Goal: Task Accomplishment & Management: Use online tool/utility

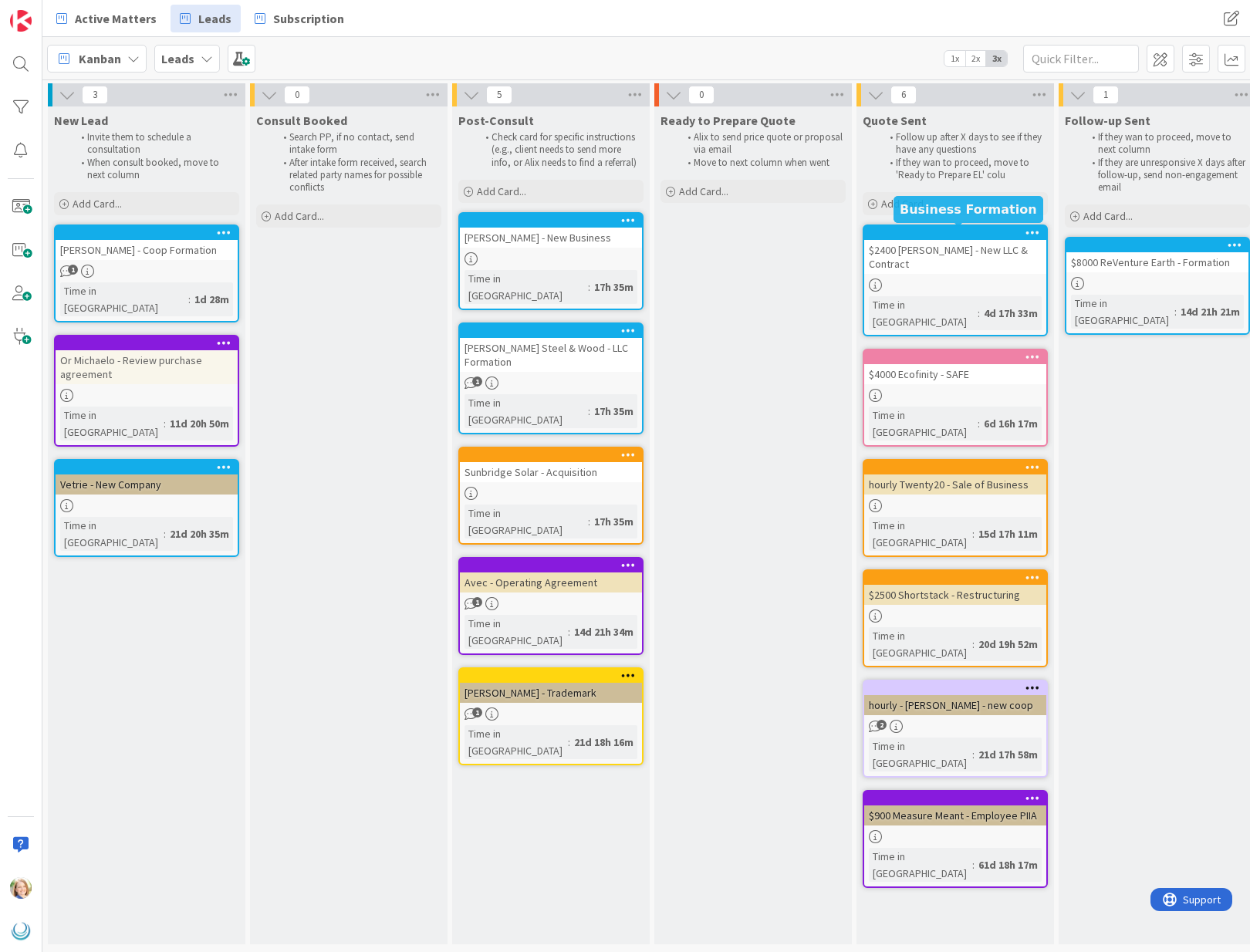
click at [963, 232] on div at bounding box center [959, 233] width 175 height 11
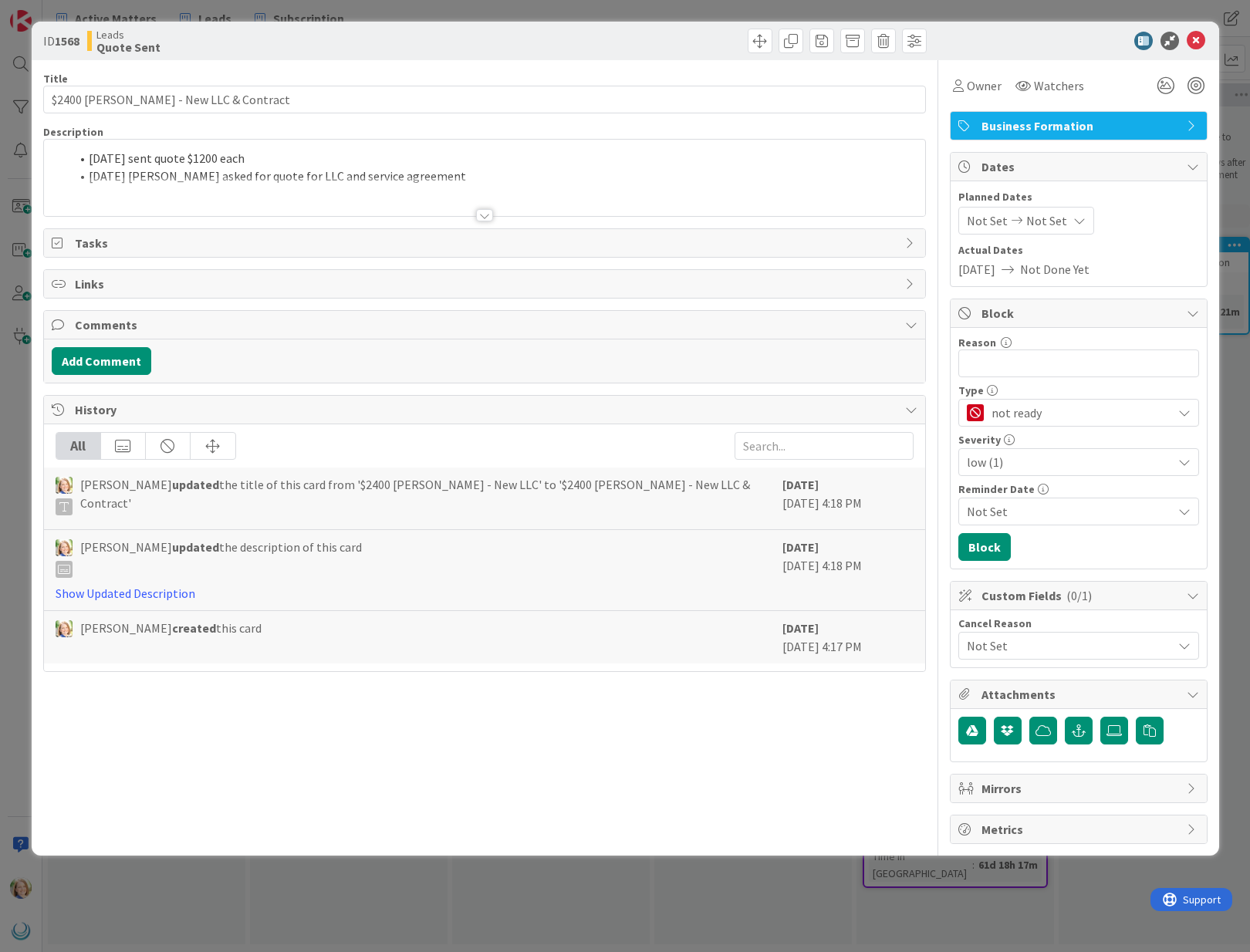
click at [89, 159] on div "[DATE] sent quote $1200 each [DATE] [PERSON_NAME] asked for quote for LLC and s…" at bounding box center [485, 178] width 882 height 76
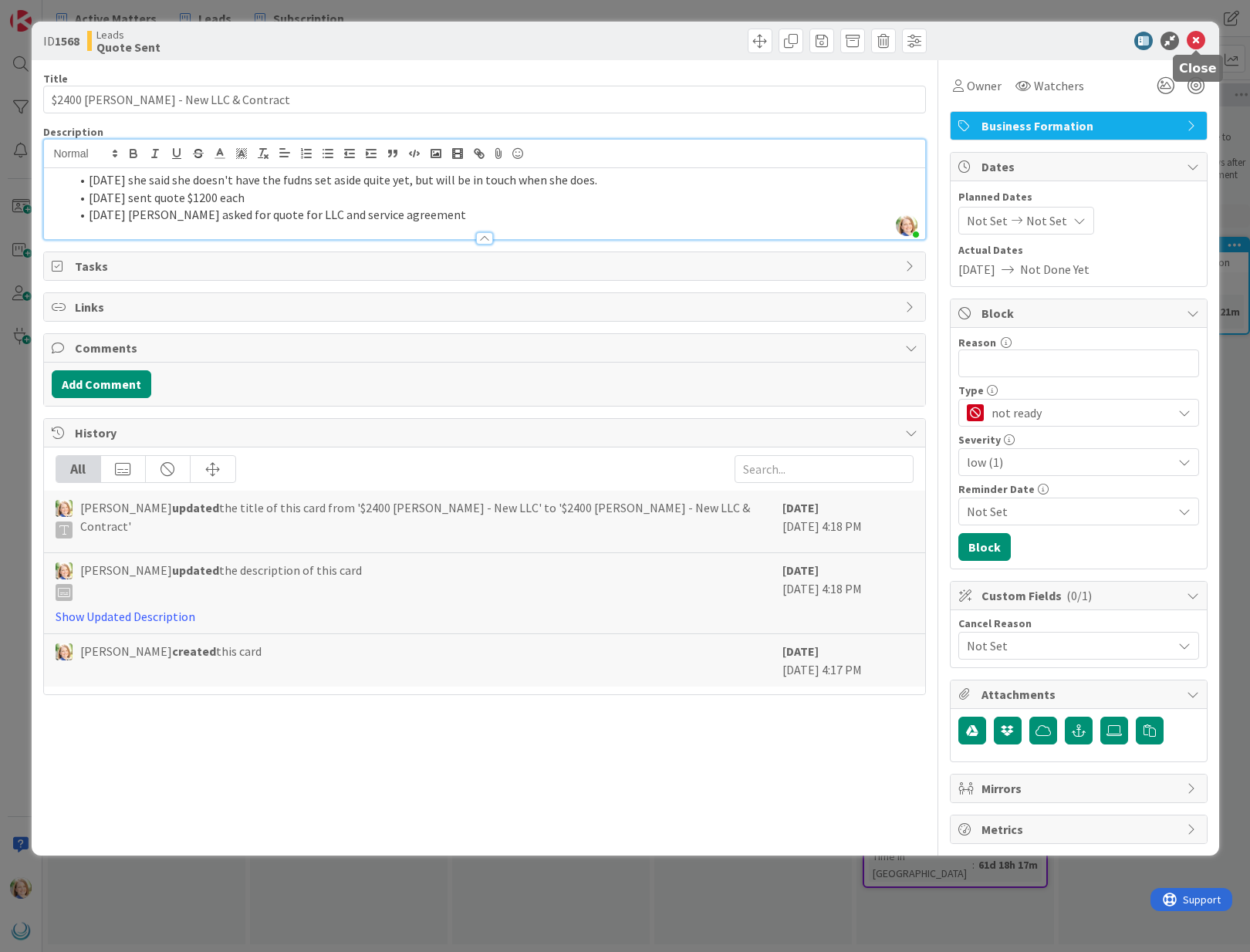
click at [1197, 46] on icon at bounding box center [1196, 41] width 19 height 19
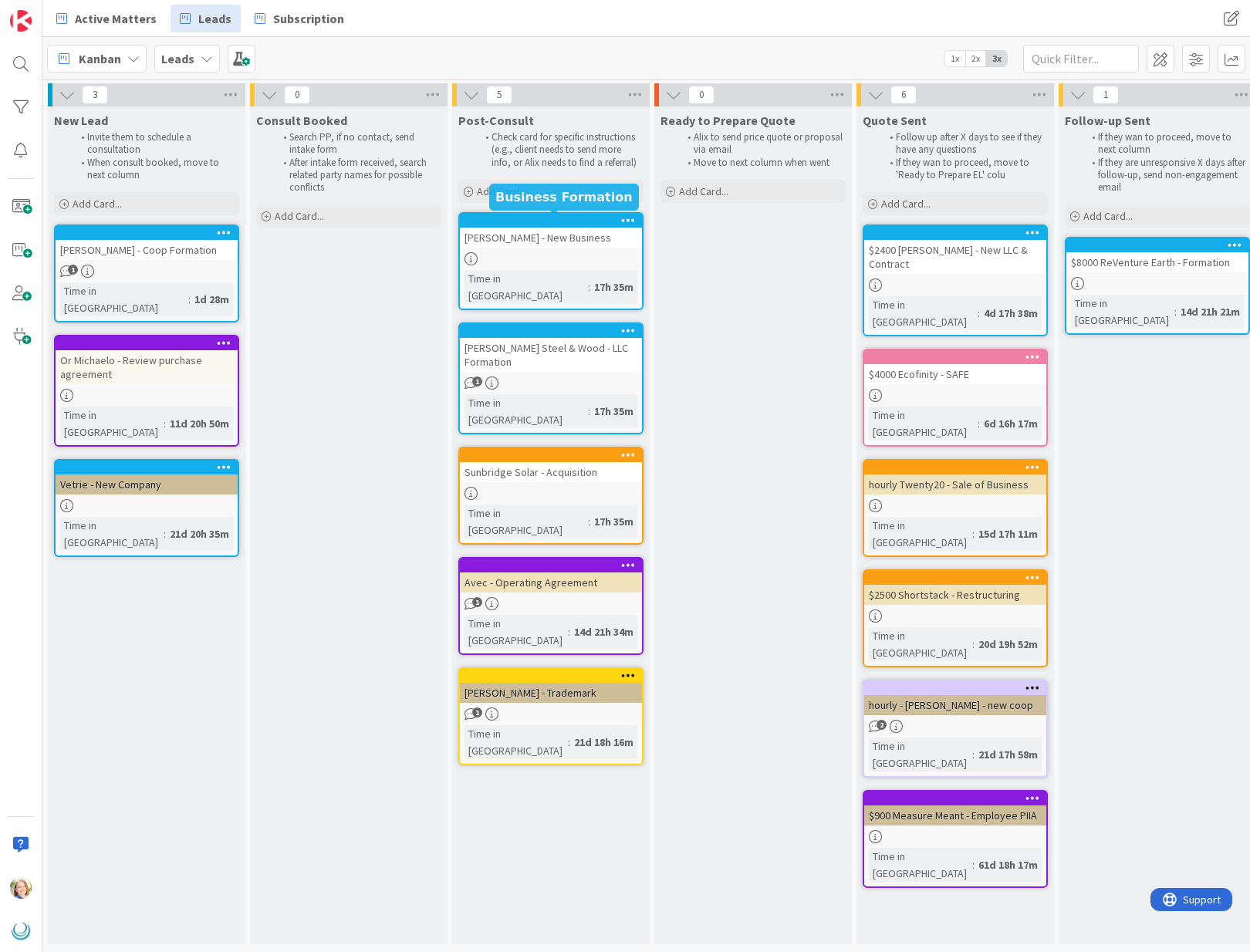
click at [518, 222] on div at bounding box center [554, 221] width 175 height 11
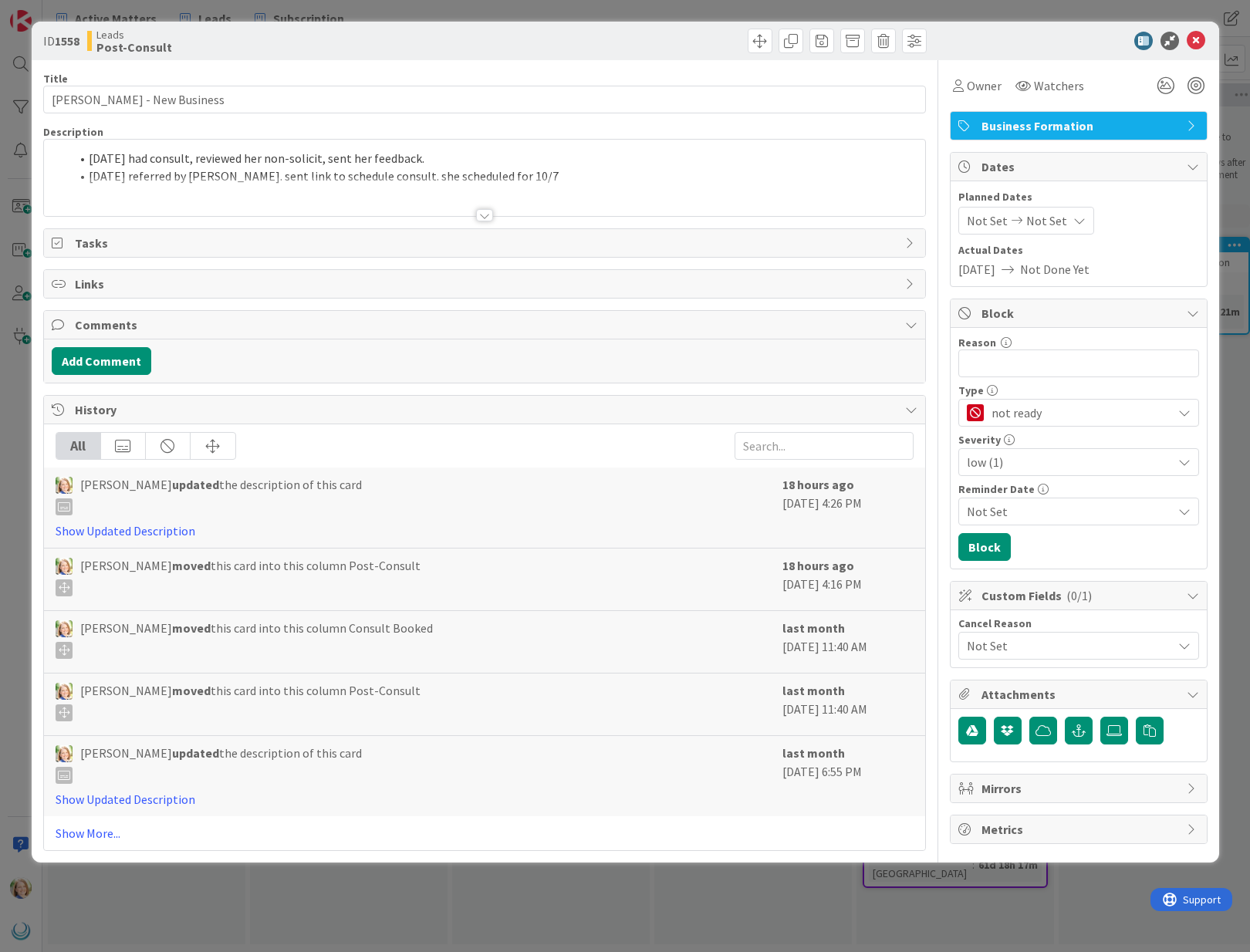
click at [86, 160] on div "[DATE] had consult, reviewed her non-solicit, sent her feedback. [DATE] referre…" at bounding box center [485, 178] width 882 height 76
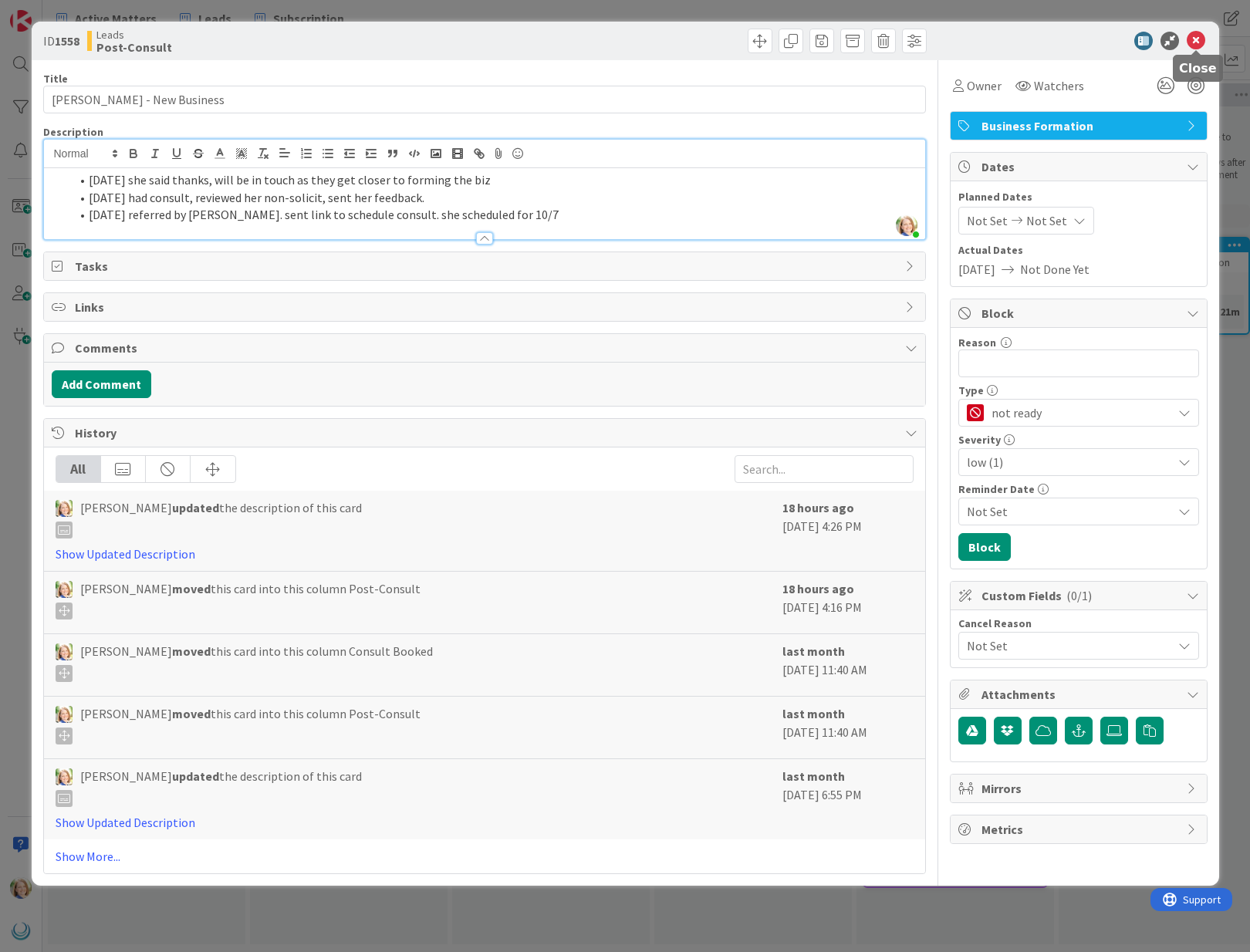
click at [1196, 42] on icon at bounding box center [1196, 41] width 19 height 19
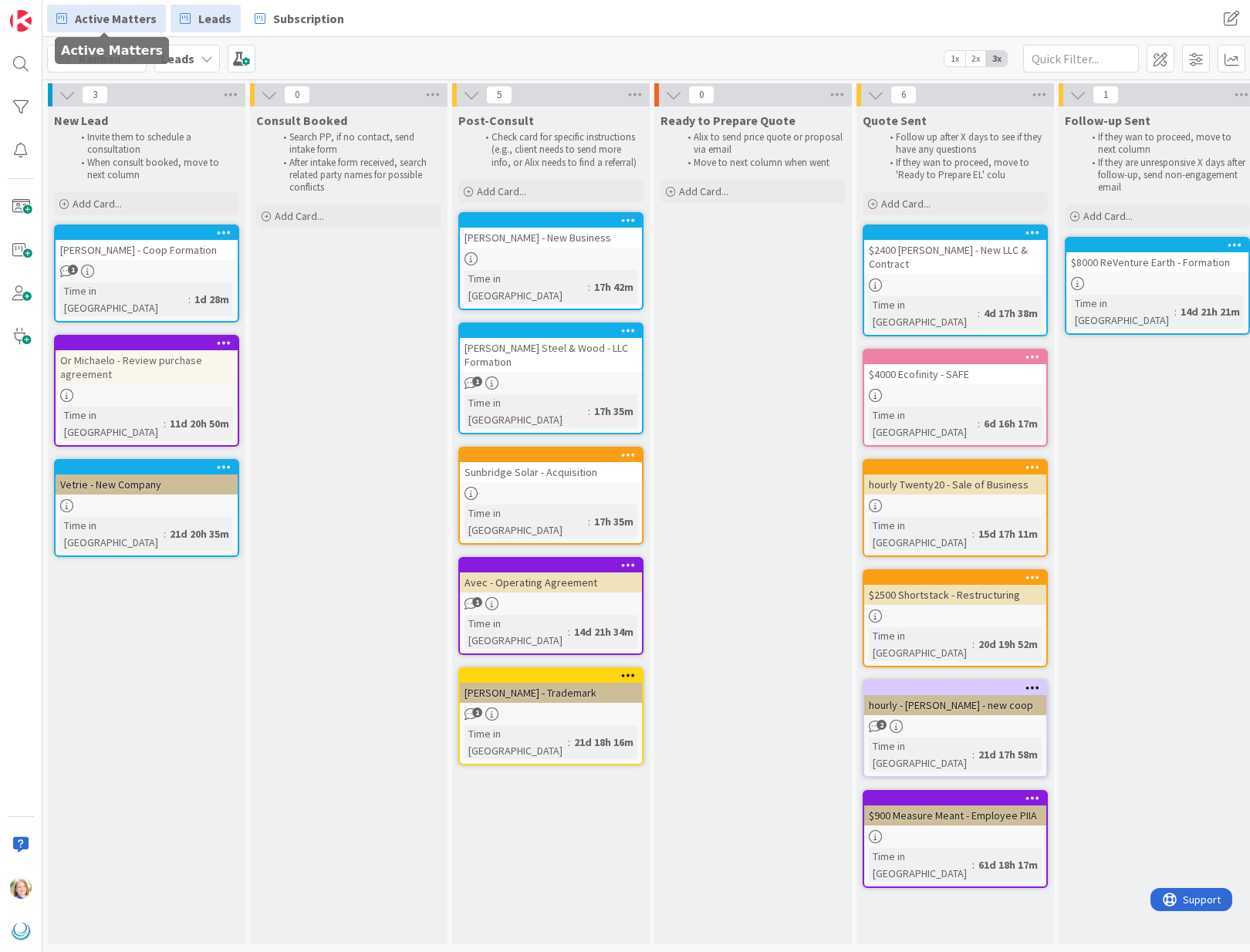
click at [102, 21] on span "Active Matters" at bounding box center [115, 19] width 82 height 19
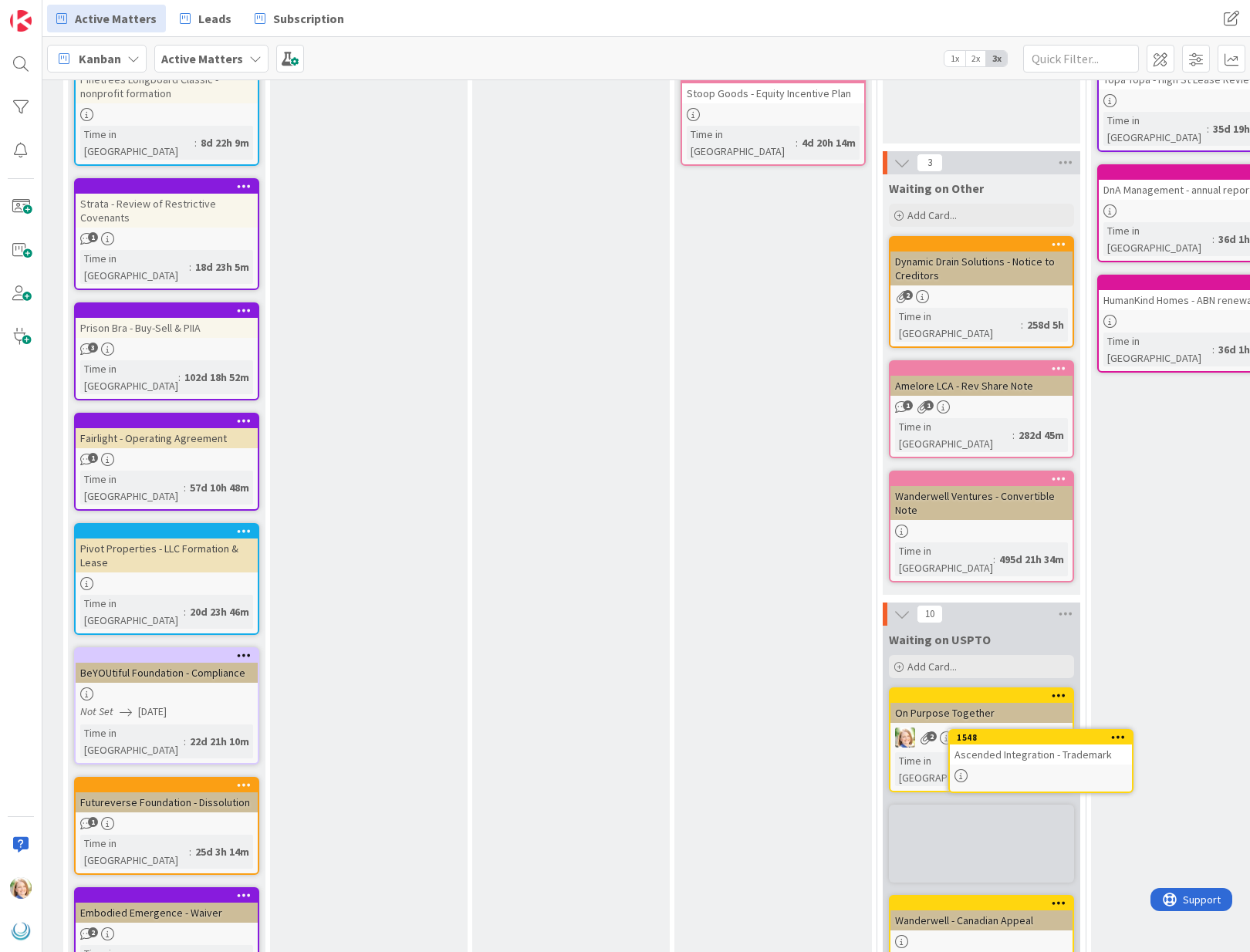
scroll to position [278, 1010]
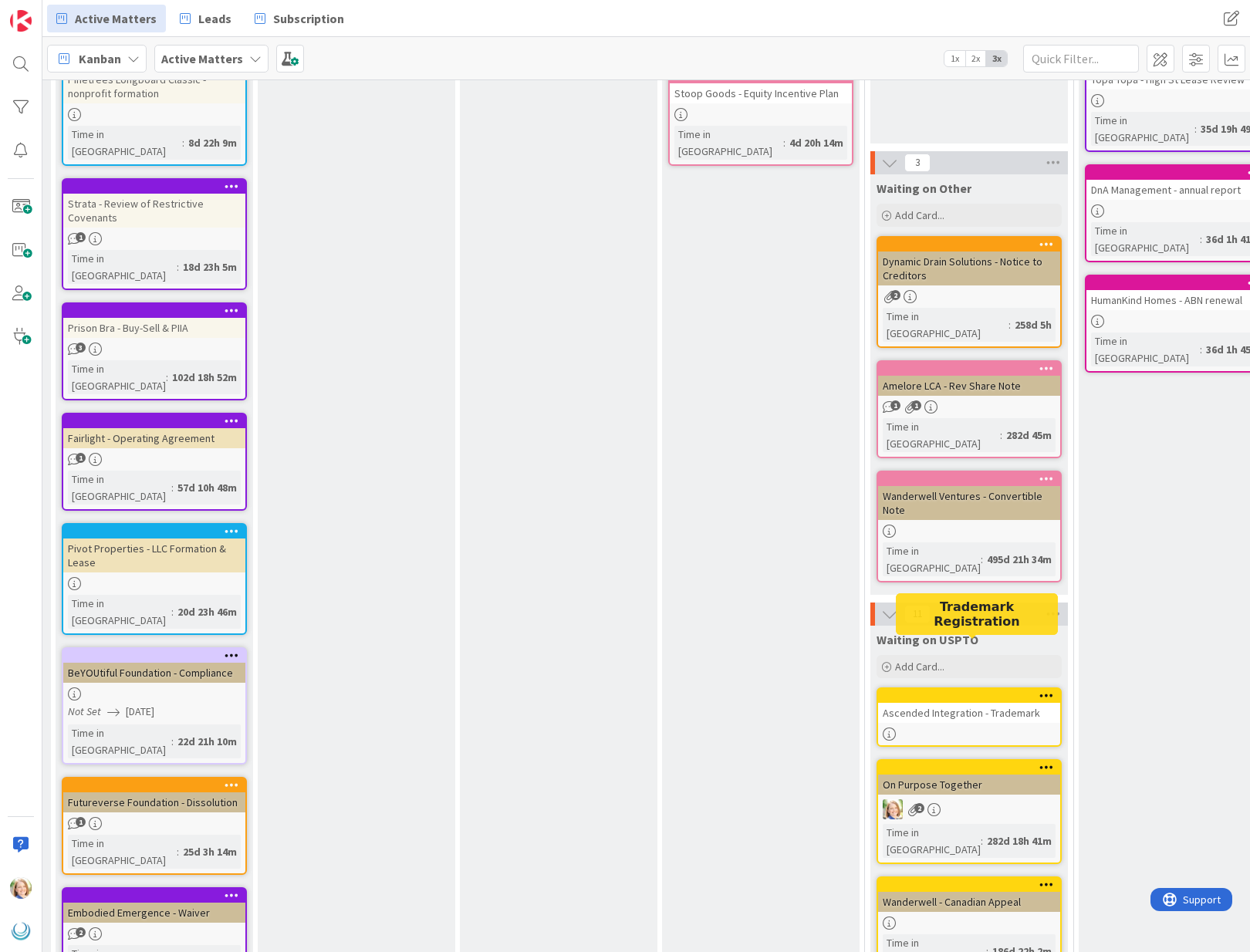
click at [931, 690] on div at bounding box center [972, 696] width 175 height 11
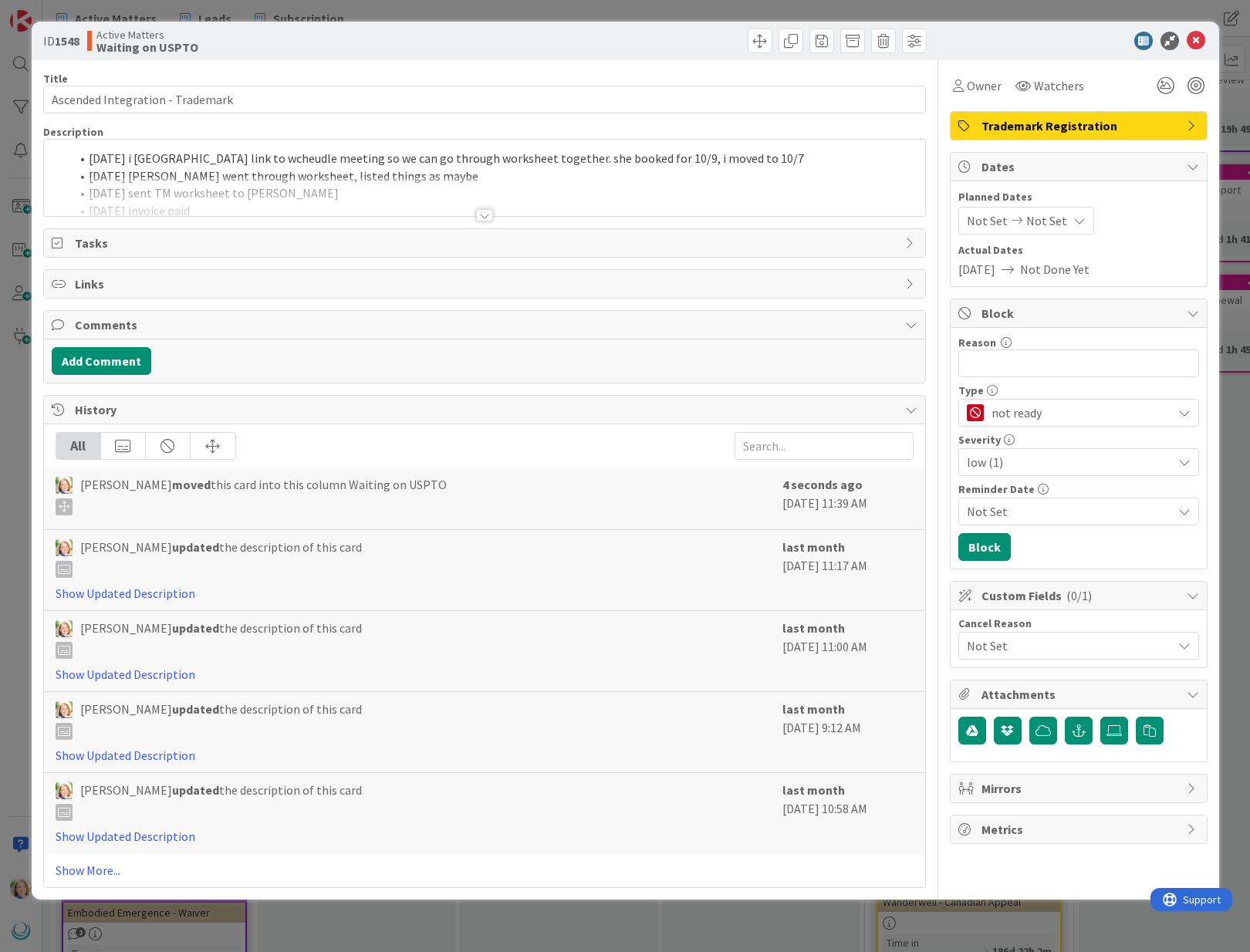
click at [86, 161] on div "[DATE] i [GEOGRAPHIC_DATA] link to wcheudle meeting so we can go through worksh…" at bounding box center [485, 178] width 882 height 76
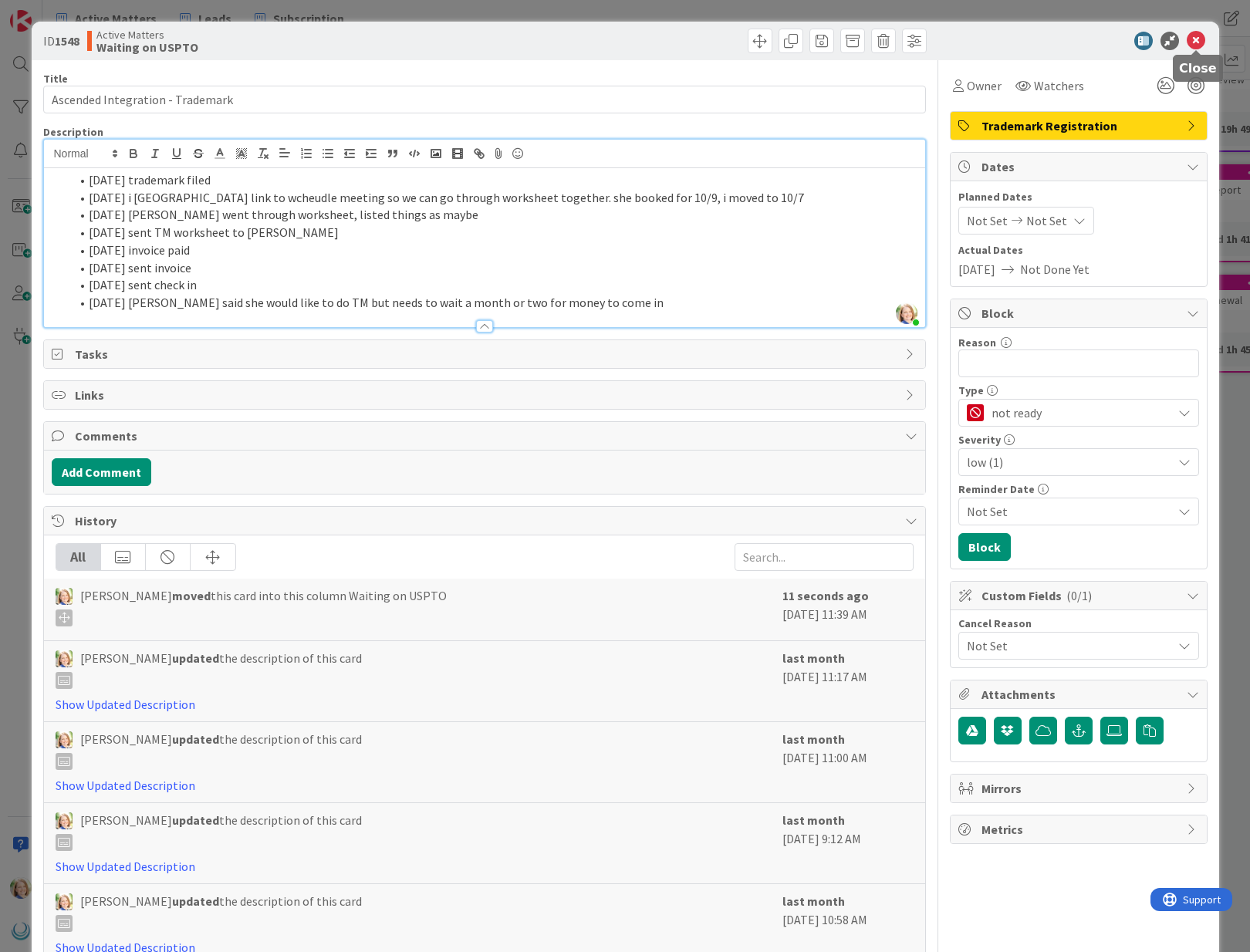
click at [1190, 42] on icon at bounding box center [1196, 41] width 19 height 19
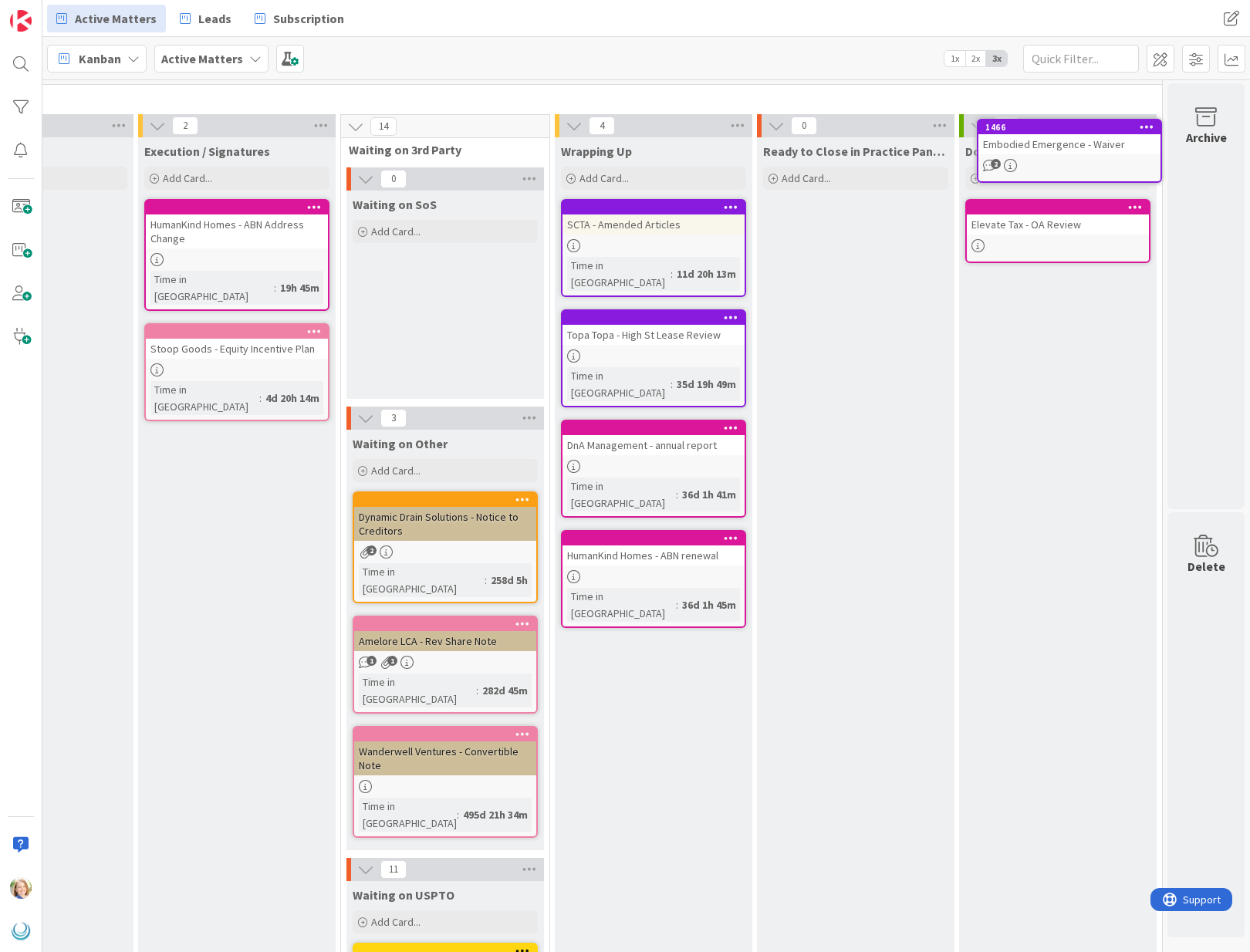
scroll to position [0, 1533]
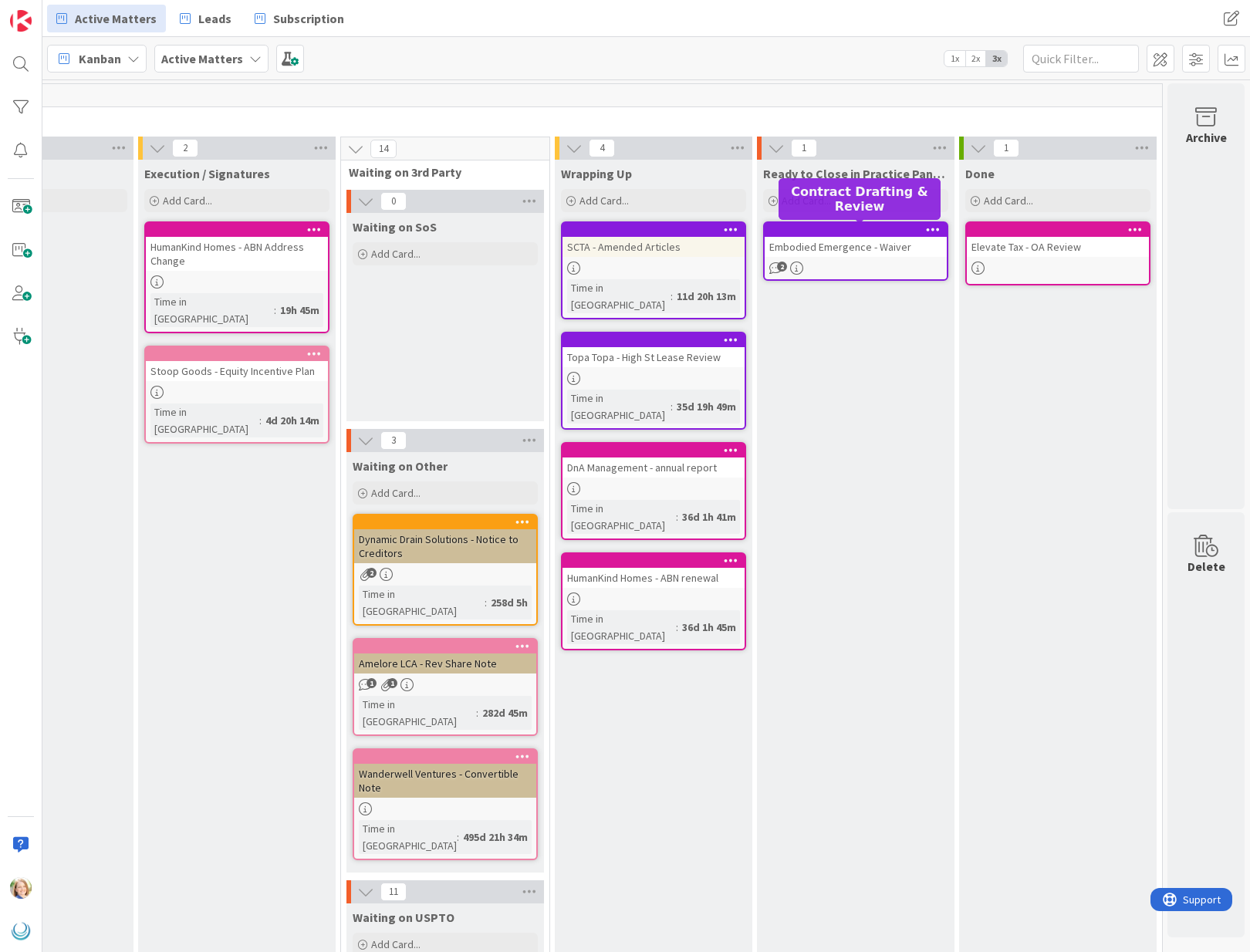
click at [822, 225] on div at bounding box center [859, 230] width 175 height 11
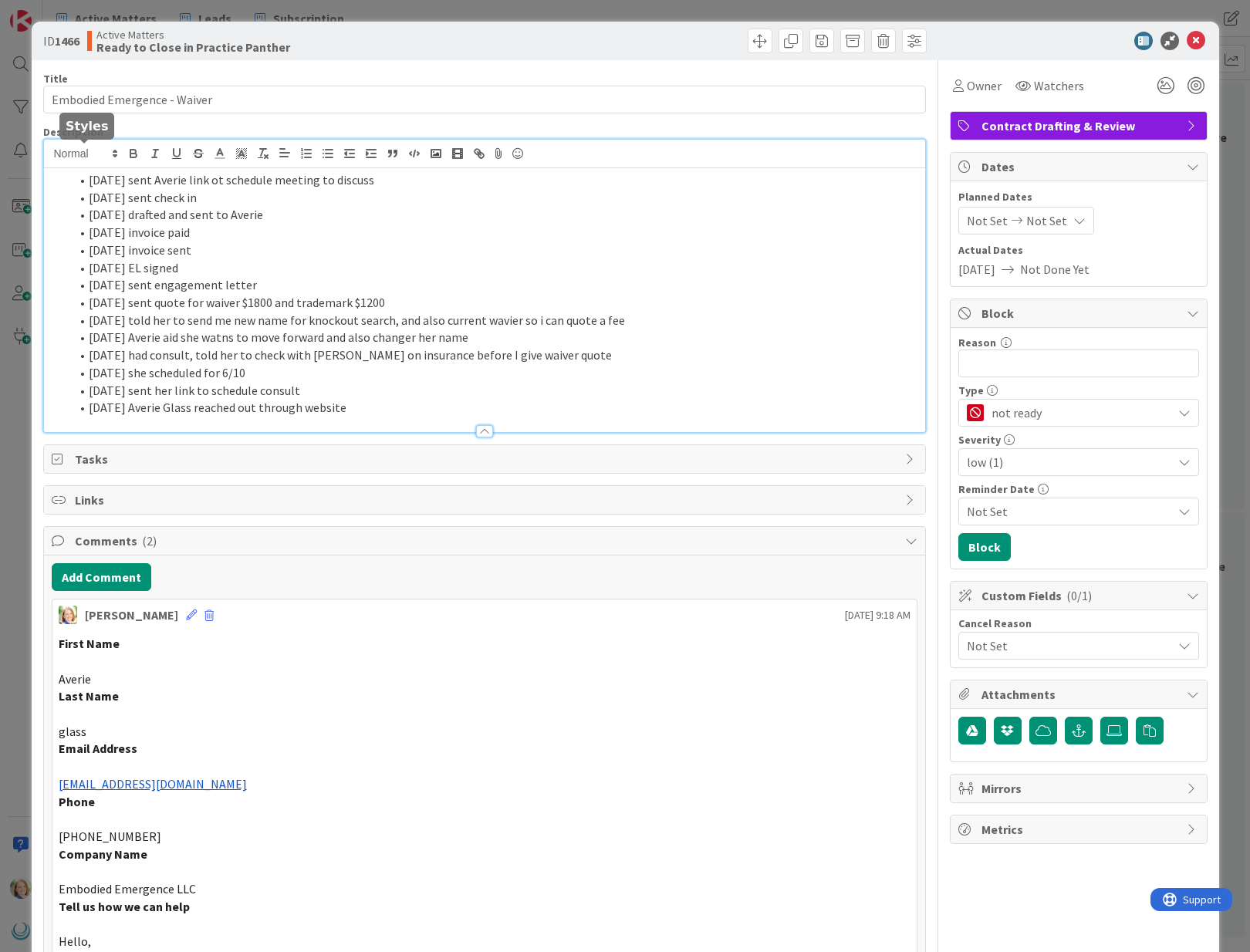
click at [88, 157] on div "[DATE] sent Averie link ot schedule meeting to discuss [DATE] sent check in [DA…" at bounding box center [485, 286] width 882 height 292
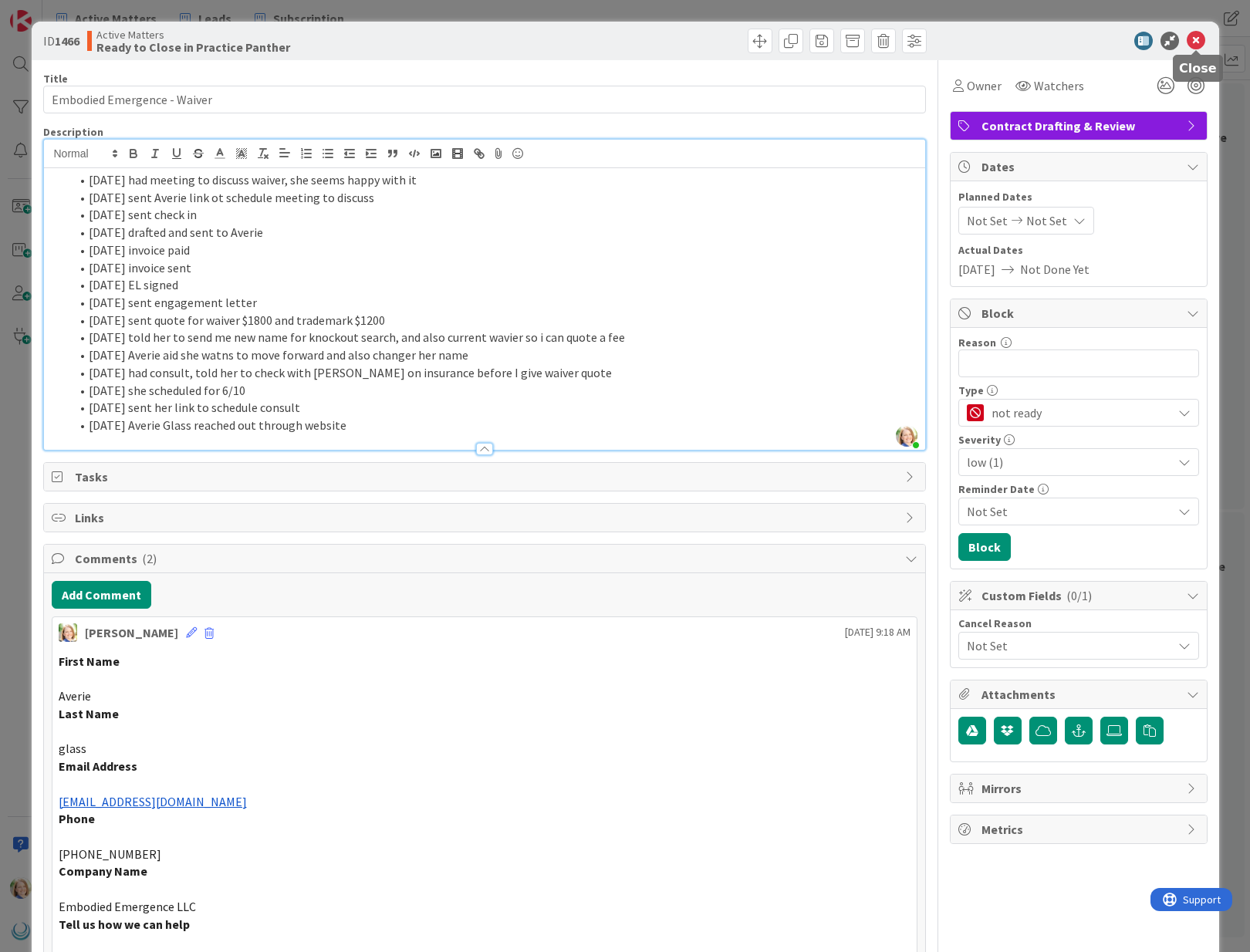
click at [1201, 42] on icon at bounding box center [1196, 41] width 19 height 19
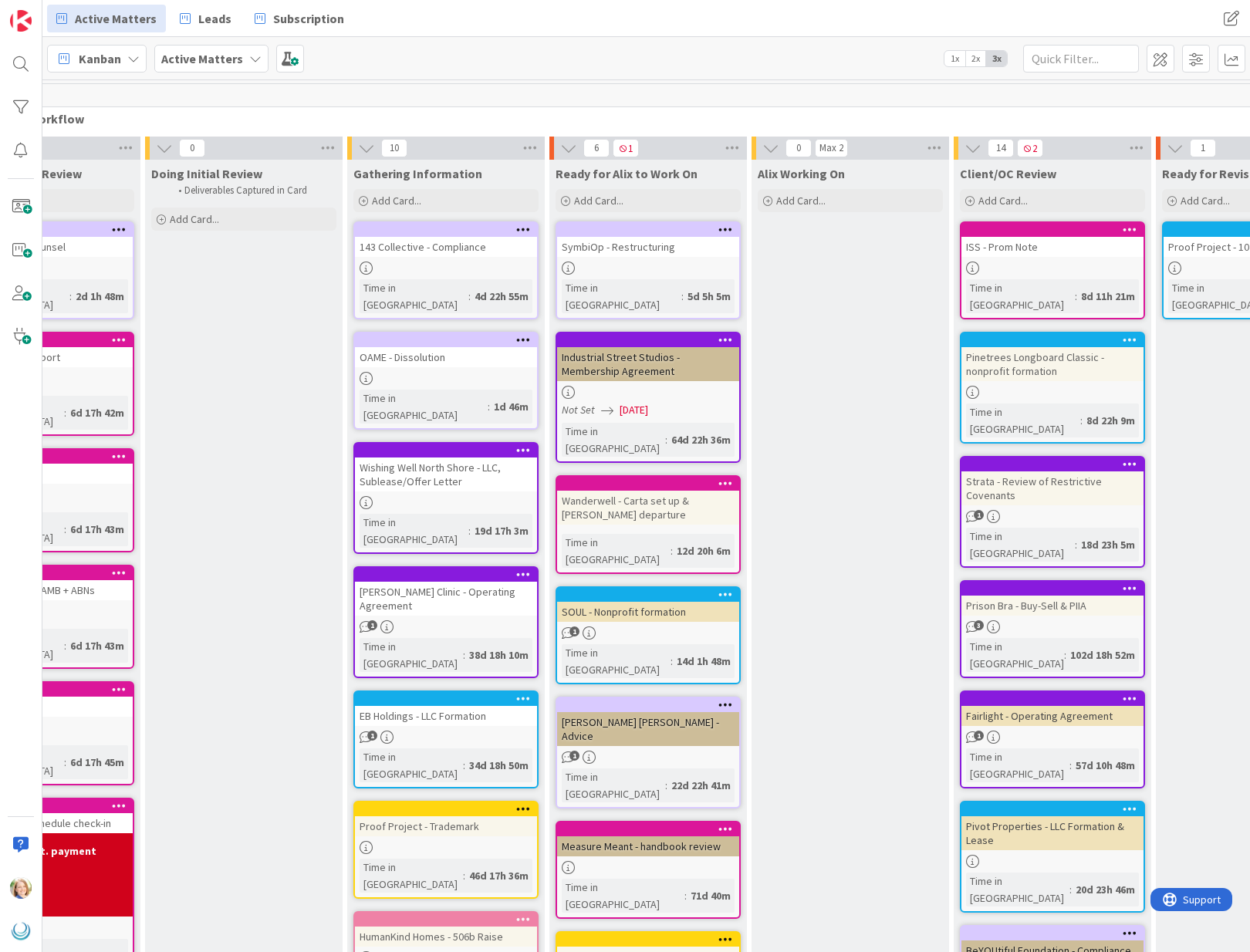
scroll to position [0, 104]
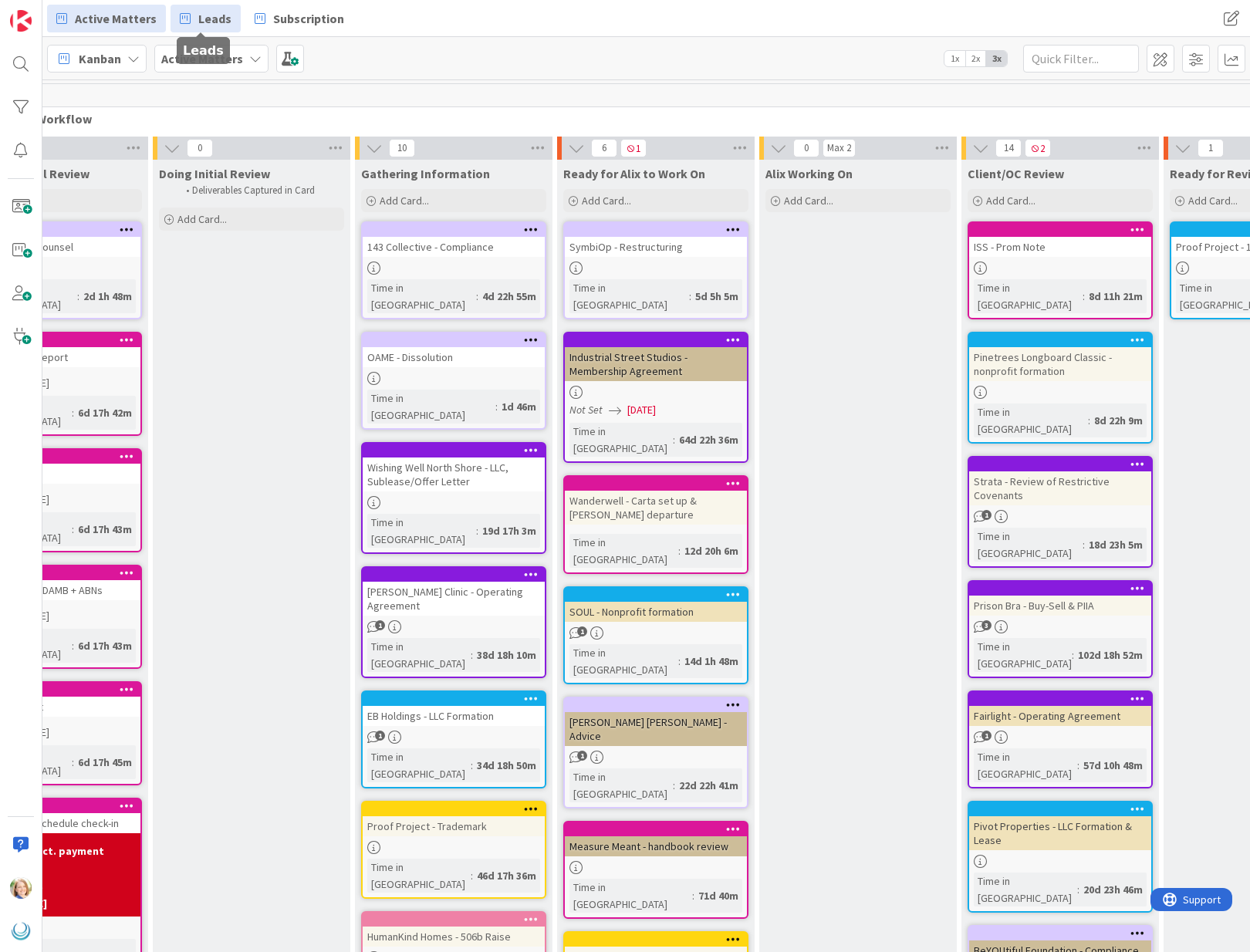
click at [205, 20] on span "Leads" at bounding box center [214, 19] width 33 height 19
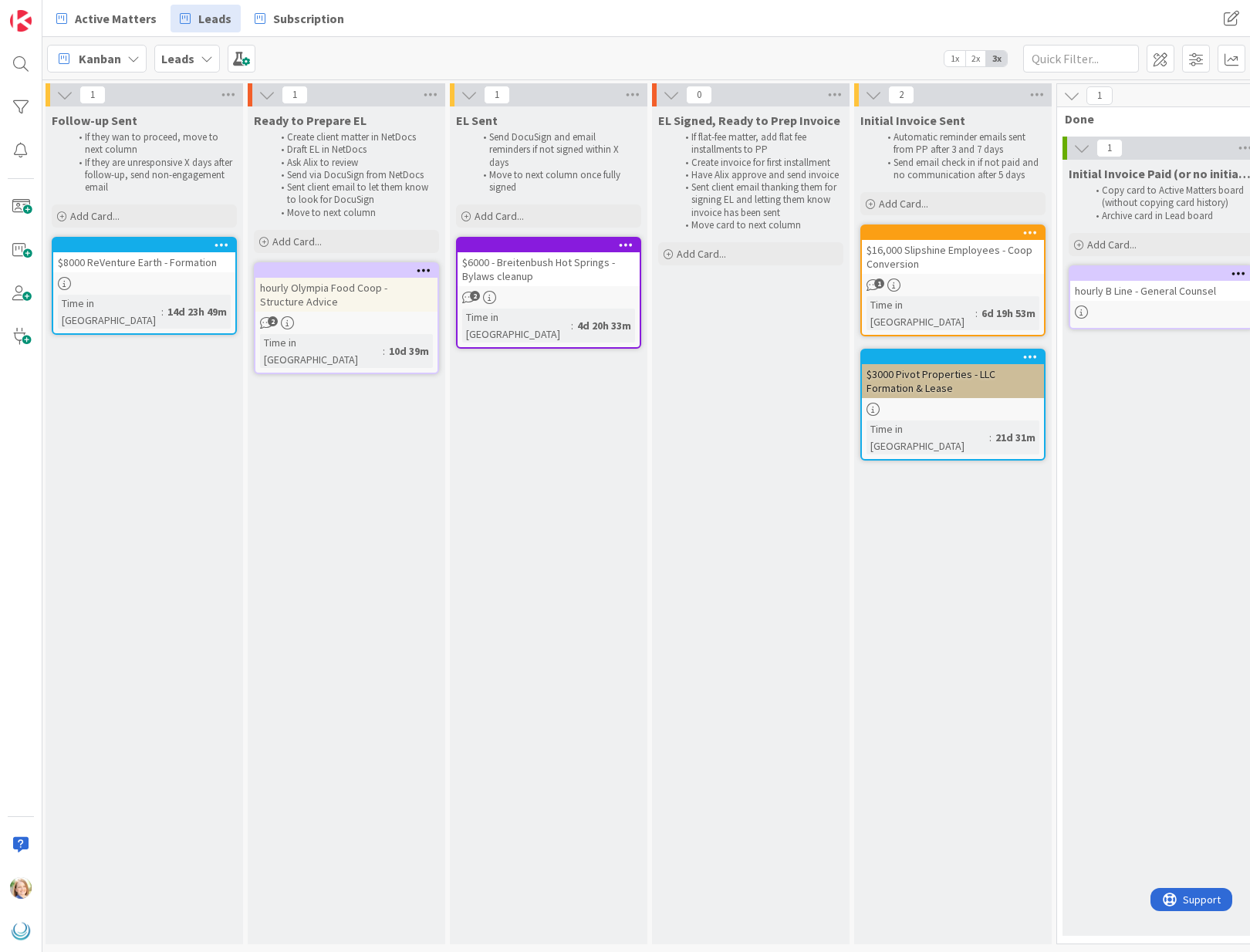
scroll to position [0, 1027]
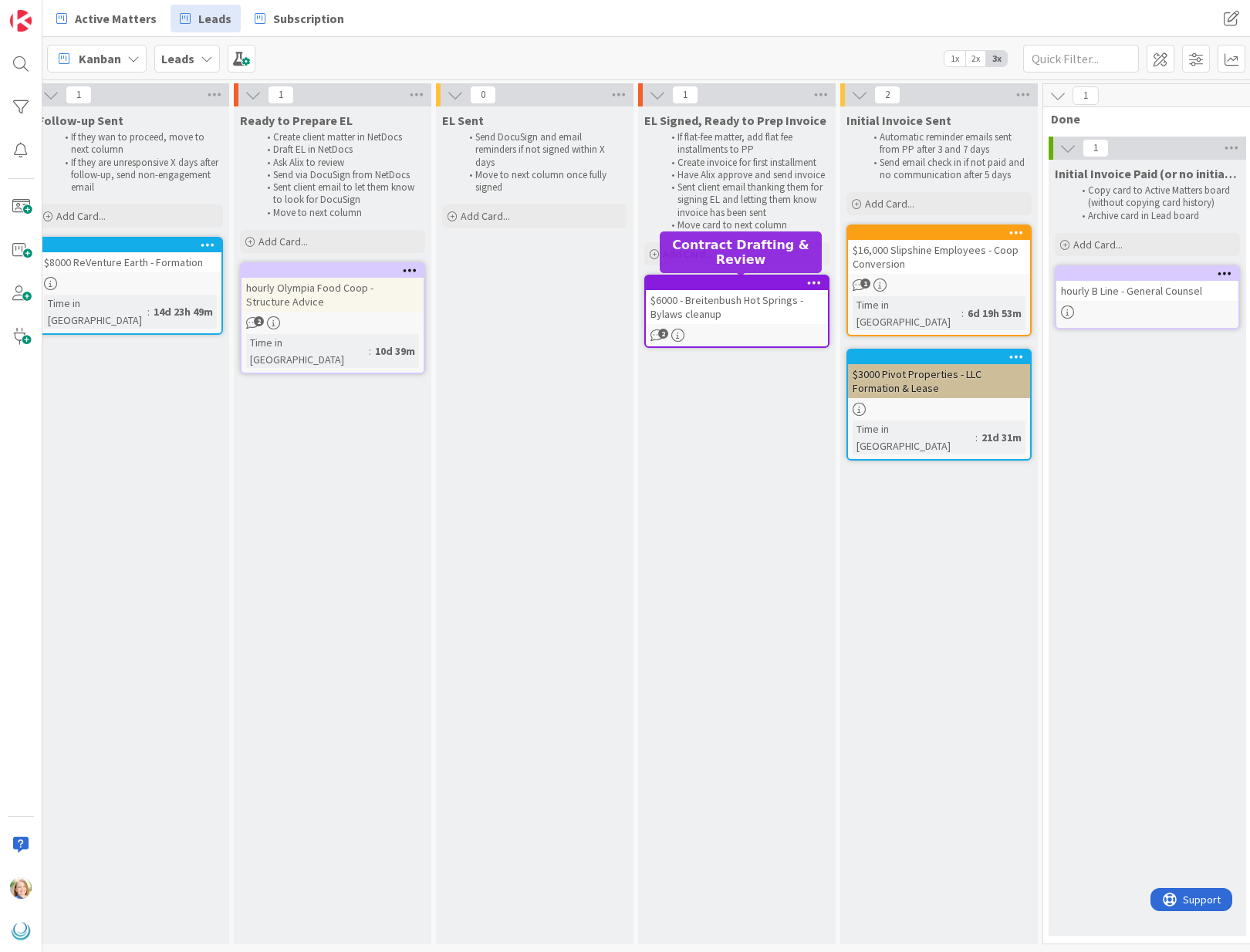
click at [738, 283] on div at bounding box center [740, 284] width 175 height 11
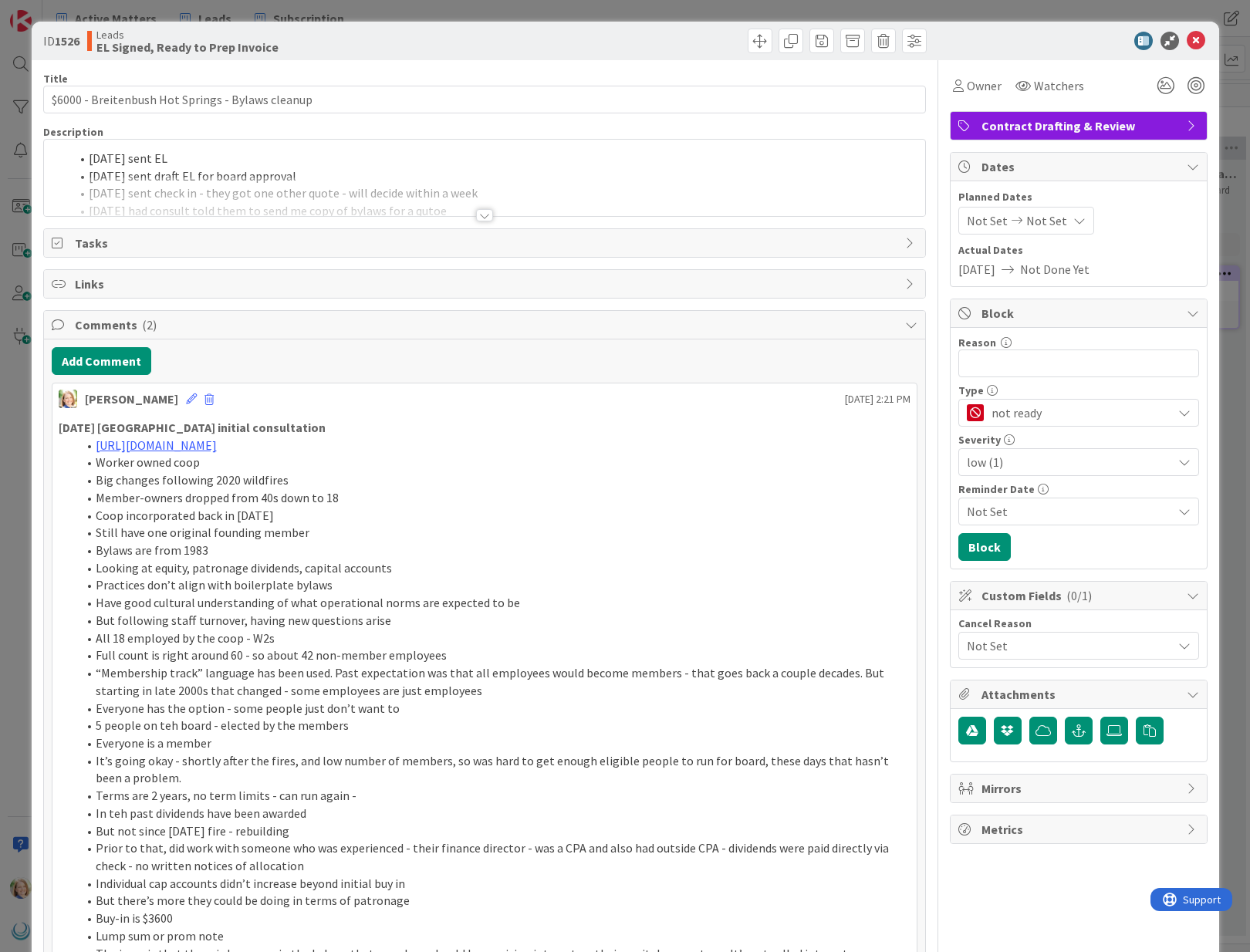
click at [87, 160] on div "[DATE] sent EL [DATE] sent draft EL for board approval [DATE] sent check in - t…" at bounding box center [485, 178] width 882 height 76
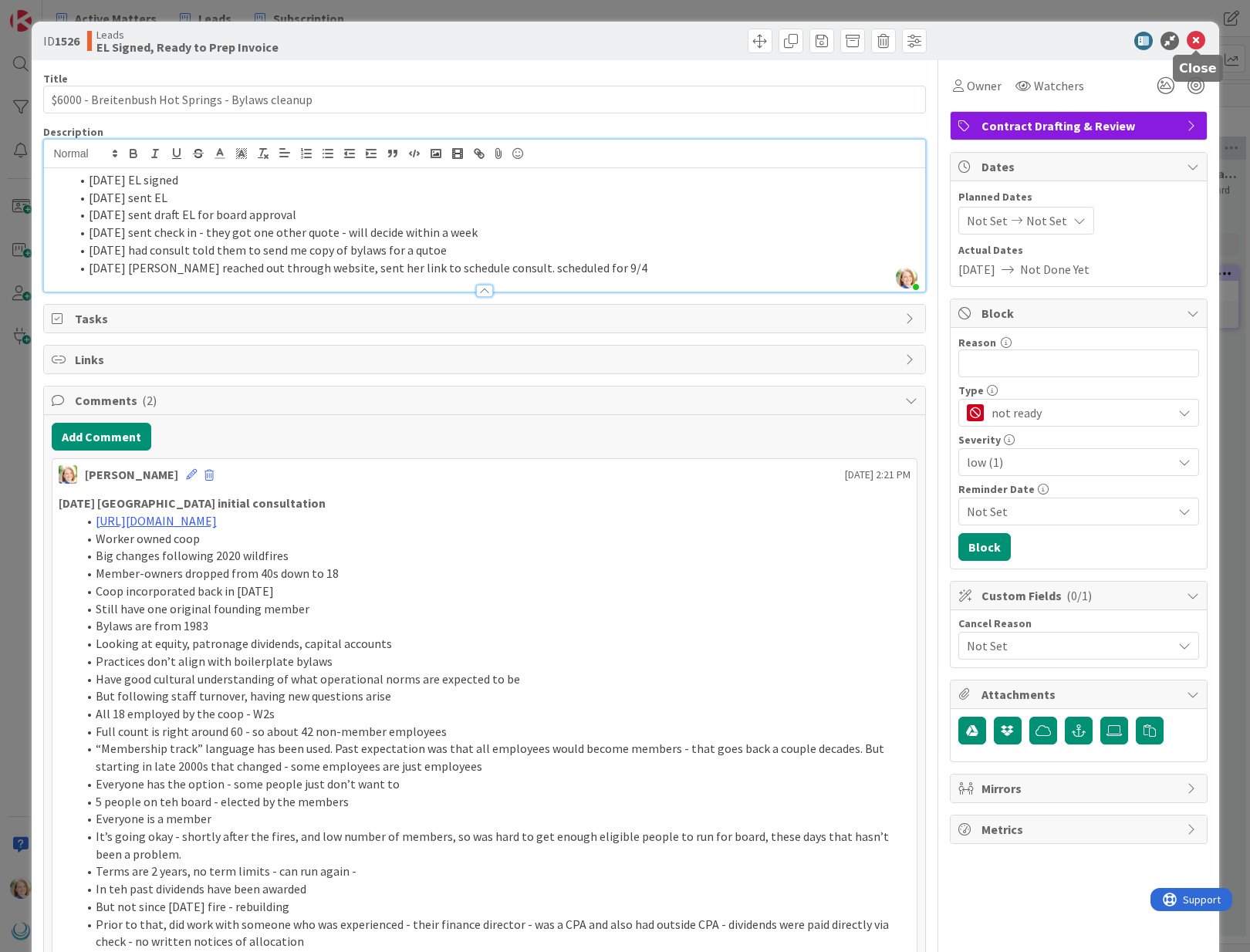
click at [1197, 38] on icon at bounding box center [1196, 41] width 19 height 19
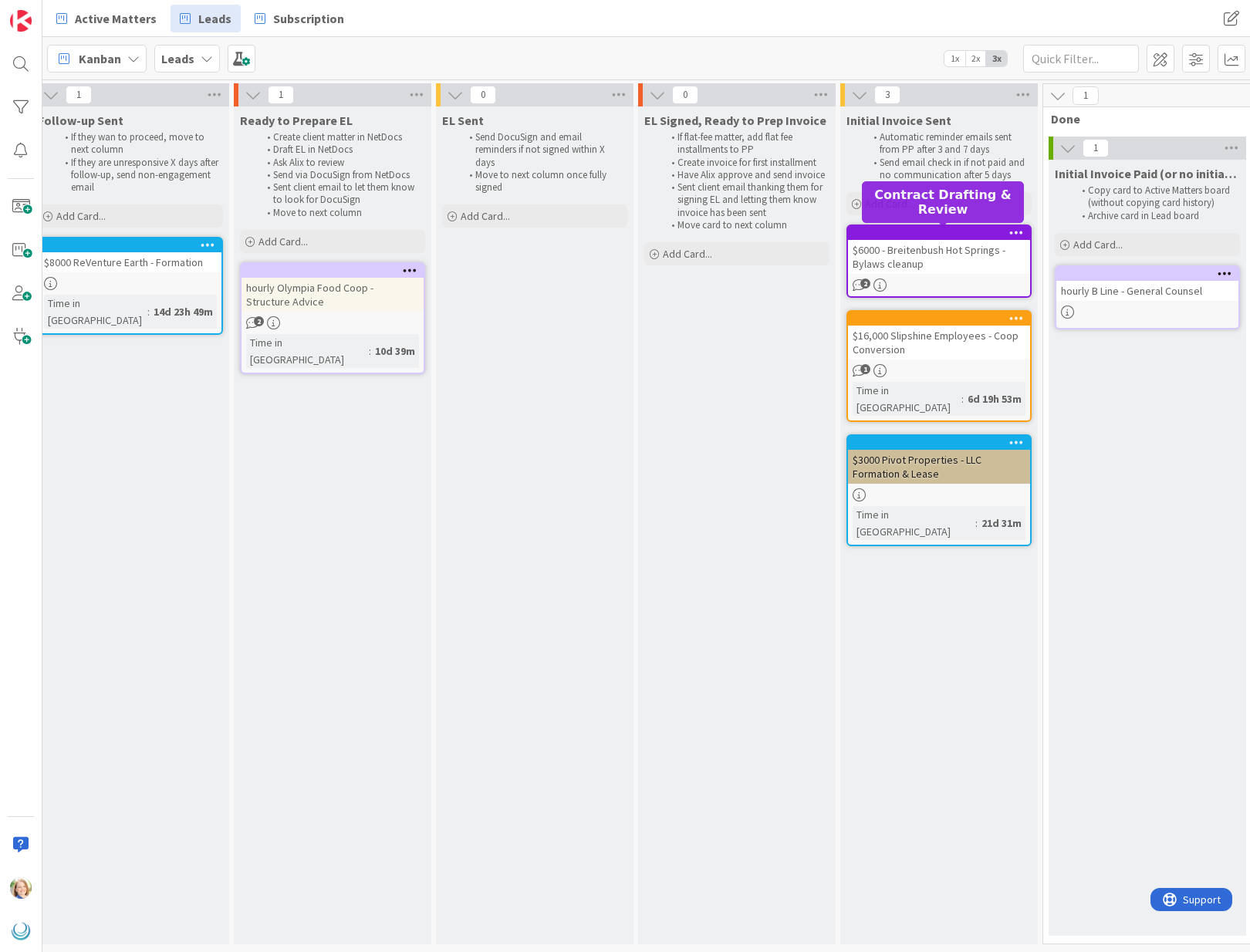
click at [935, 236] on div at bounding box center [942, 233] width 175 height 11
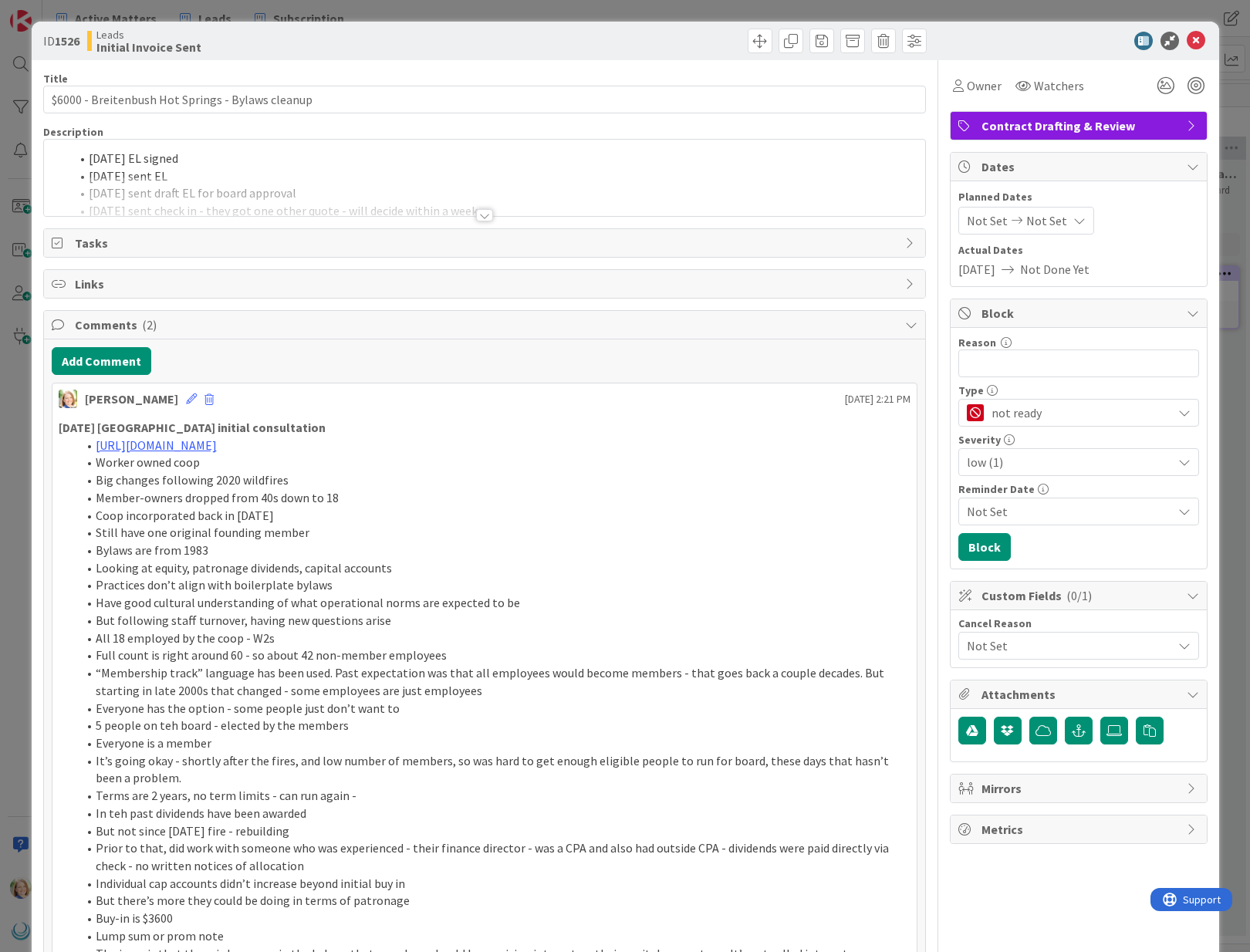
click at [218, 159] on li "[DATE] EL signed" at bounding box center [493, 159] width 847 height 18
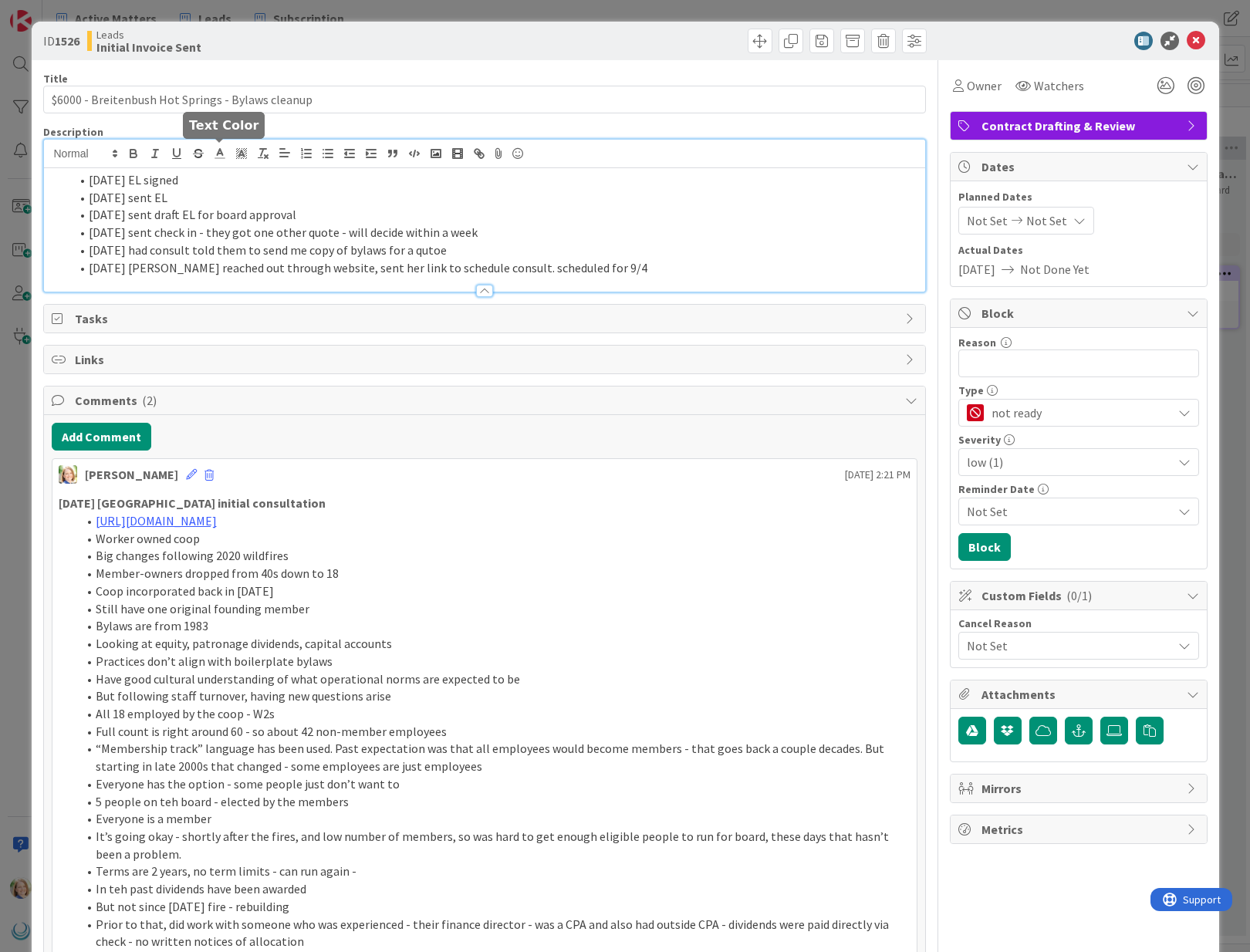
click at [213, 178] on li "[DATE] EL signed" at bounding box center [493, 180] width 847 height 18
click at [1193, 40] on icon at bounding box center [1196, 41] width 19 height 19
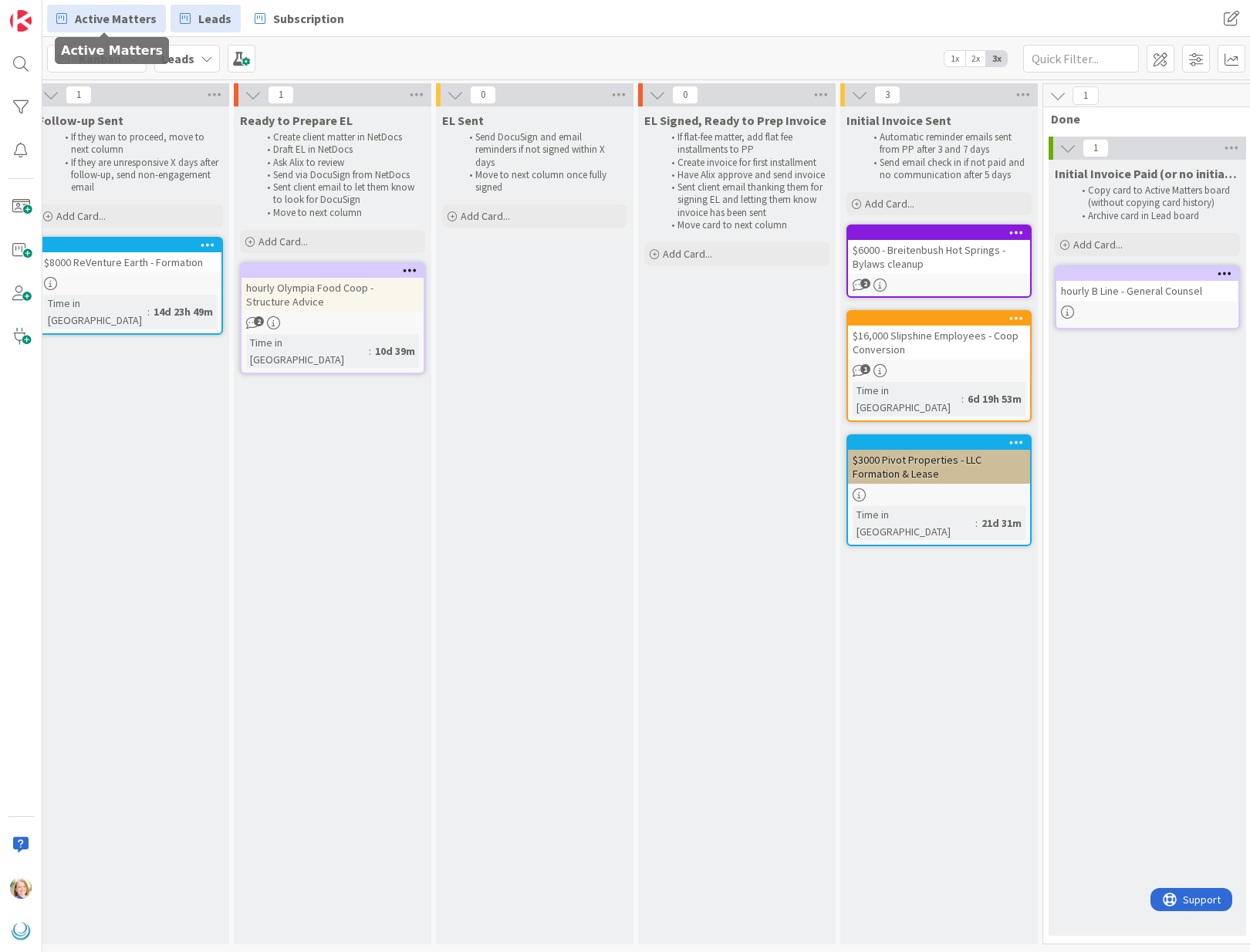
click at [96, 14] on span "Active Matters" at bounding box center [115, 19] width 82 height 19
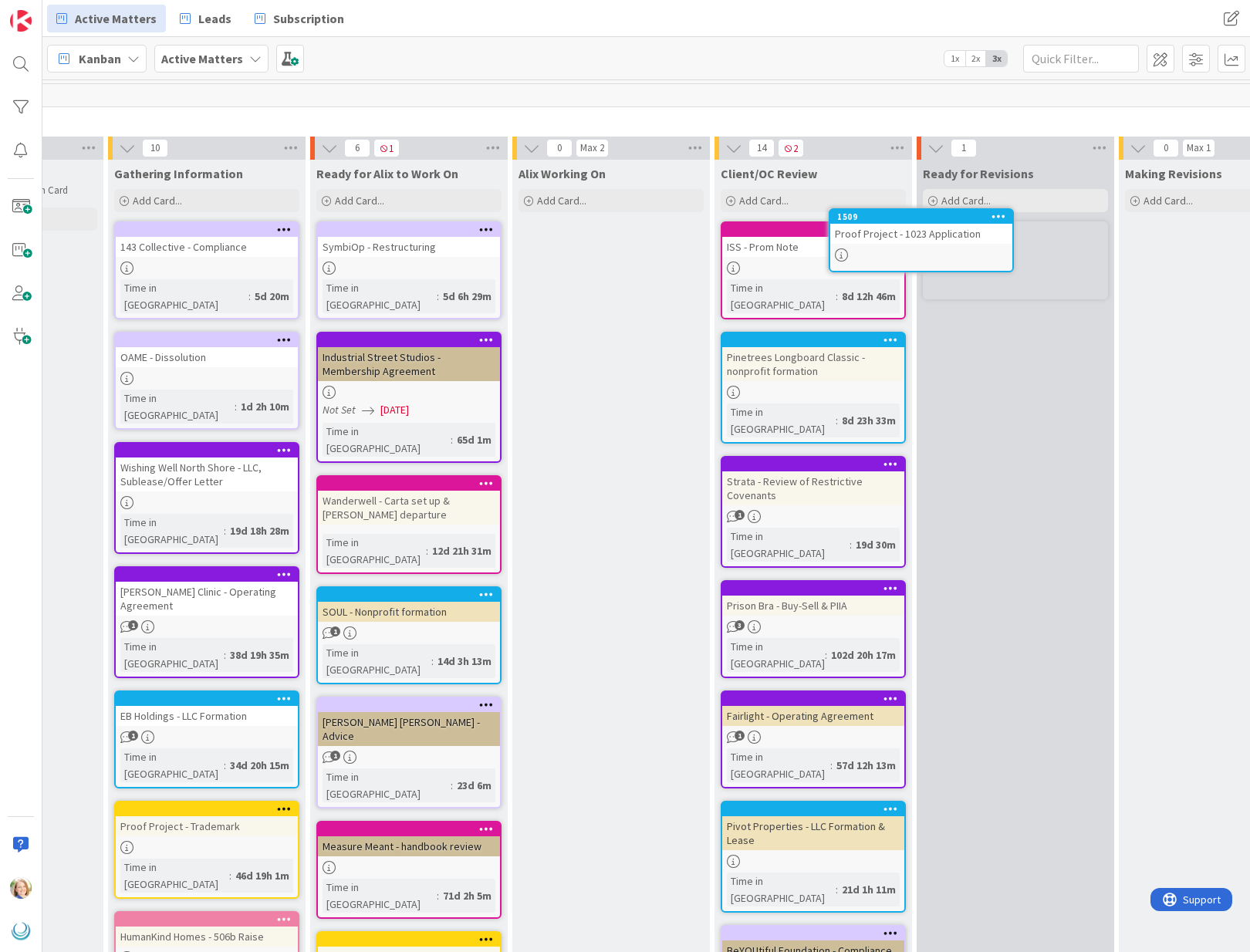
scroll to position [0, 354]
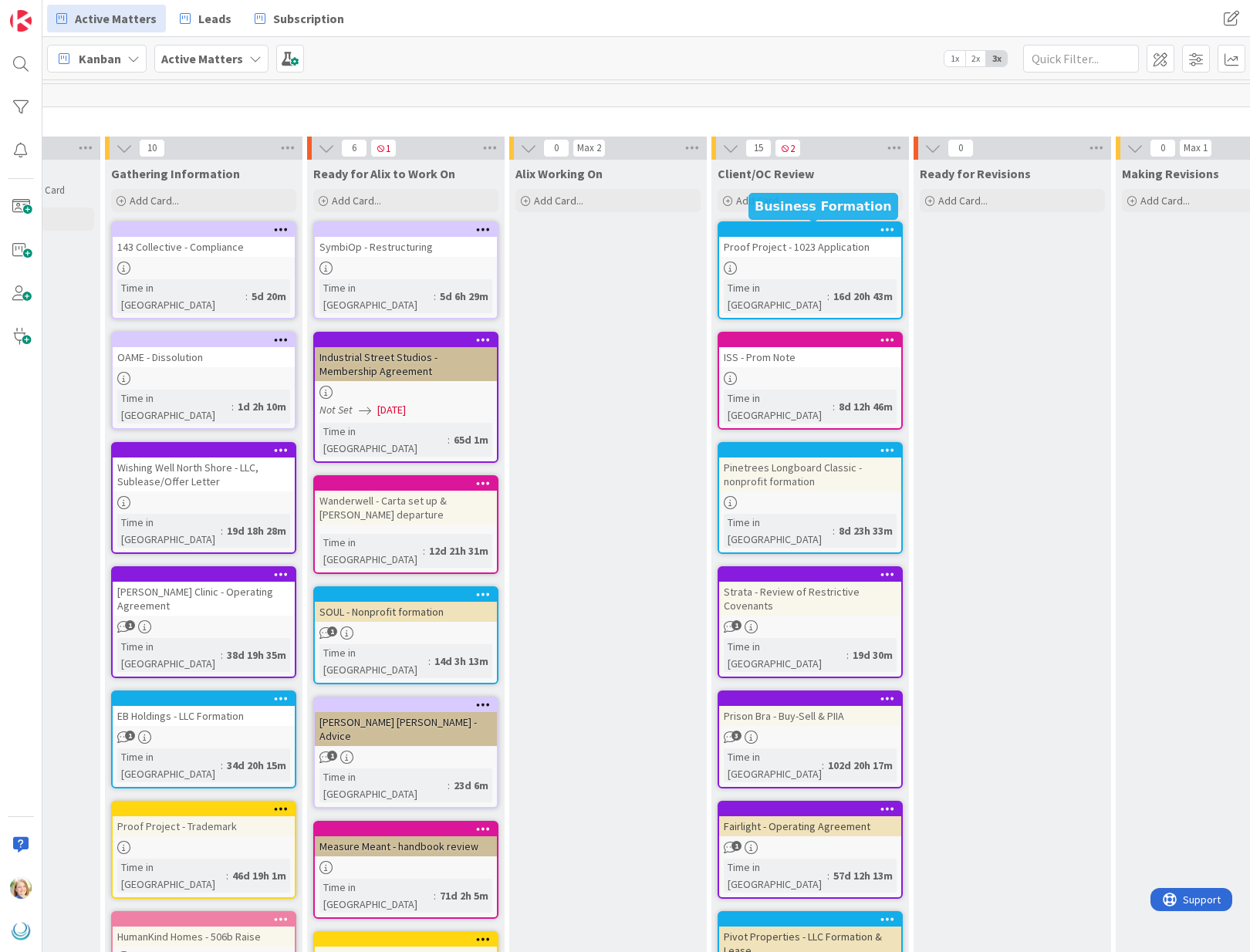
click at [805, 227] on div at bounding box center [813, 230] width 175 height 11
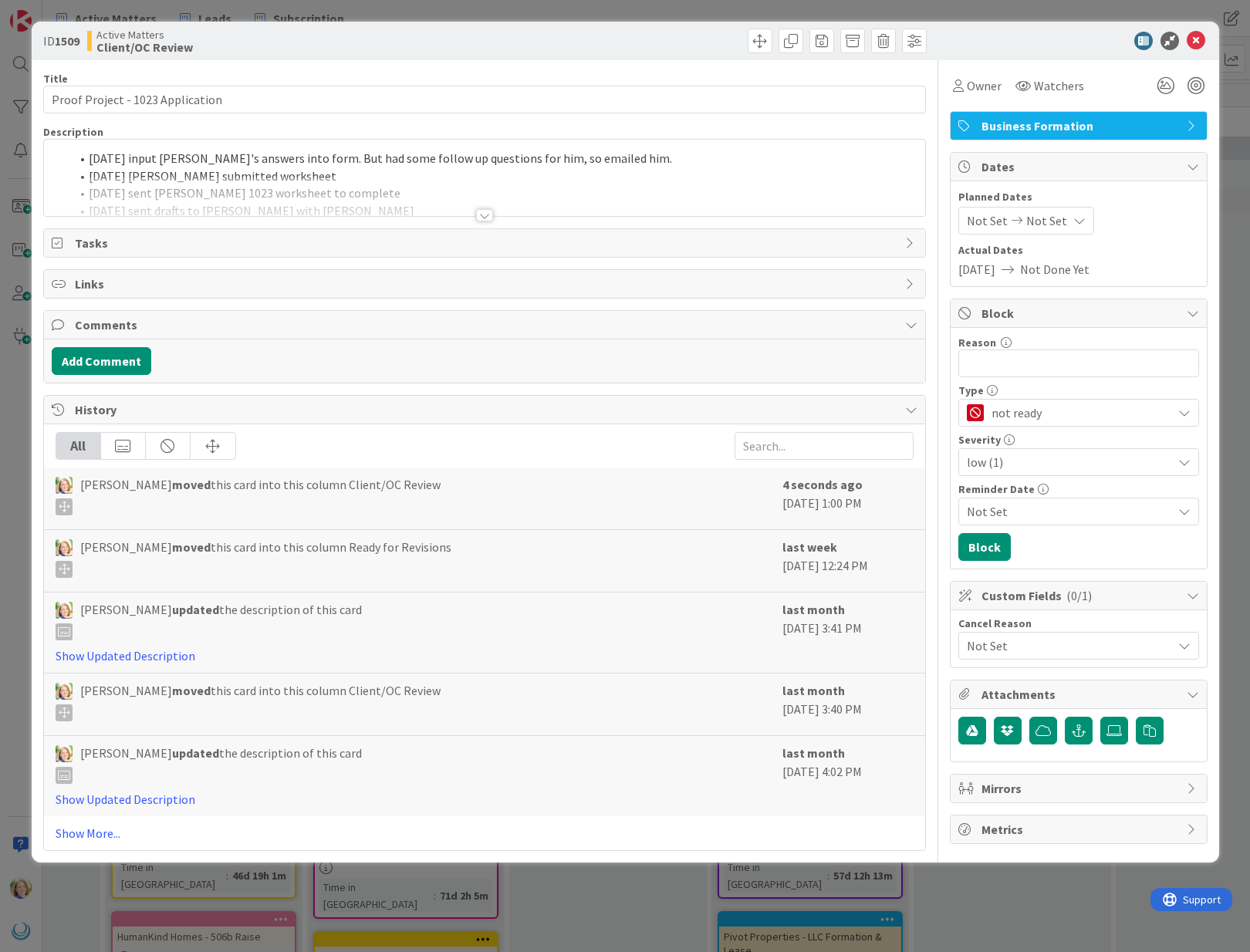
click at [90, 159] on li "[DATE] input [PERSON_NAME]'s answers into form. But had some follow up question…" at bounding box center [493, 159] width 847 height 18
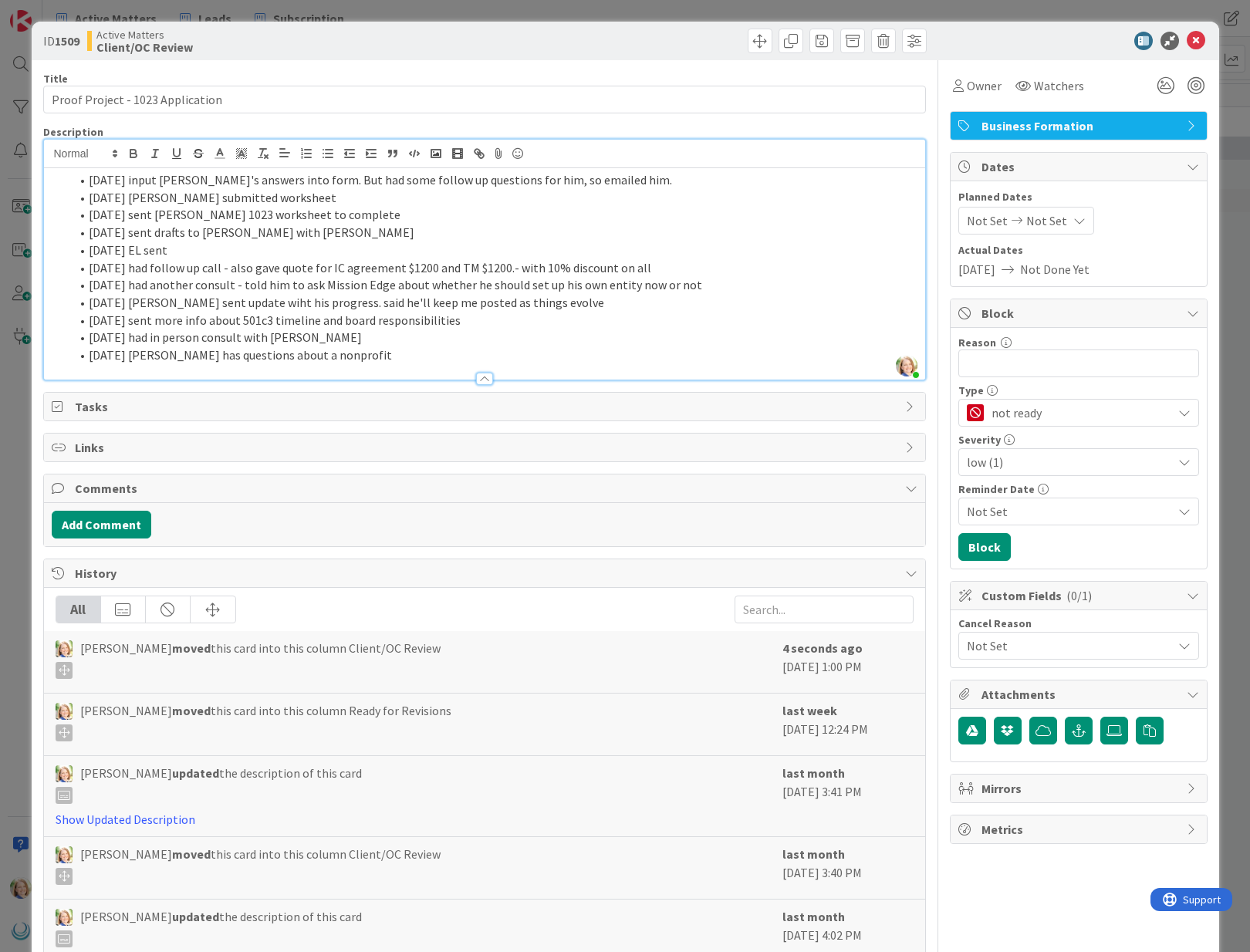
click at [88, 180] on li "[DATE] input [PERSON_NAME]'s answers into form. But had some follow up question…" at bounding box center [493, 180] width 847 height 18
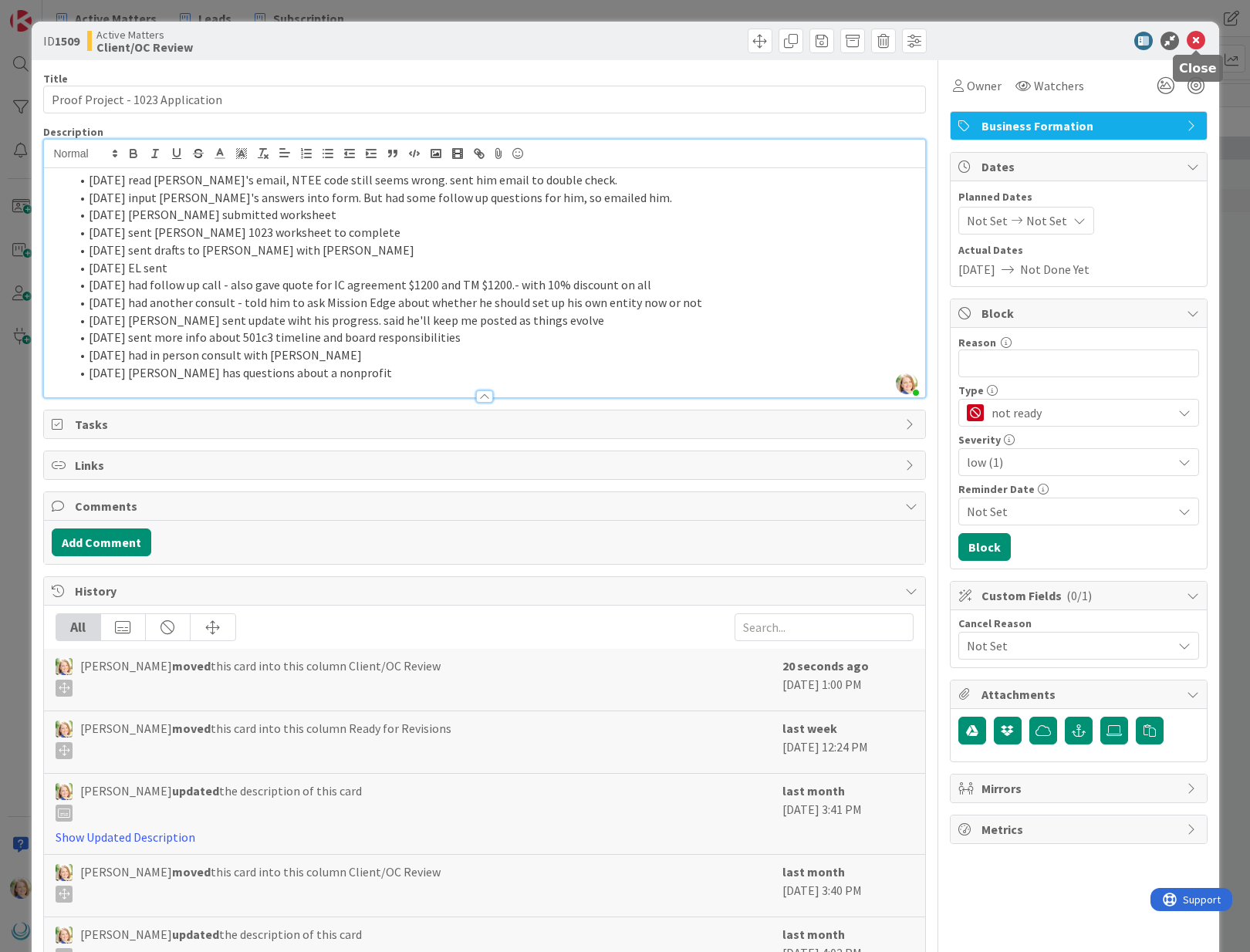
click at [1193, 39] on icon at bounding box center [1196, 41] width 19 height 19
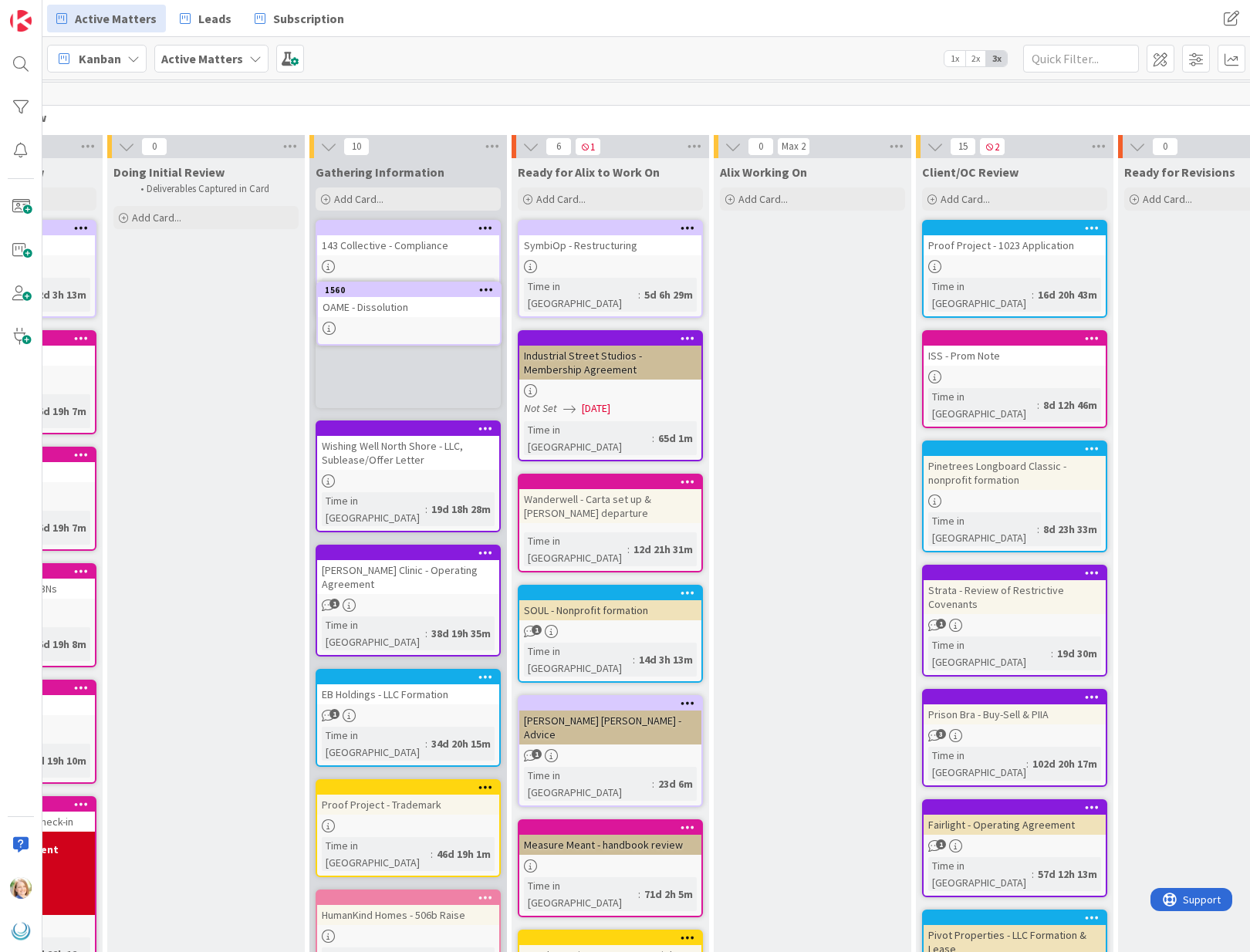
scroll to position [0, 149]
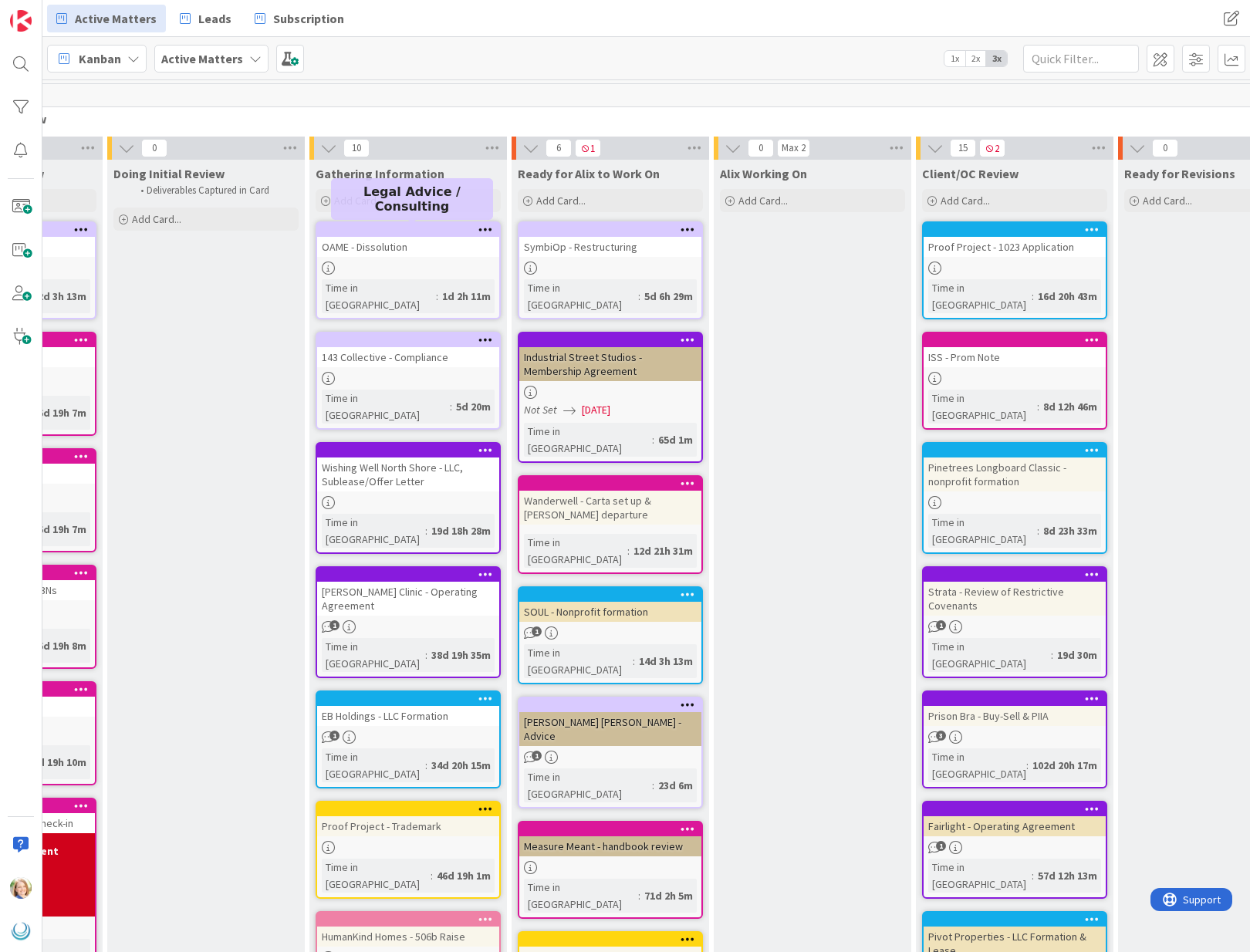
click at [390, 233] on div at bounding box center [411, 230] width 175 height 11
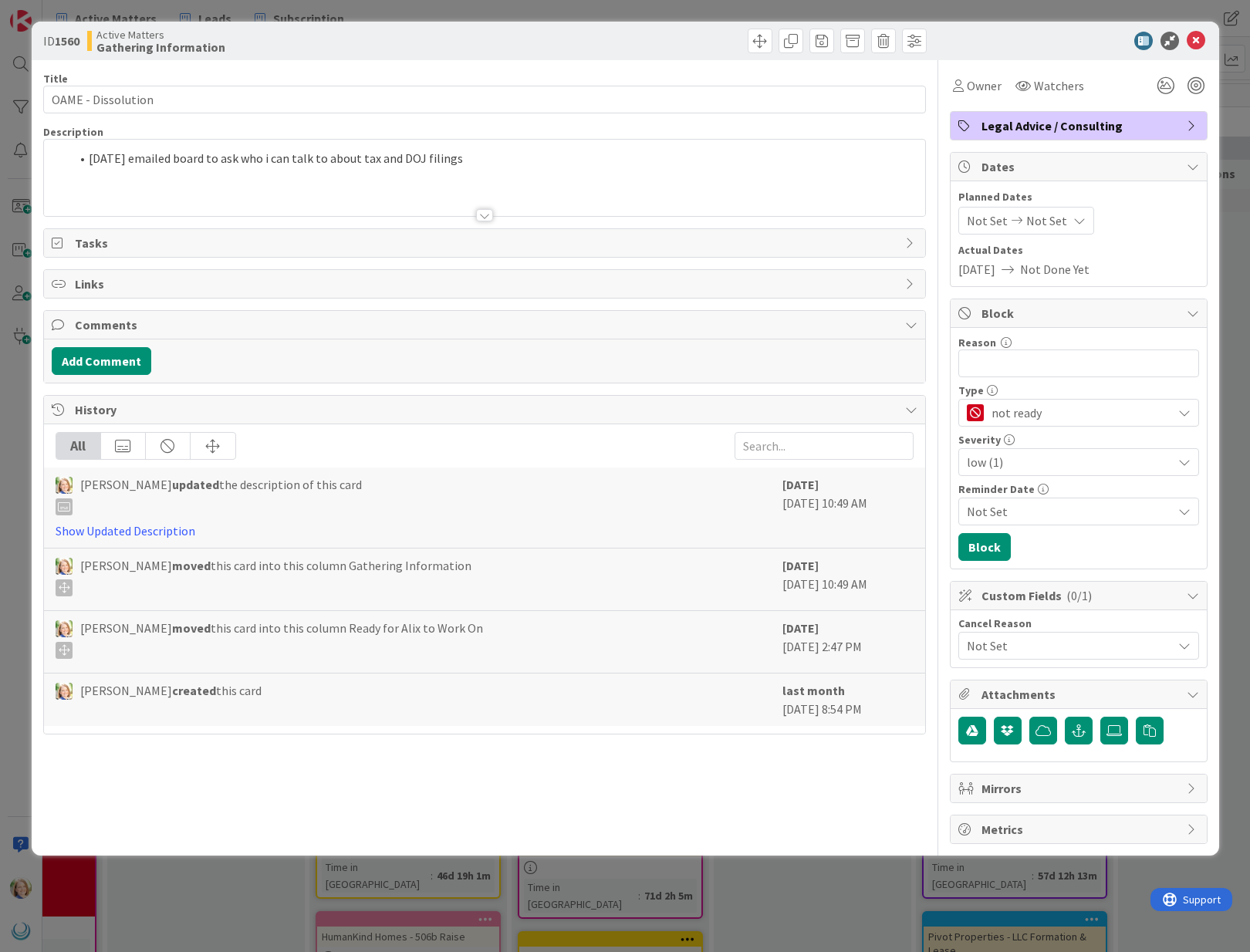
click at [90, 163] on li "[DATE] emailed board to ask who i can talk to about tax and DOJ filings" at bounding box center [493, 159] width 847 height 18
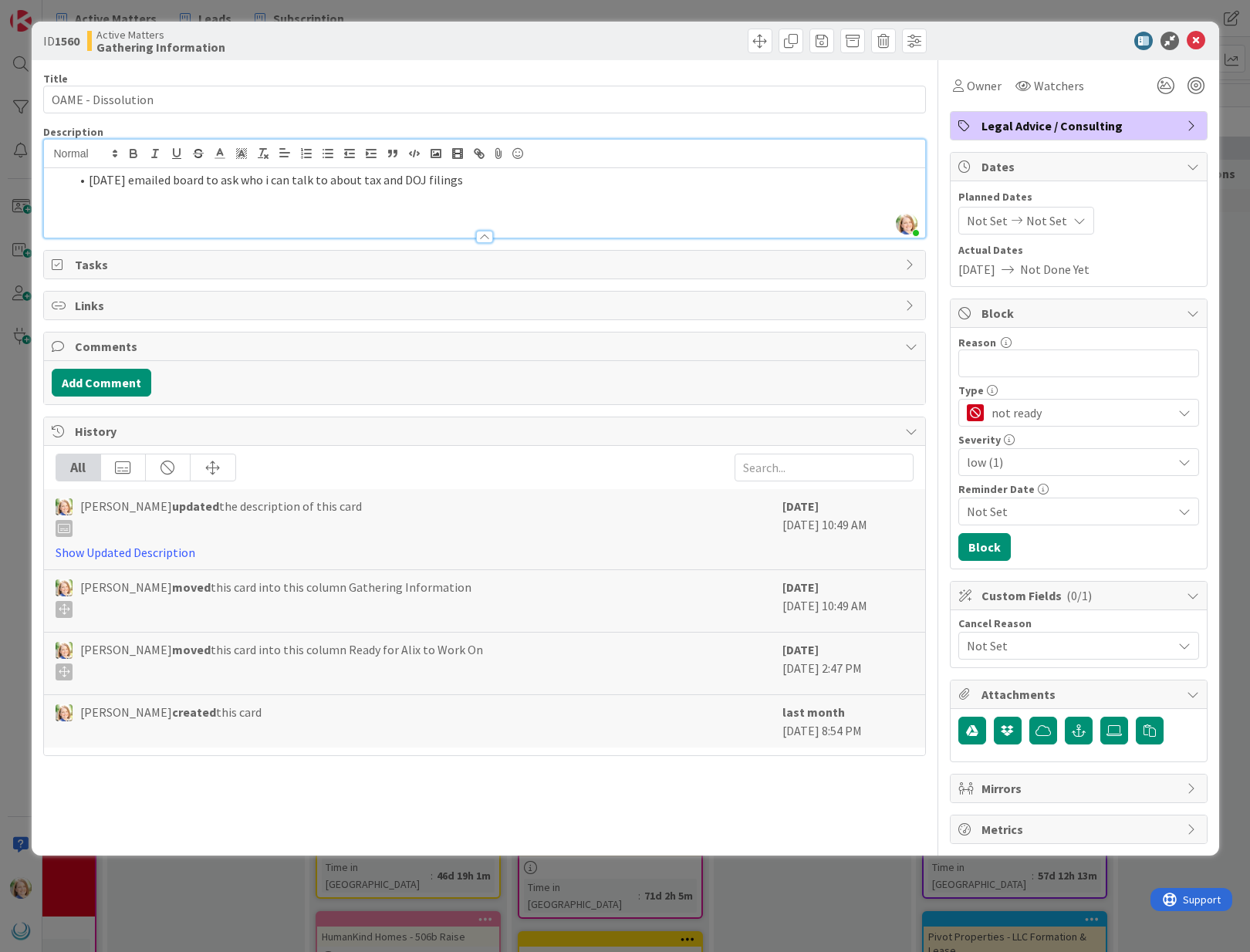
click at [90, 182] on li "[DATE] emailed board to ask who i can talk to about tax and DOJ filings" at bounding box center [493, 180] width 847 height 18
click at [1197, 42] on icon at bounding box center [1196, 41] width 19 height 19
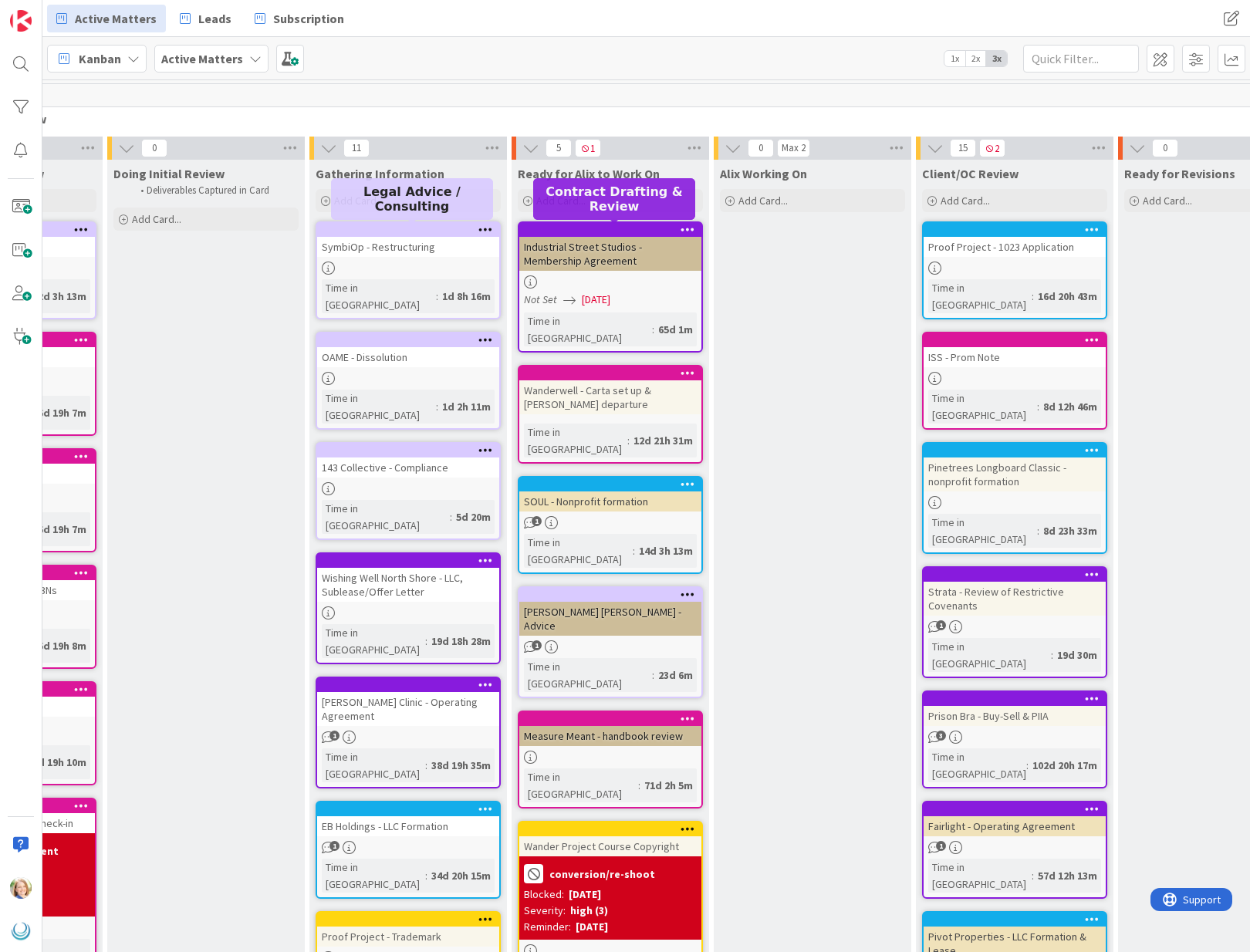
click at [422, 229] on div at bounding box center [411, 230] width 175 height 11
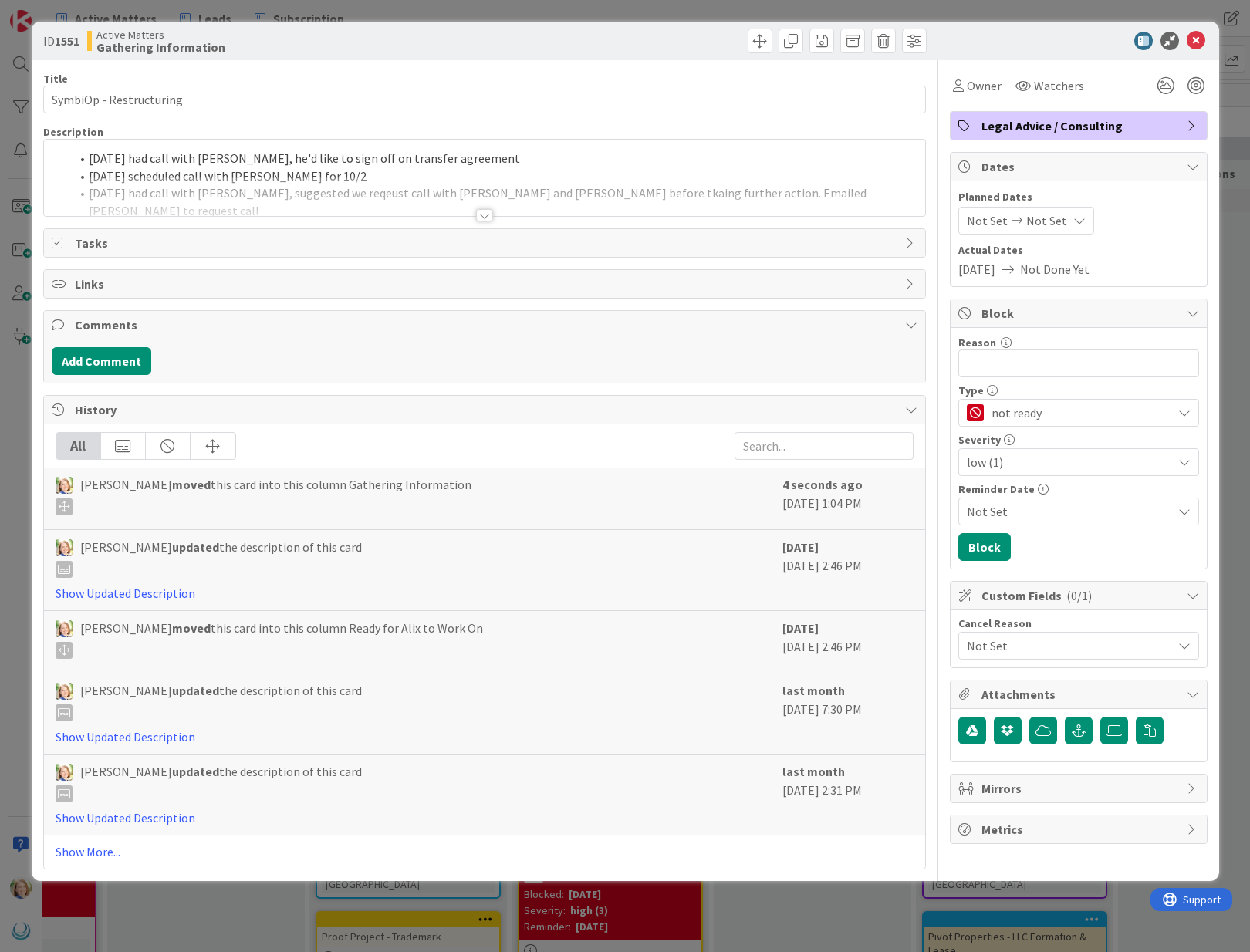
click at [87, 162] on li "[DATE] had call with [PERSON_NAME], he'd like to sign off on transfer agreement" at bounding box center [493, 159] width 847 height 18
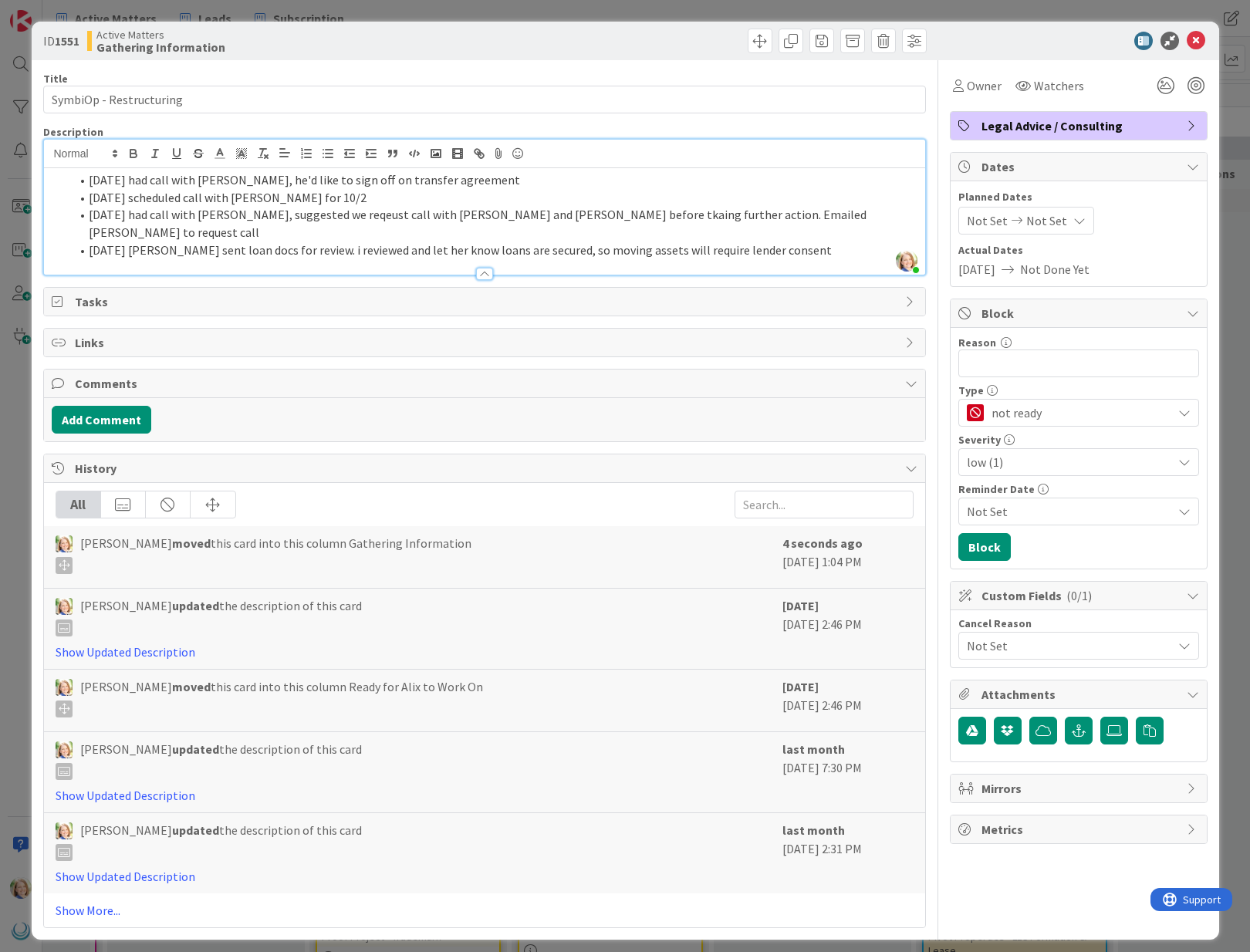
click at [90, 180] on li "[DATE] had call with [PERSON_NAME], he'd like to sign off on transfer agreement" at bounding box center [493, 180] width 847 height 18
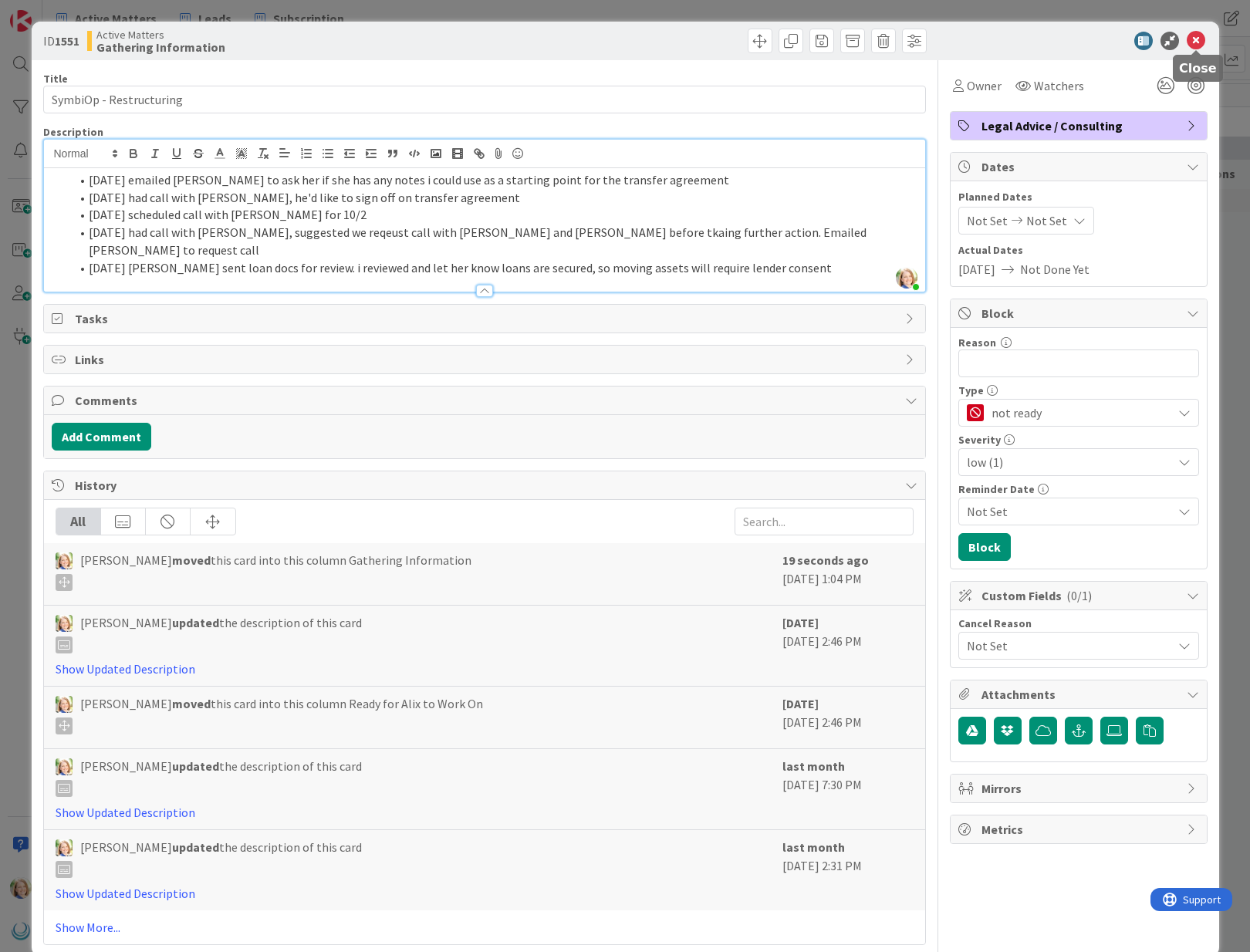
click at [1197, 38] on icon at bounding box center [1196, 41] width 19 height 19
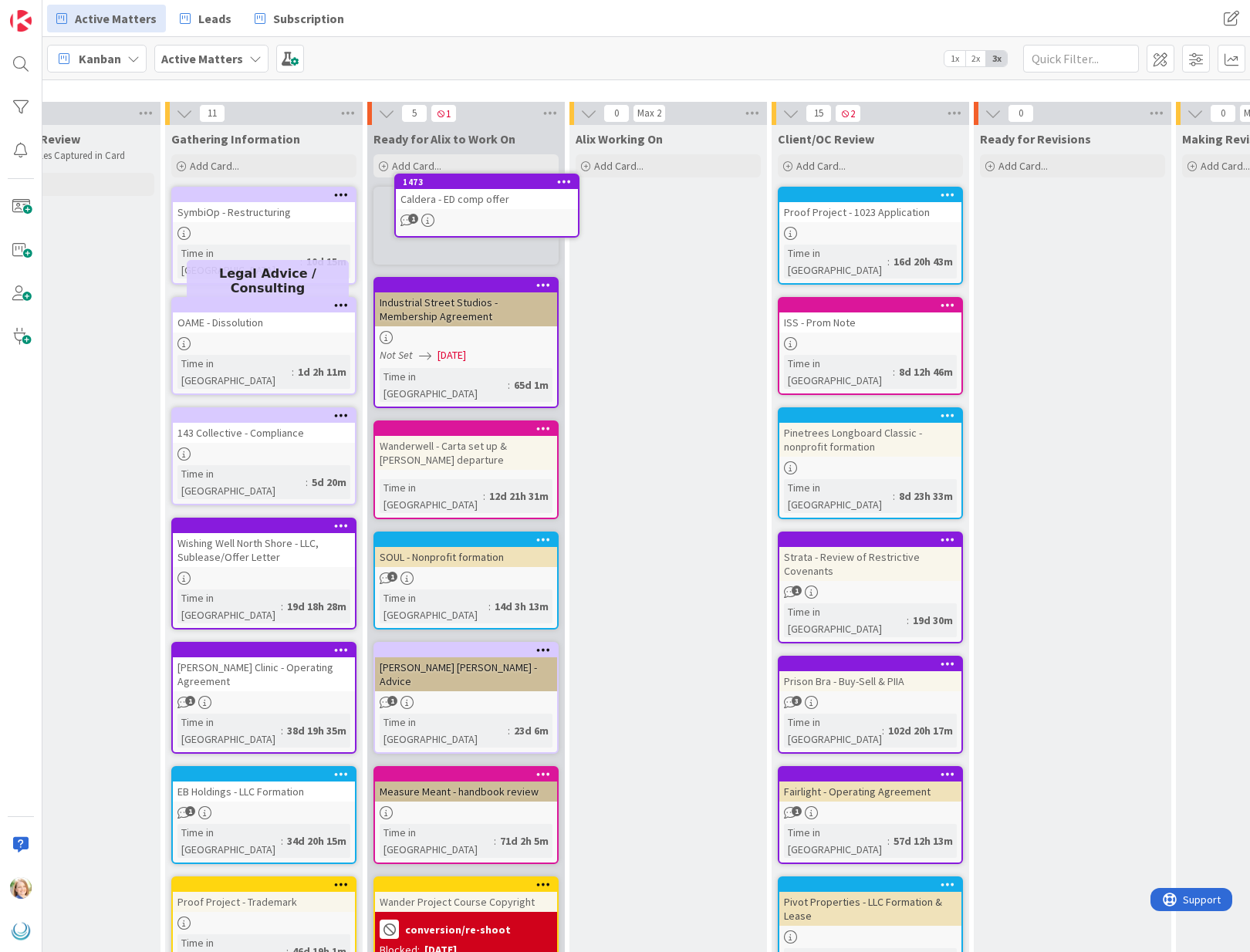
scroll to position [0, 293]
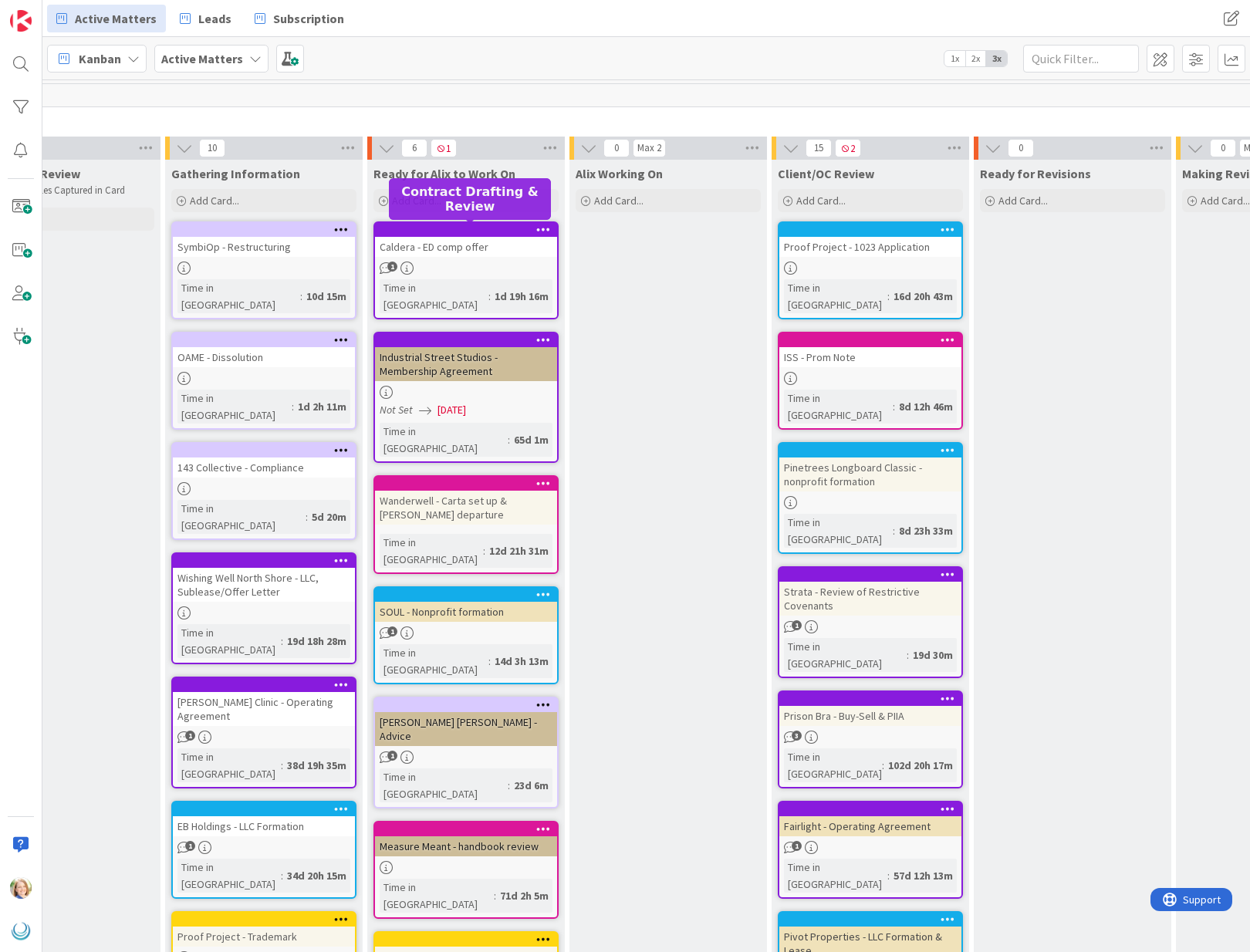
click at [461, 229] on div at bounding box center [469, 230] width 175 height 11
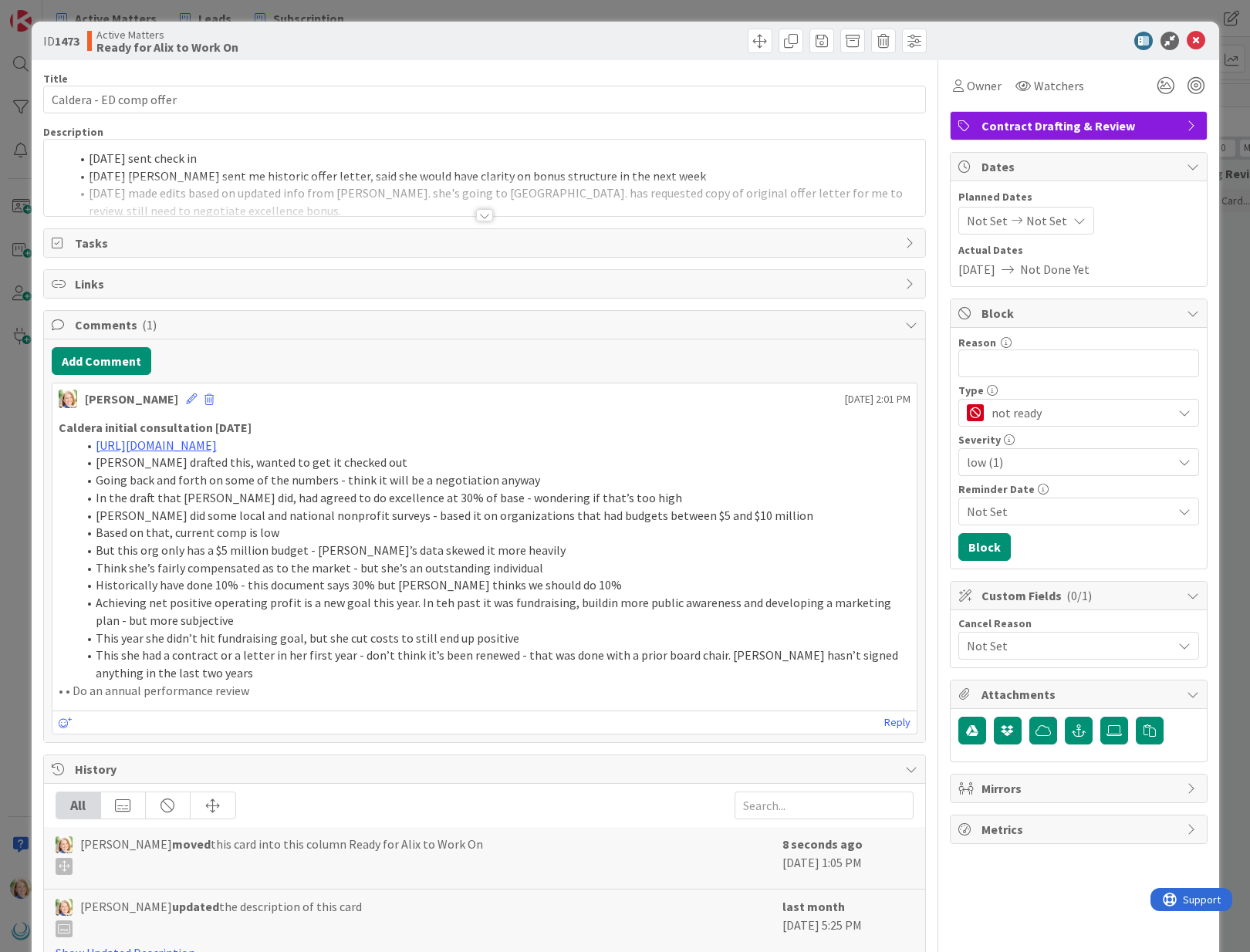
click at [87, 162] on div "[DATE] sent check in [DATE] [PERSON_NAME] sent me historic offer letter, said s…" at bounding box center [485, 178] width 882 height 76
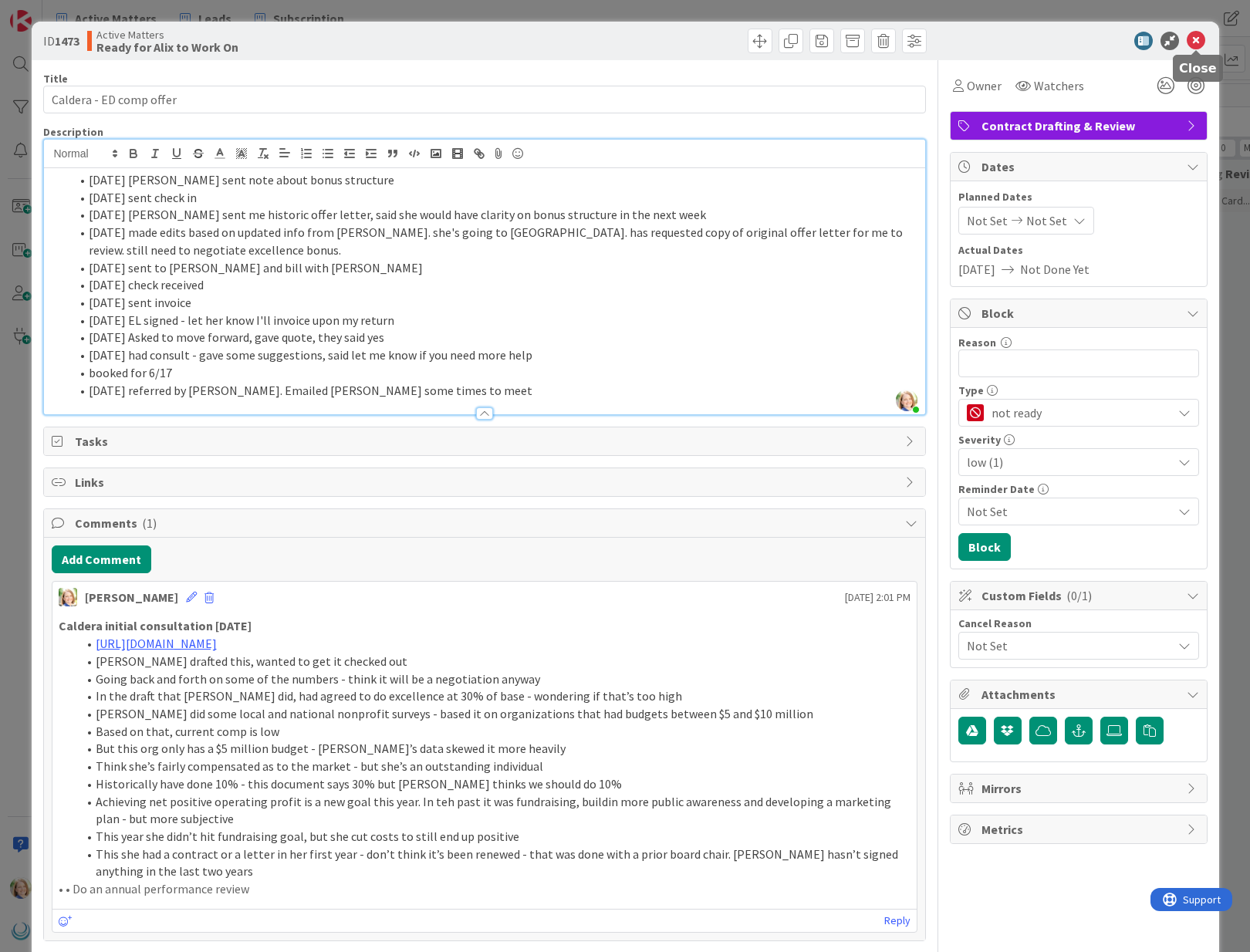
click at [1193, 43] on icon at bounding box center [1196, 41] width 19 height 19
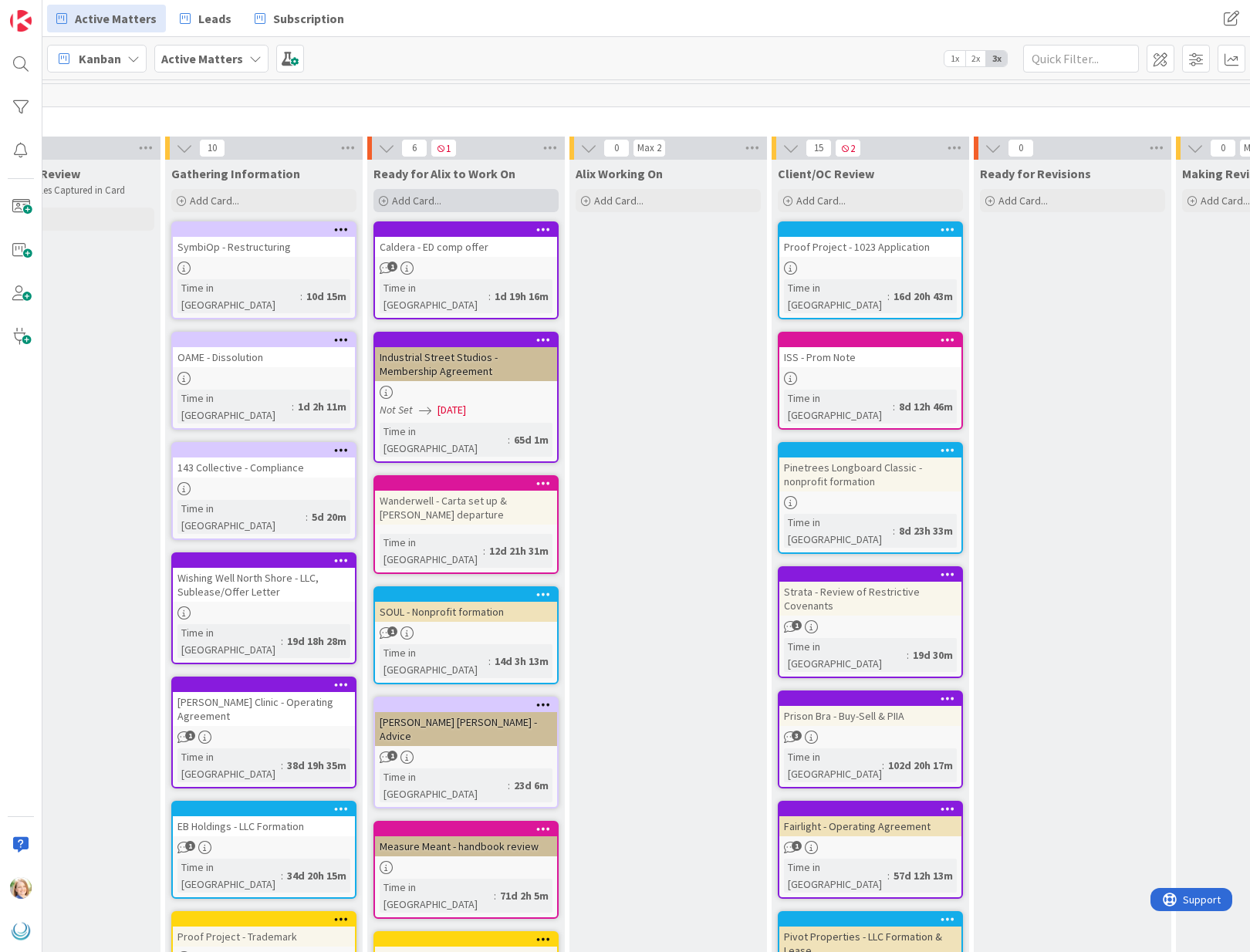
click at [466, 202] on div "Add Card..." at bounding box center [466, 200] width 185 height 23
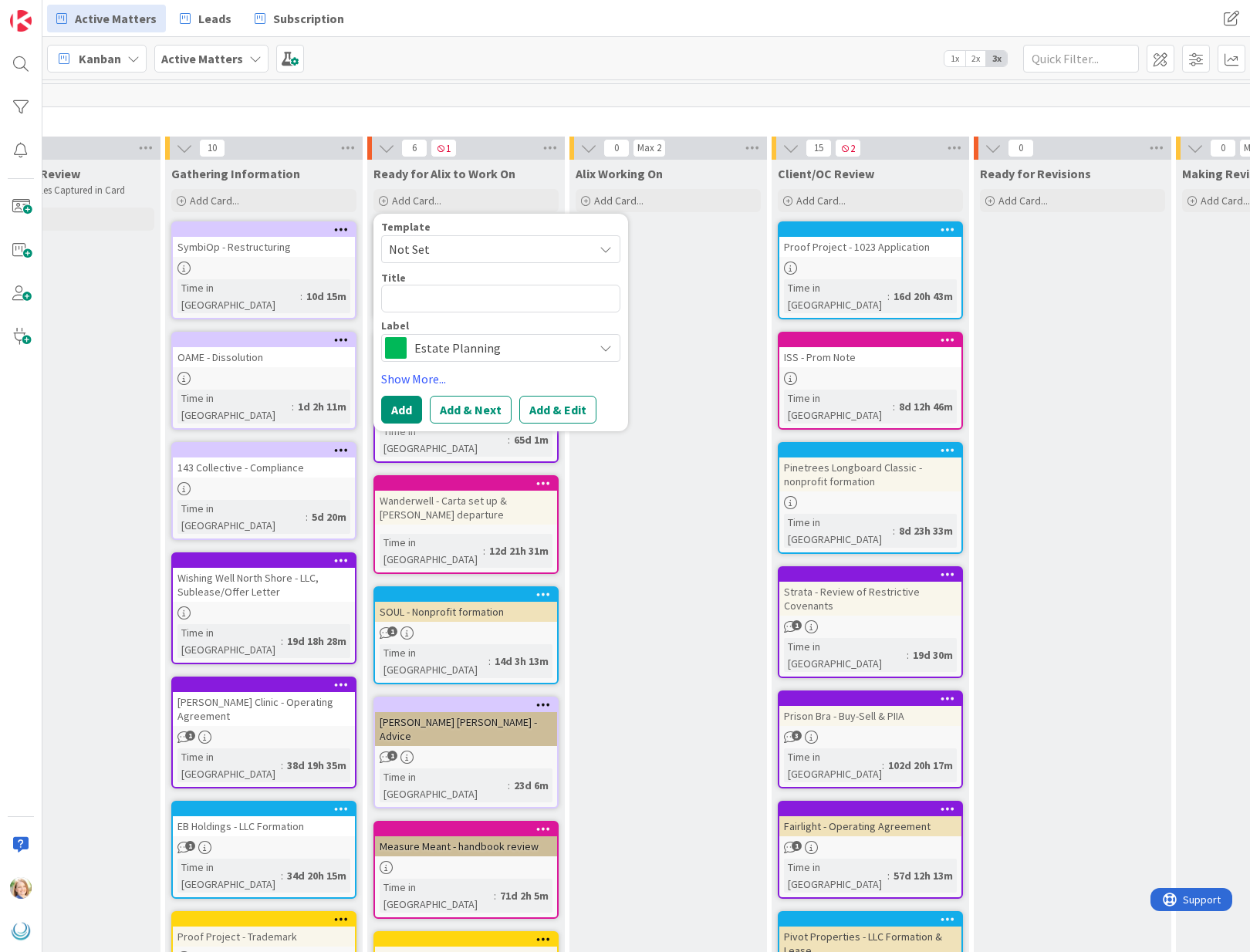
type textarea "x"
type textarea "F"
type textarea "x"
type textarea "Fl"
type textarea "x"
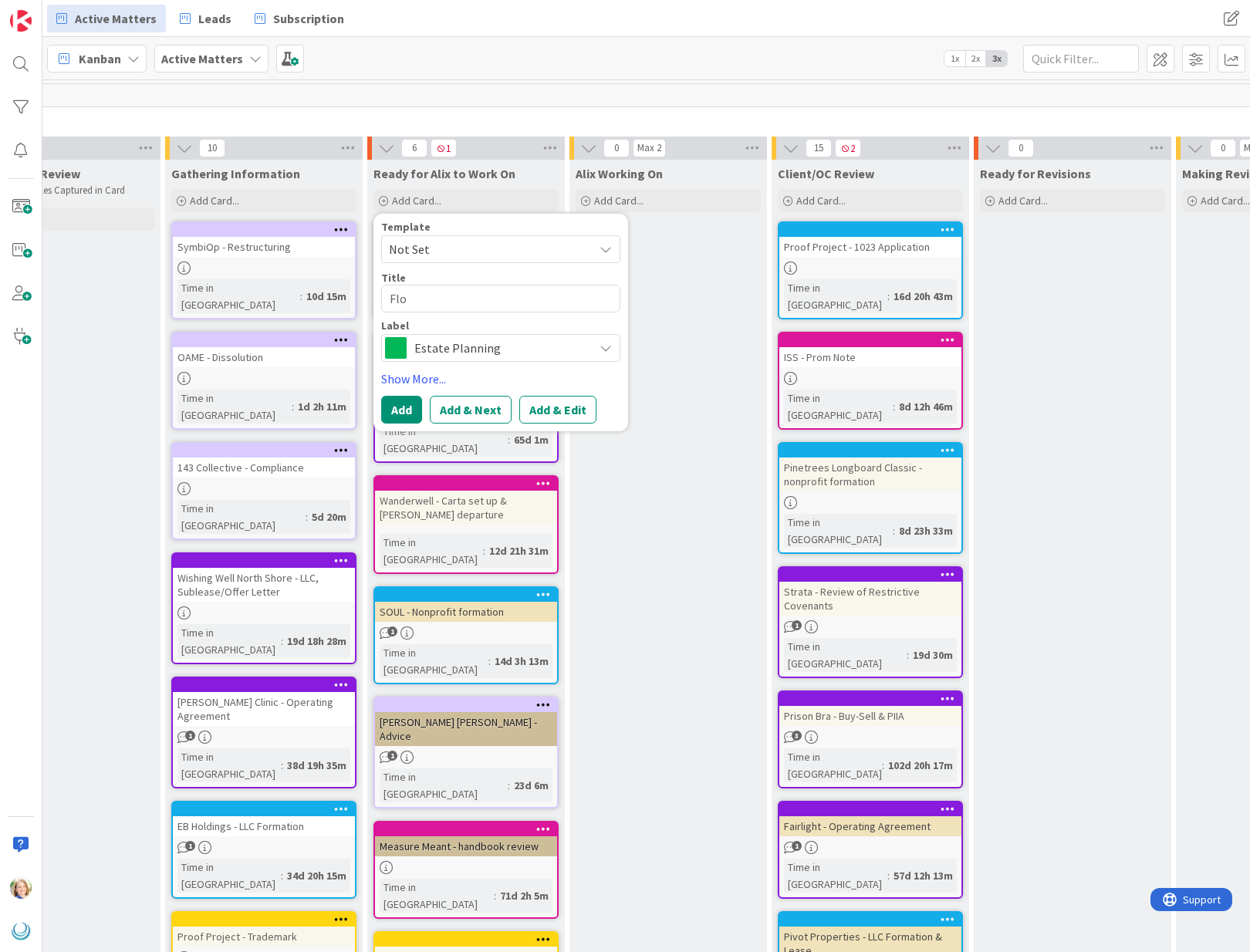
type textarea "Floa"
type textarea "x"
type textarea "Float"
type textarea "x"
type textarea "Float"
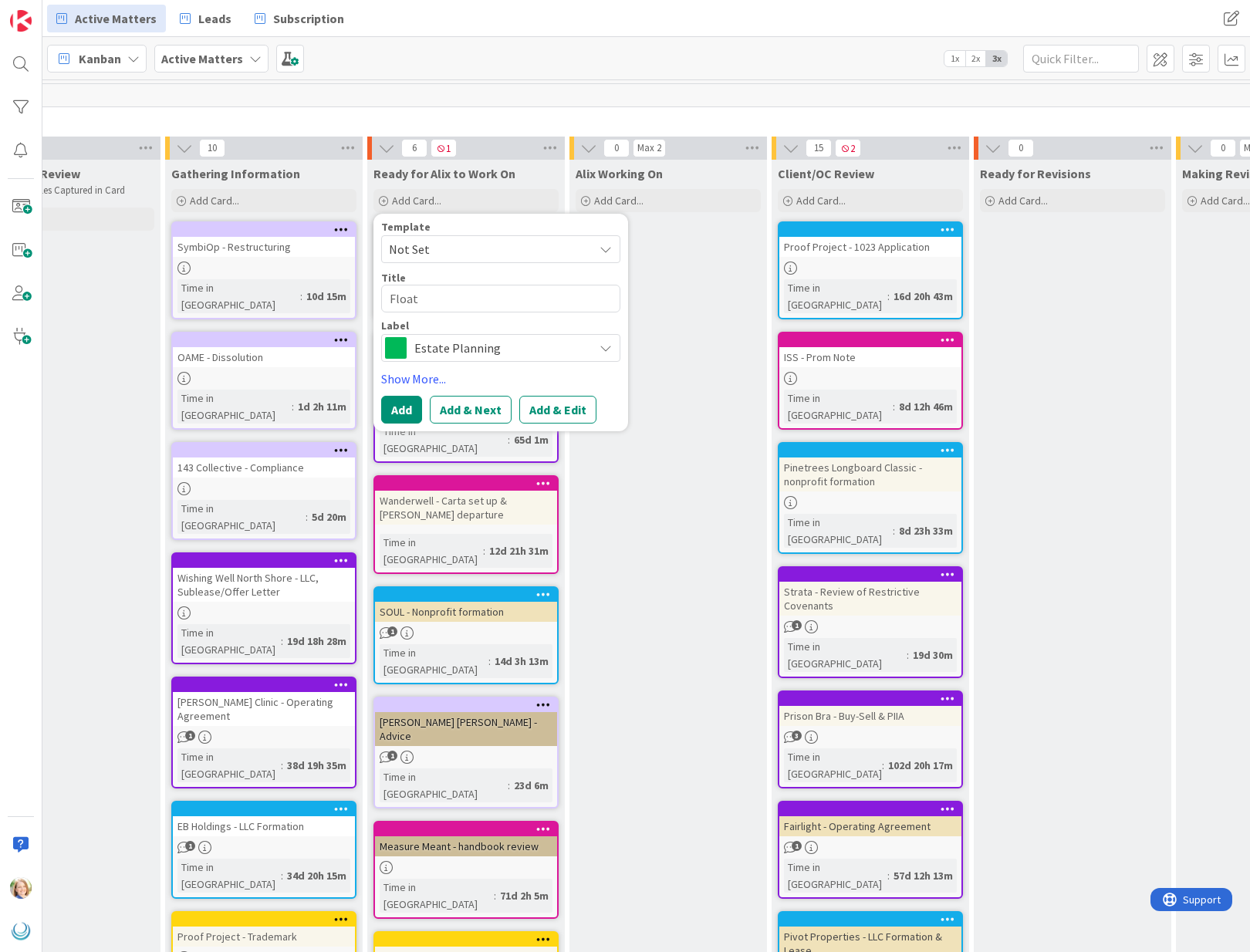
type textarea "x"
type textarea "Float O"
type textarea "x"
type textarea "Float On"
type textarea "x"
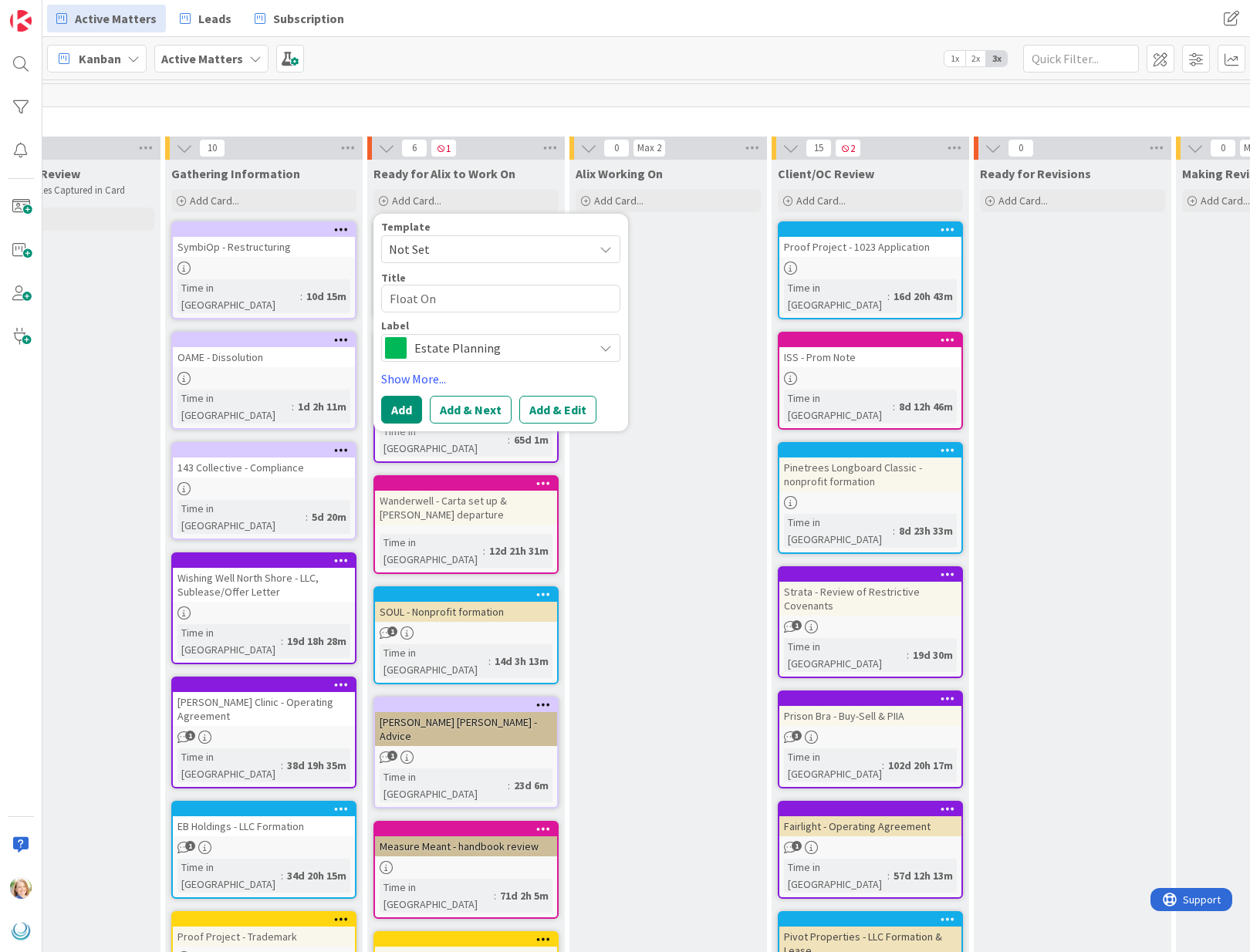
type textarea "Float On"
type textarea "x"
type textarea "Float On -"
type textarea "x"
type textarea "Float On - B"
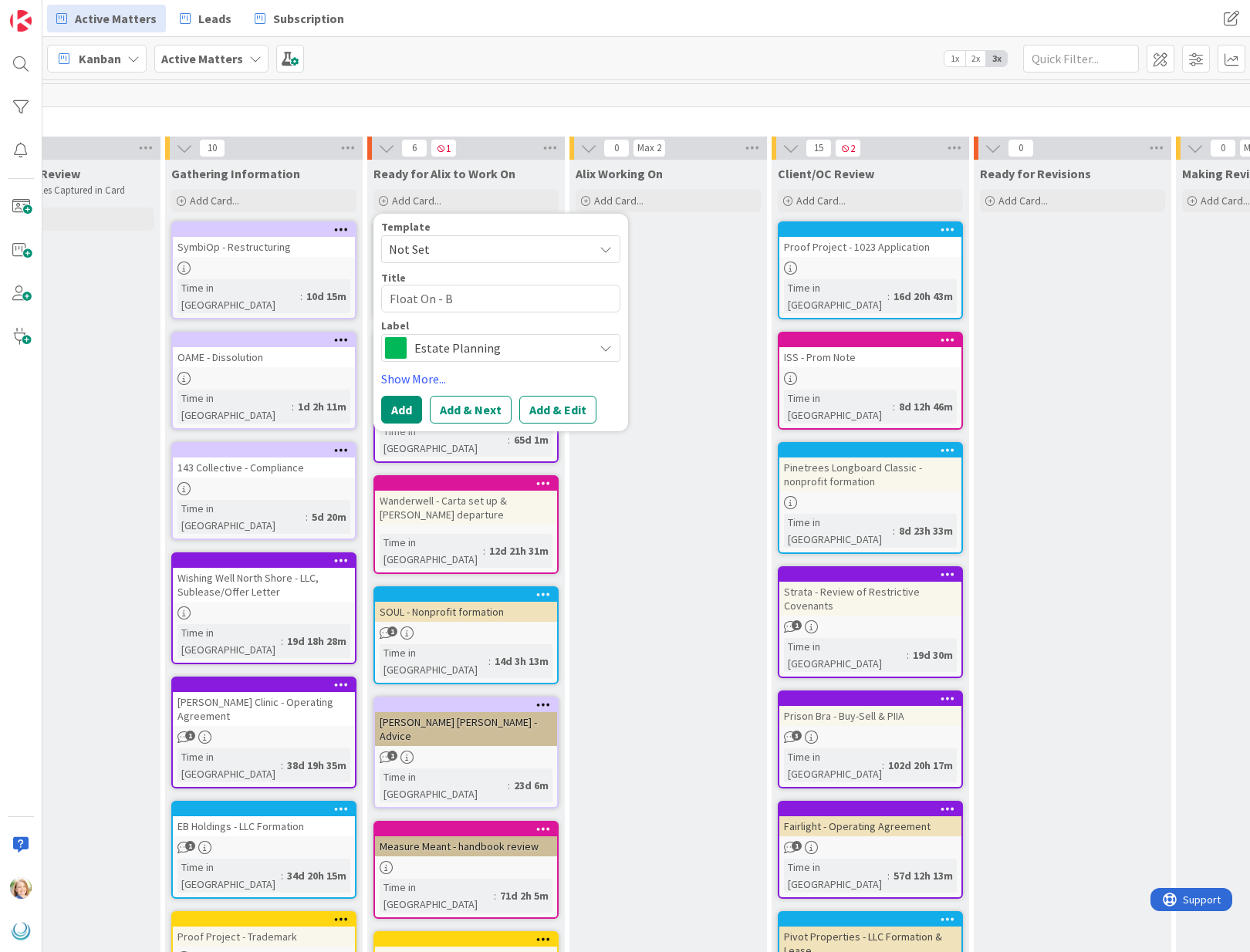
type textarea "x"
type textarea "Float On - By"
type textarea "x"
type textarea "Float On - Byl"
type textarea "x"
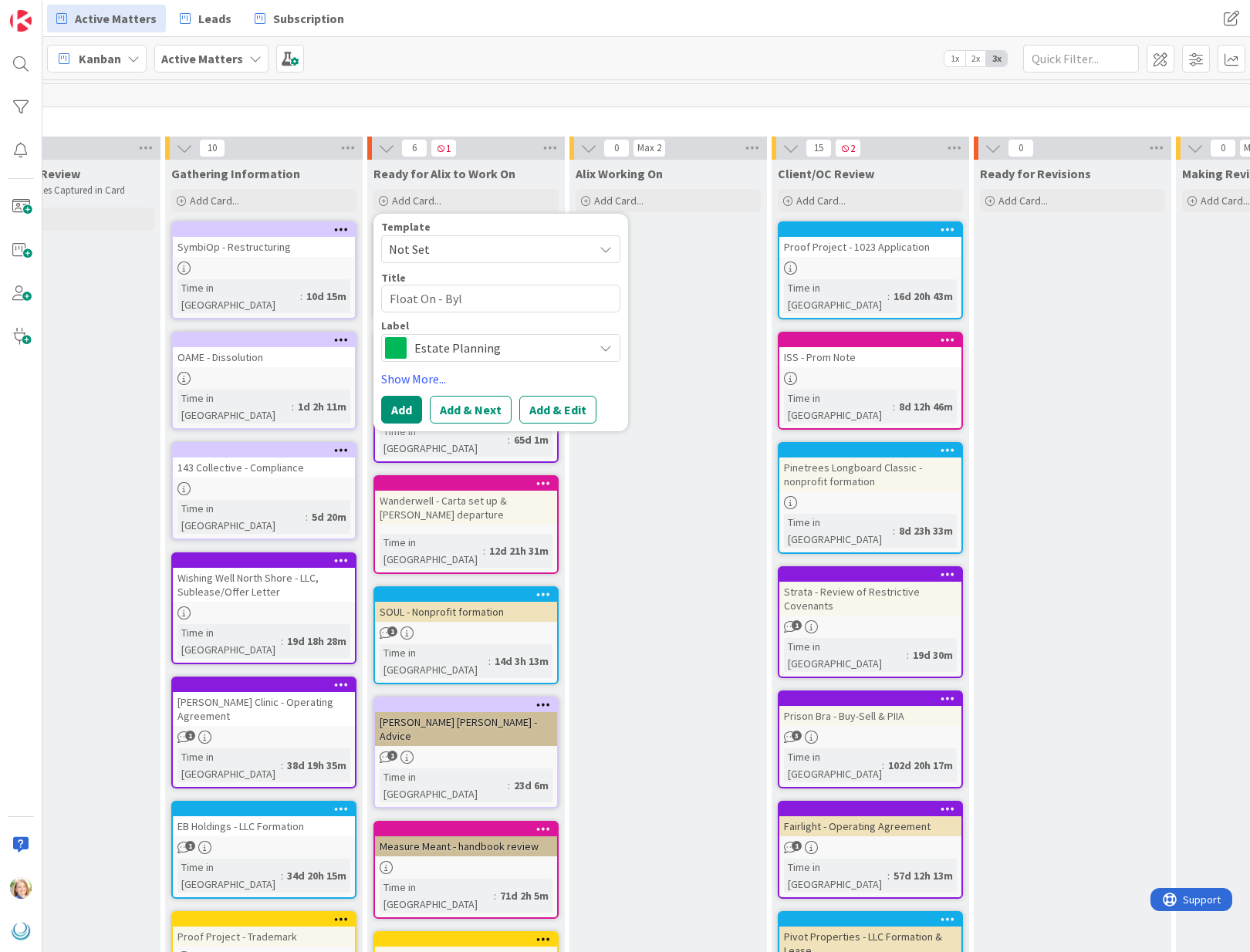
type textarea "Float On - Byla"
type textarea "x"
type textarea "Float On - Bylaw"
type textarea "x"
type textarea "Float On - Bylaws"
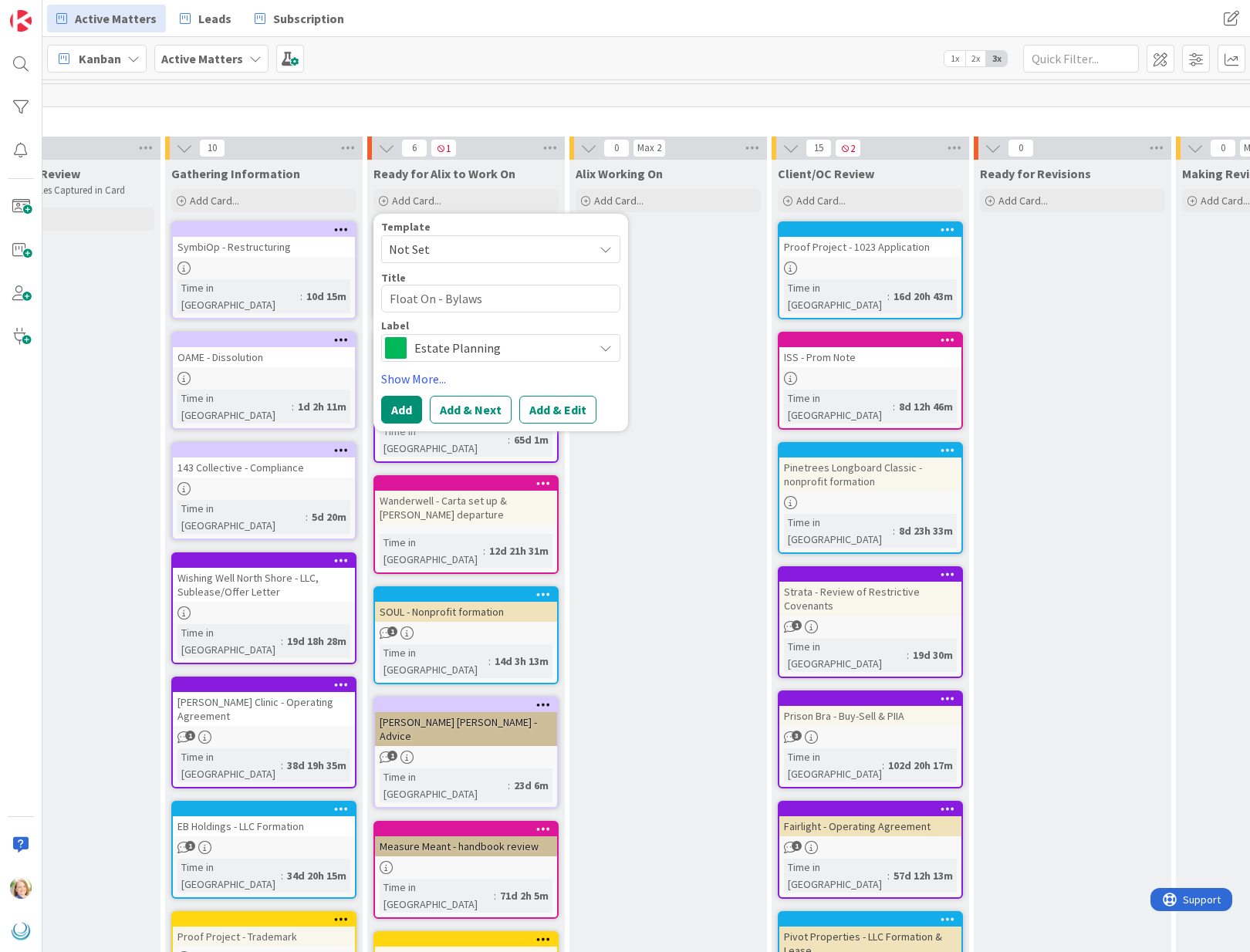
type textarea "x"
type textarea "Float On - Bylaws"
type textarea "x"
type textarea "Float On - Bylaws E"
type textarea "x"
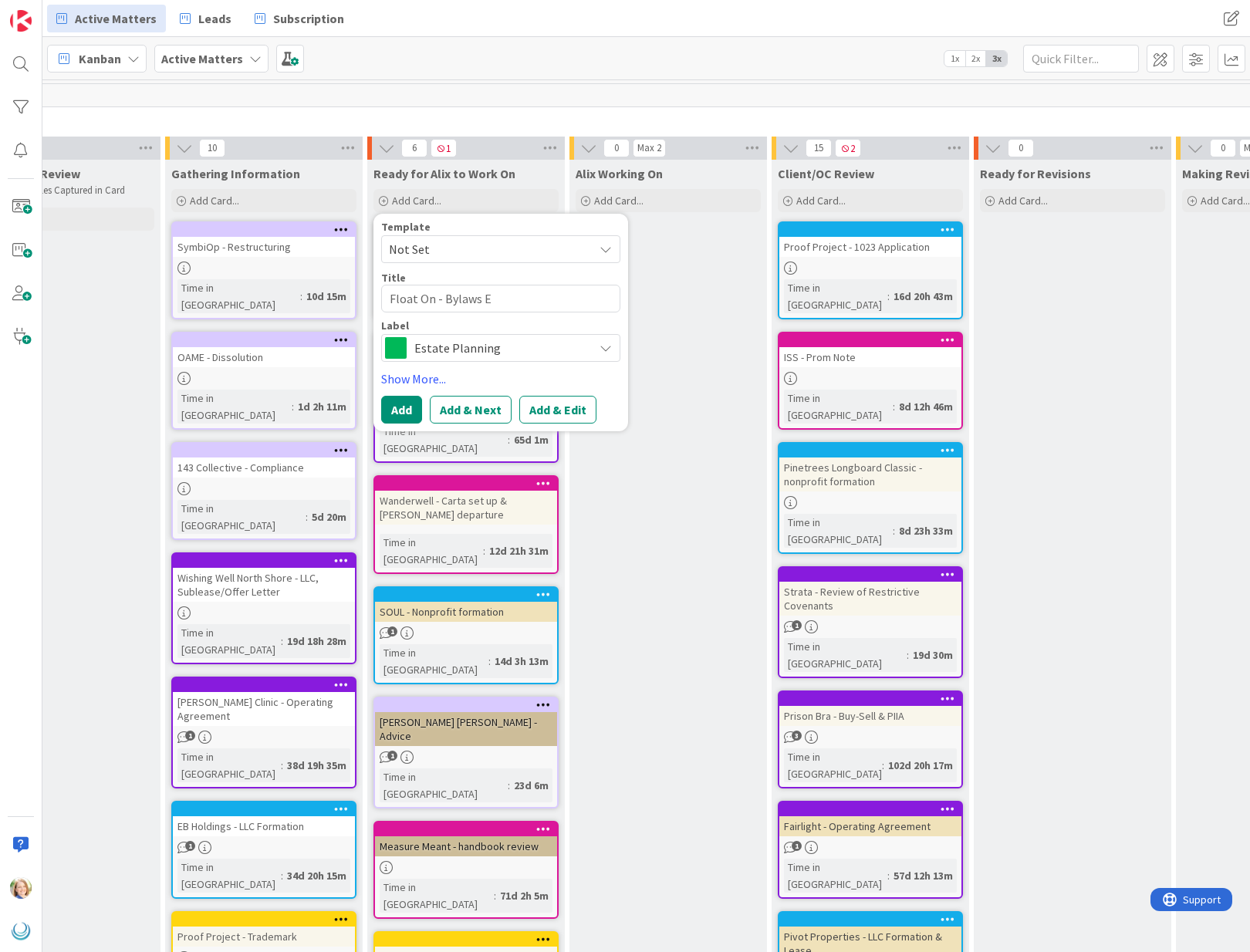
type textarea "Float On - Bylaws Ed"
type textarea "x"
type textarea "Float On - Bylaws Edi"
type textarea "x"
type textarea "Float On - Bylaws Edit"
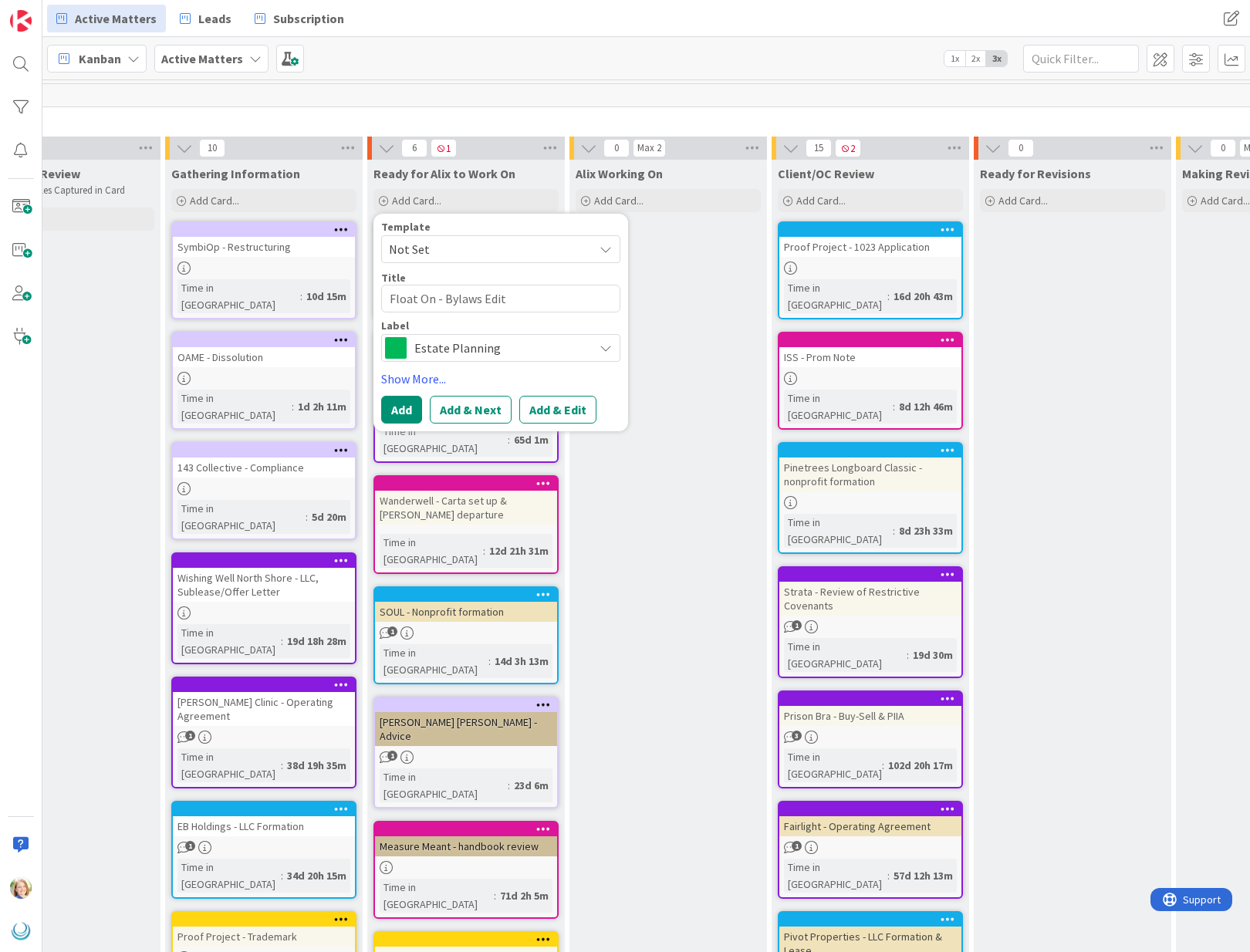
type textarea "x"
type textarea "Float On - Bylaws Edits"
click at [533, 348] on span "Estate Planning" at bounding box center [500, 347] width 171 height 21
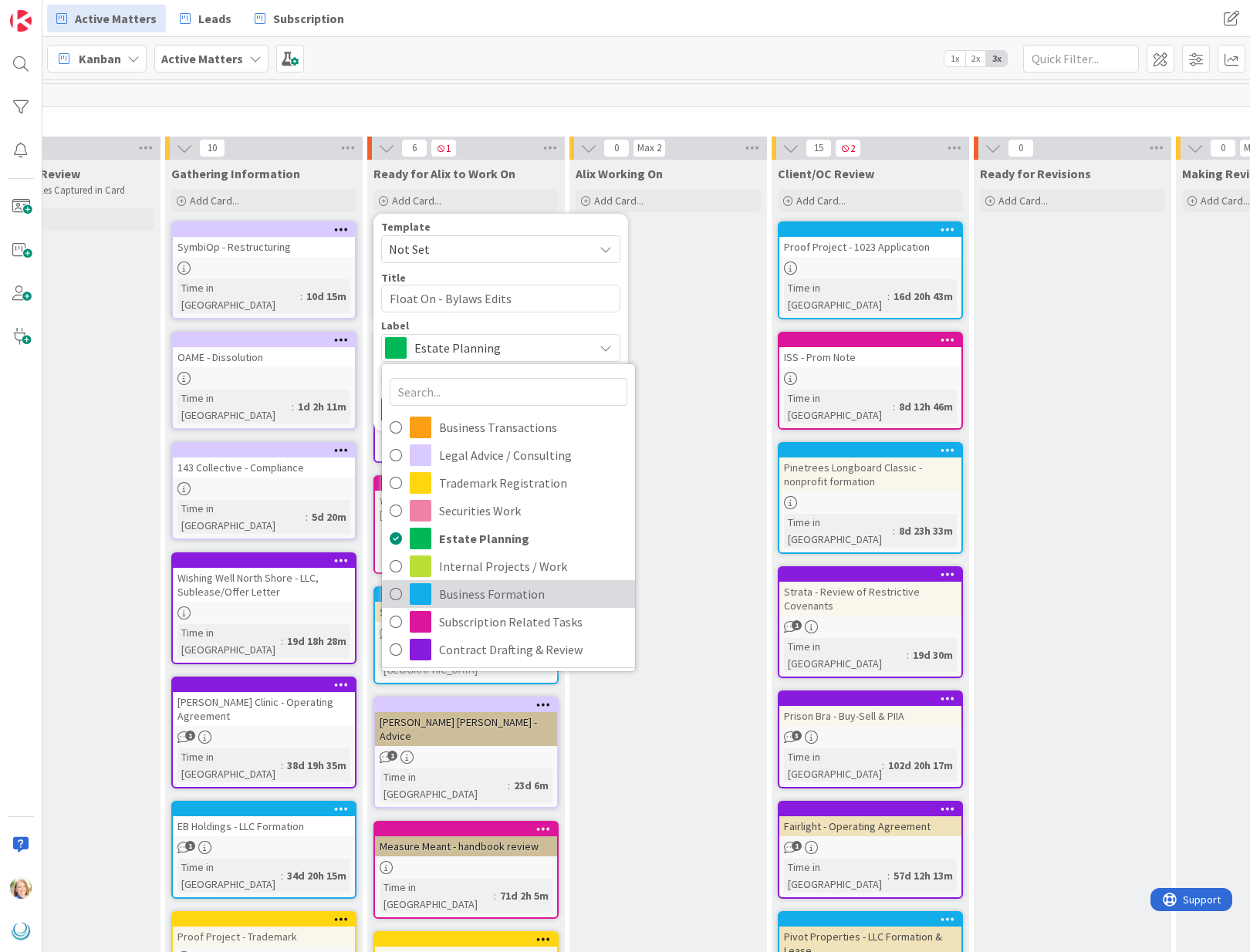
click at [479, 599] on span "Business Formation" at bounding box center [533, 593] width 189 height 23
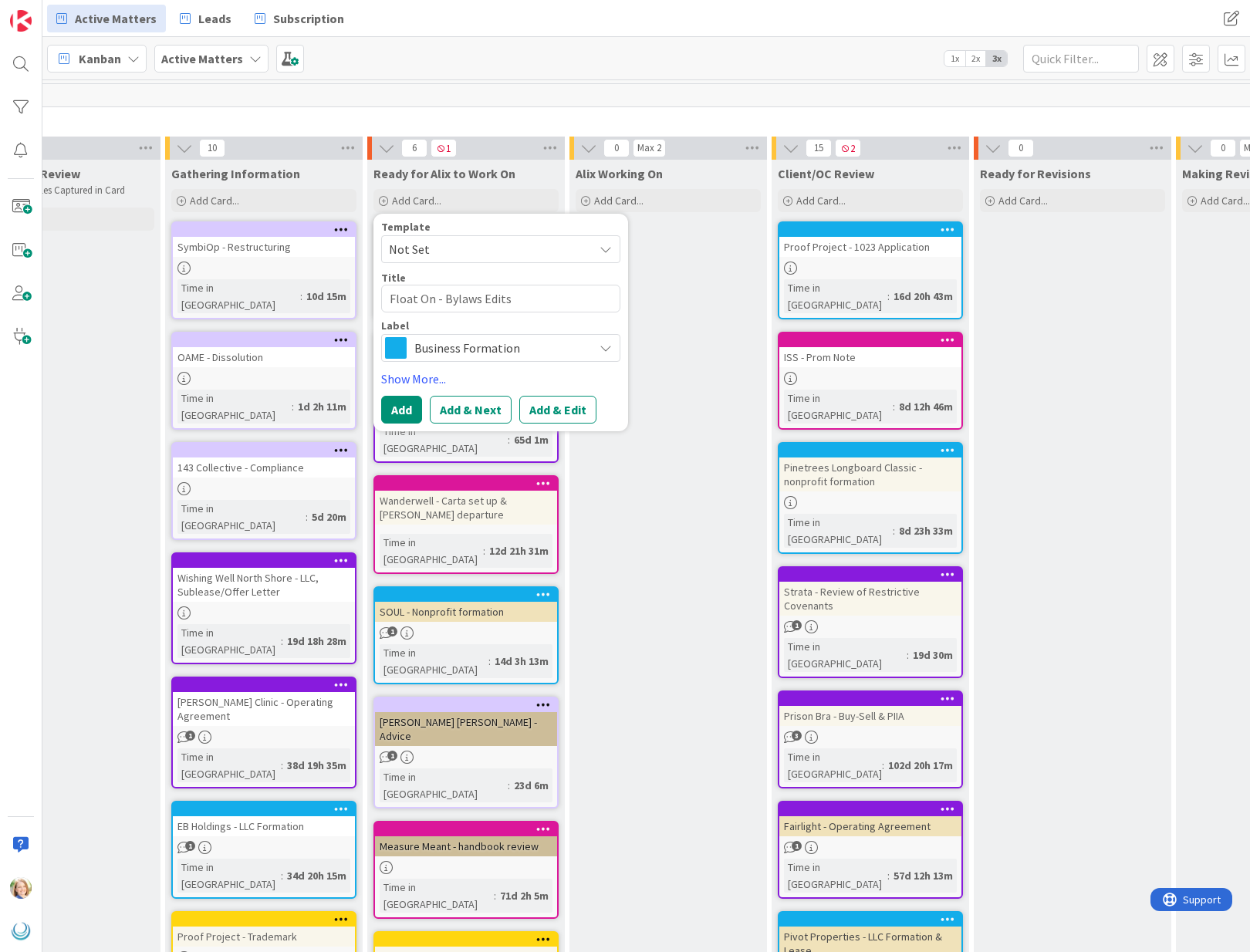
click at [485, 353] on span "Business Formation" at bounding box center [500, 347] width 171 height 21
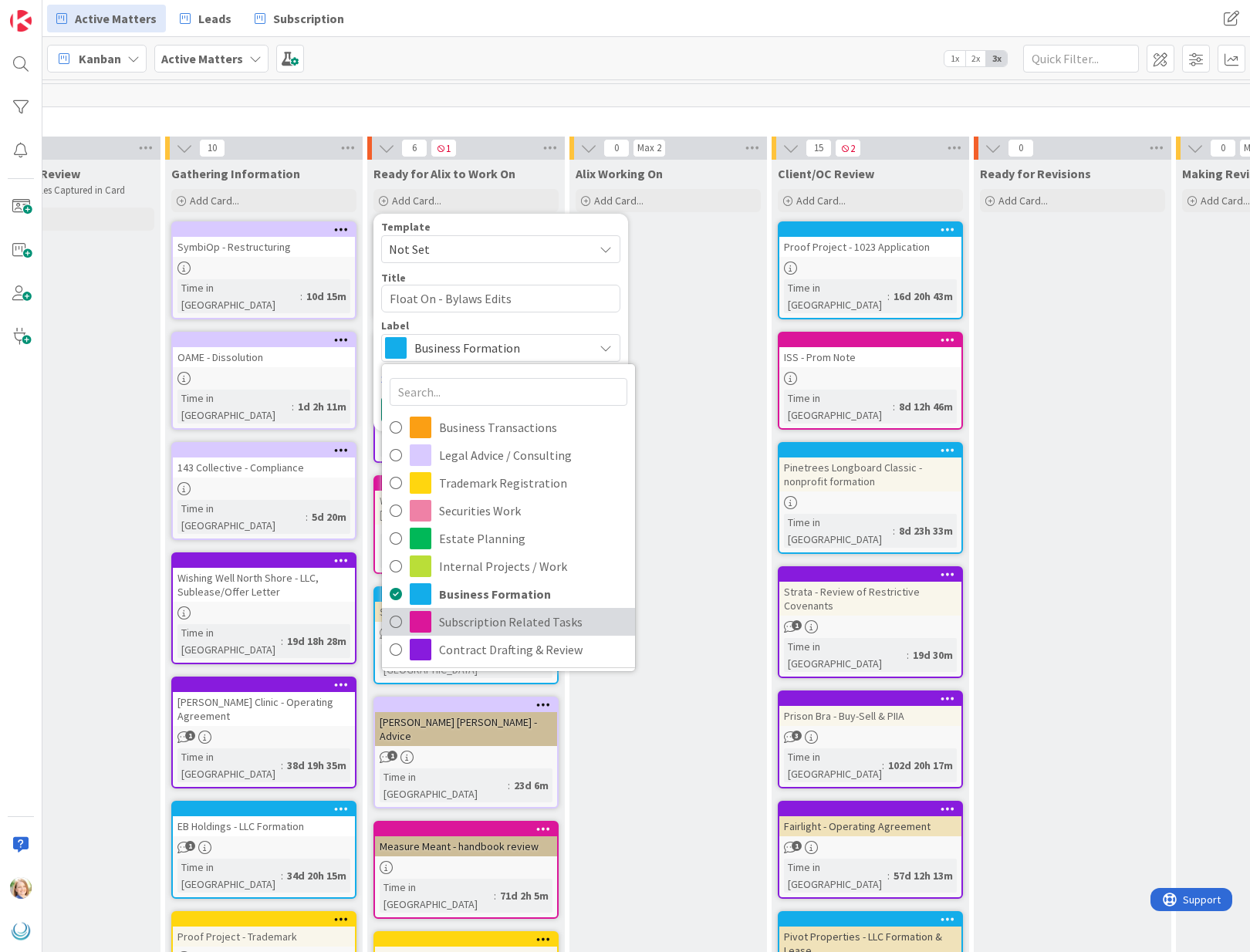
click at [463, 626] on span "Subscription Related Tasks" at bounding box center [533, 621] width 189 height 23
type textarea "x"
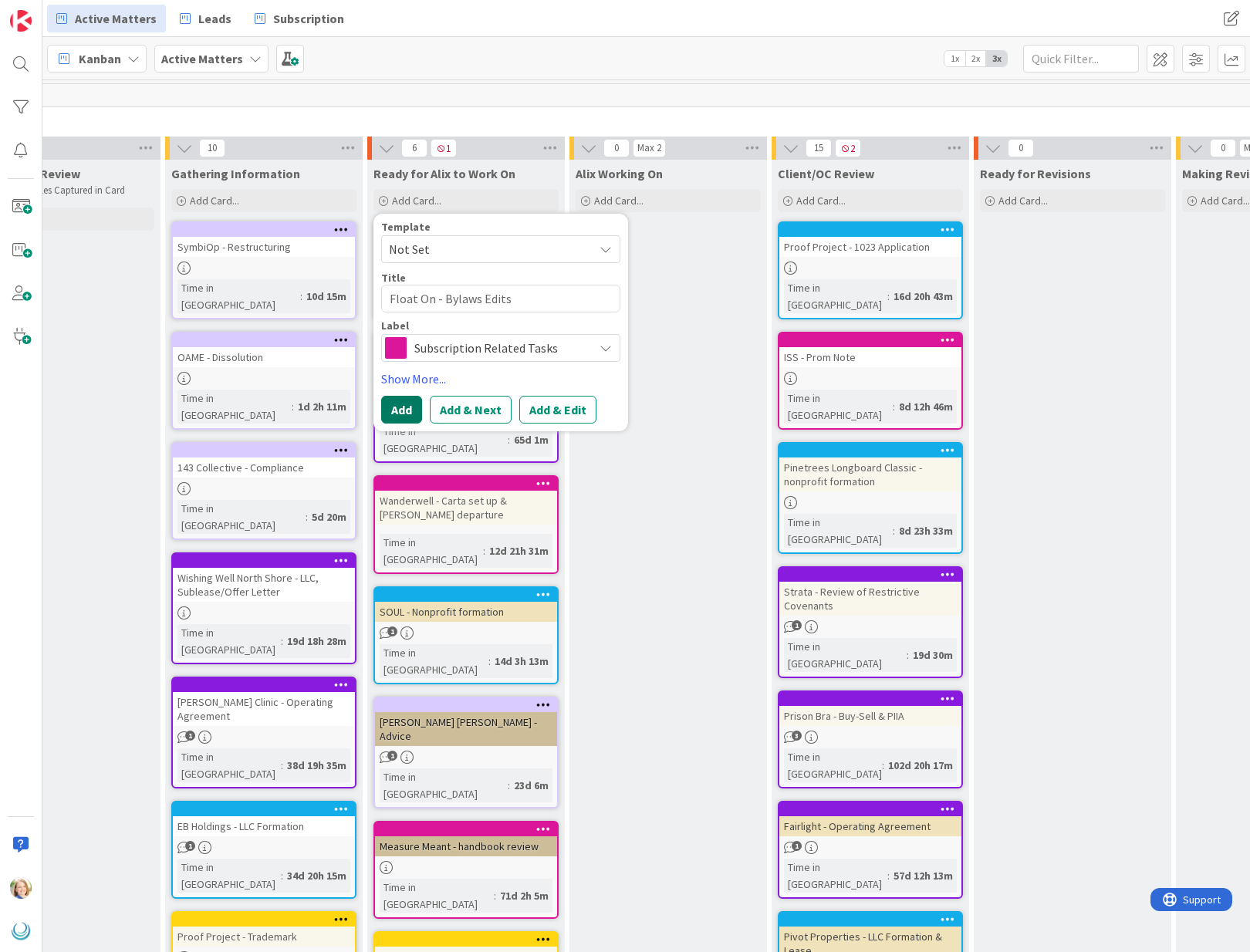
click at [403, 411] on button "Add" at bounding box center [401, 409] width 41 height 27
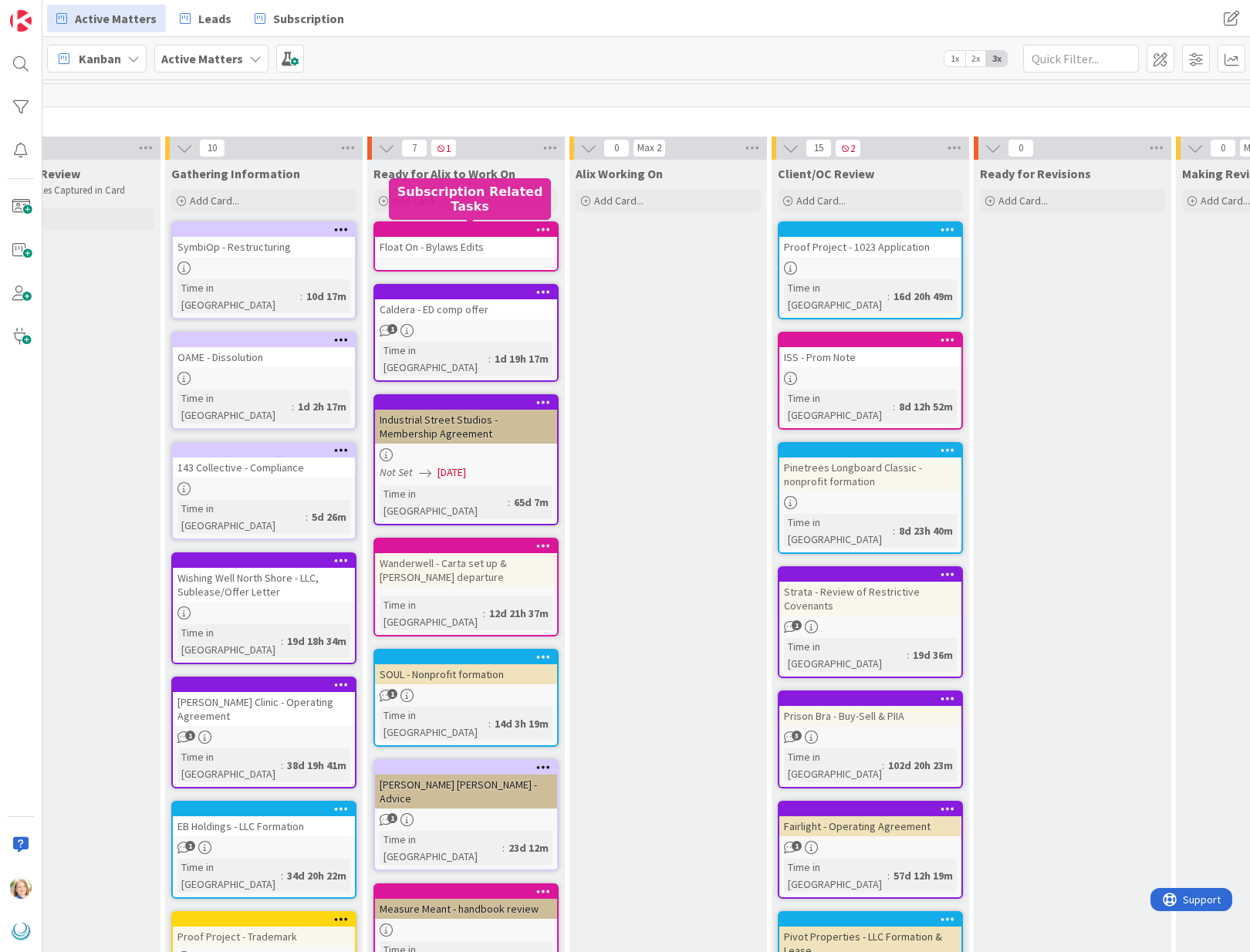
click at [466, 230] on div at bounding box center [469, 230] width 175 height 11
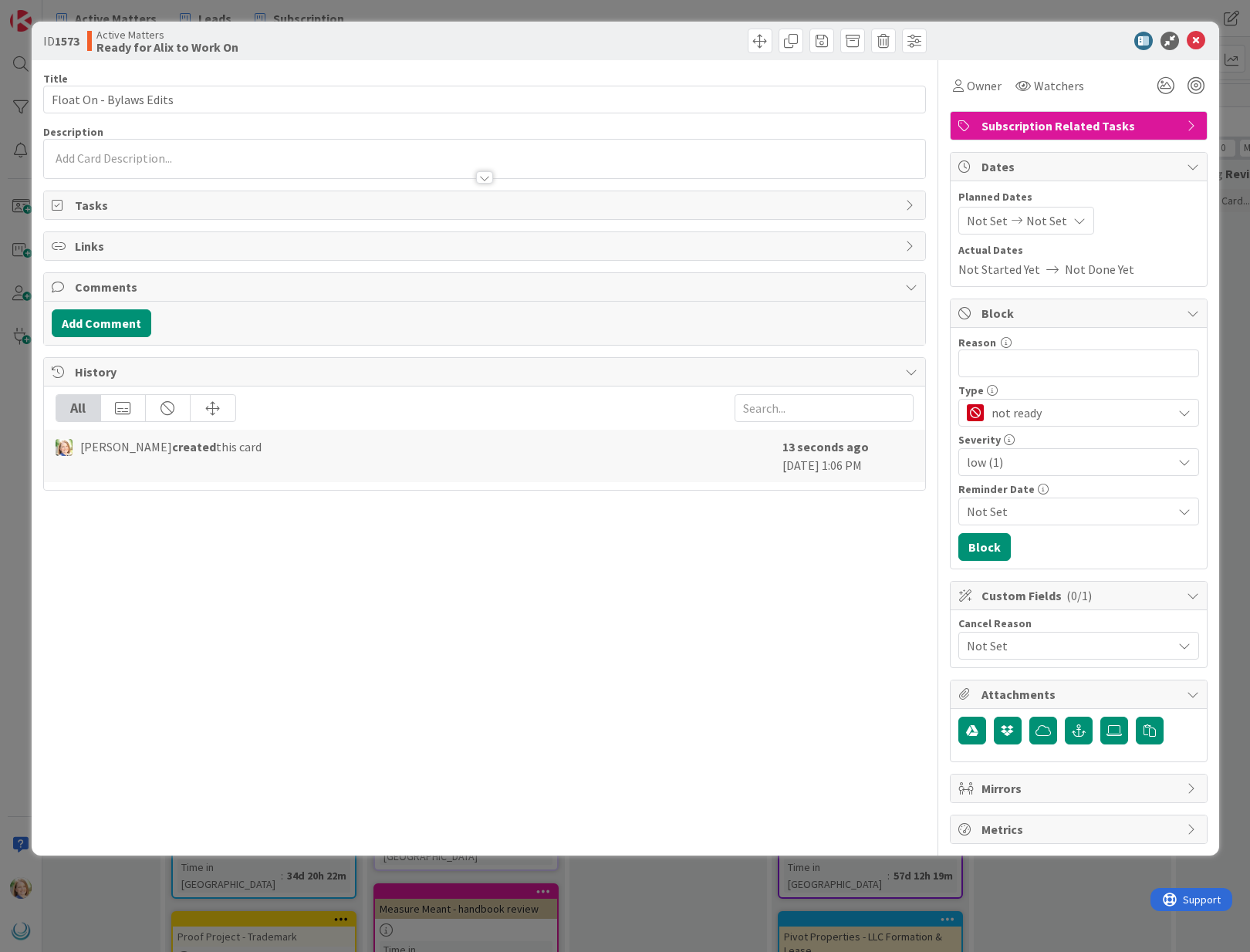
click at [232, 148] on div at bounding box center [485, 163] width 882 height 31
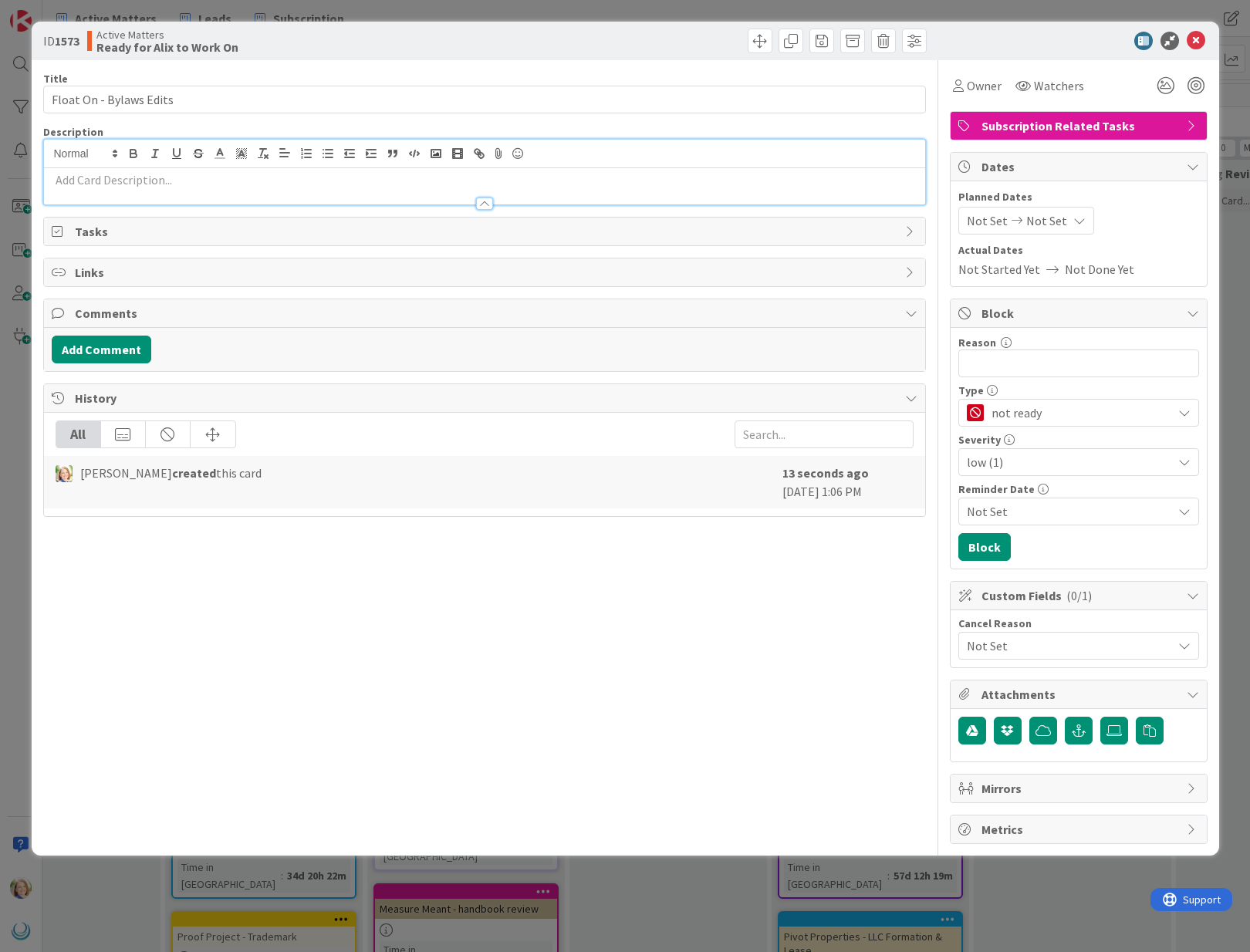
click at [209, 193] on div at bounding box center [485, 196] width 882 height 16
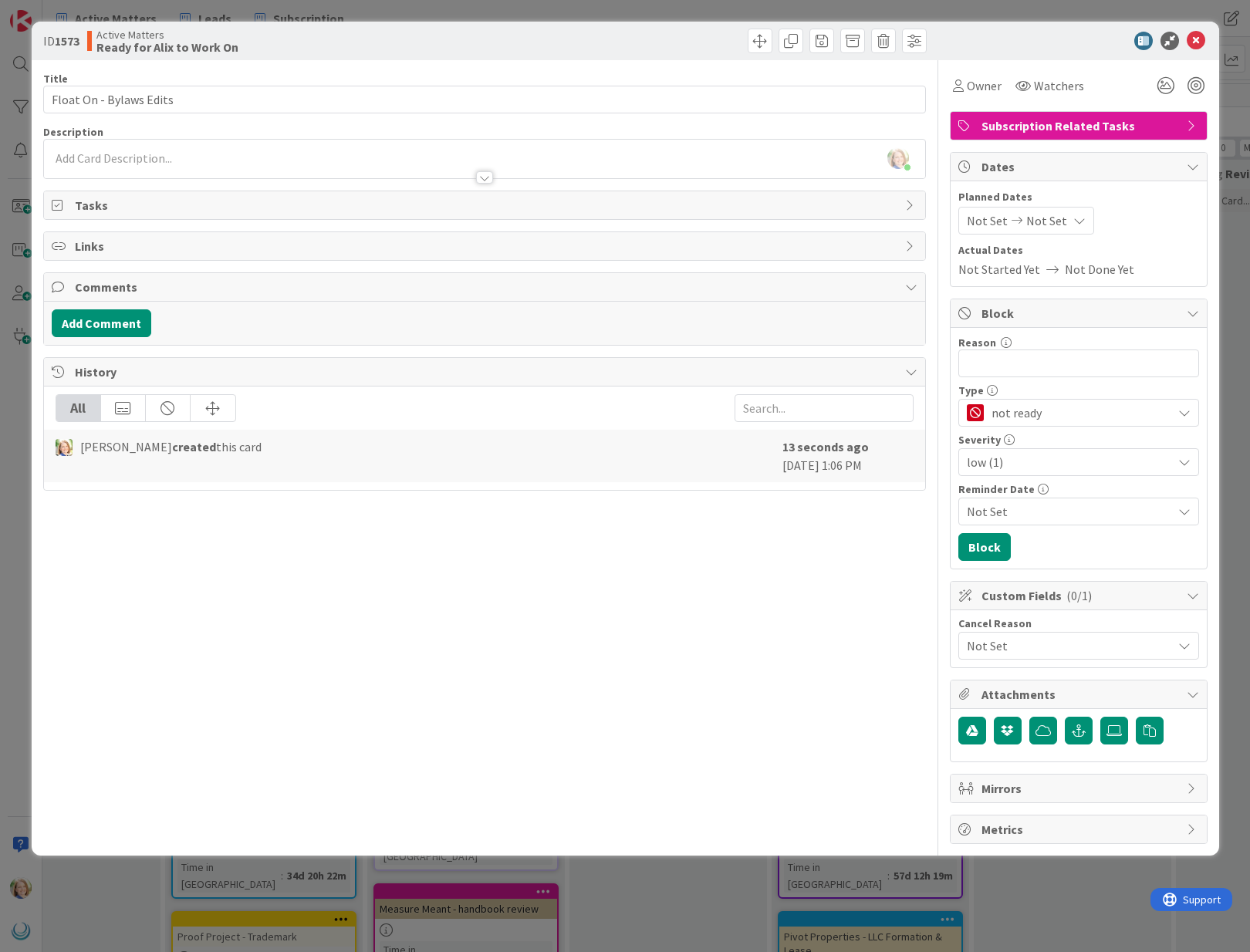
click at [211, 159] on p at bounding box center [485, 159] width 866 height 18
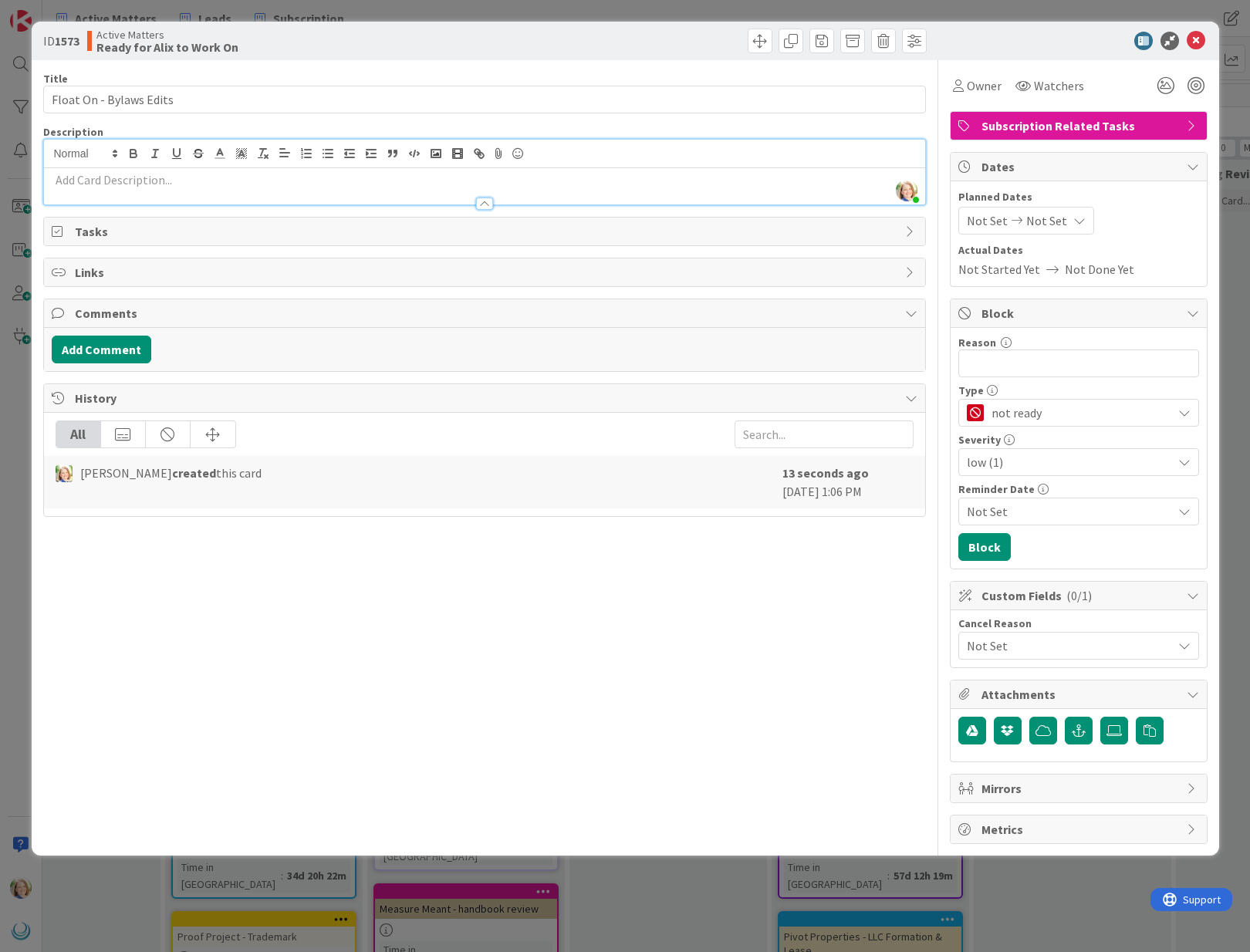
click at [187, 189] on div at bounding box center [484, 197] width 882 height 17
click at [187, 183] on p at bounding box center [485, 180] width 866 height 18
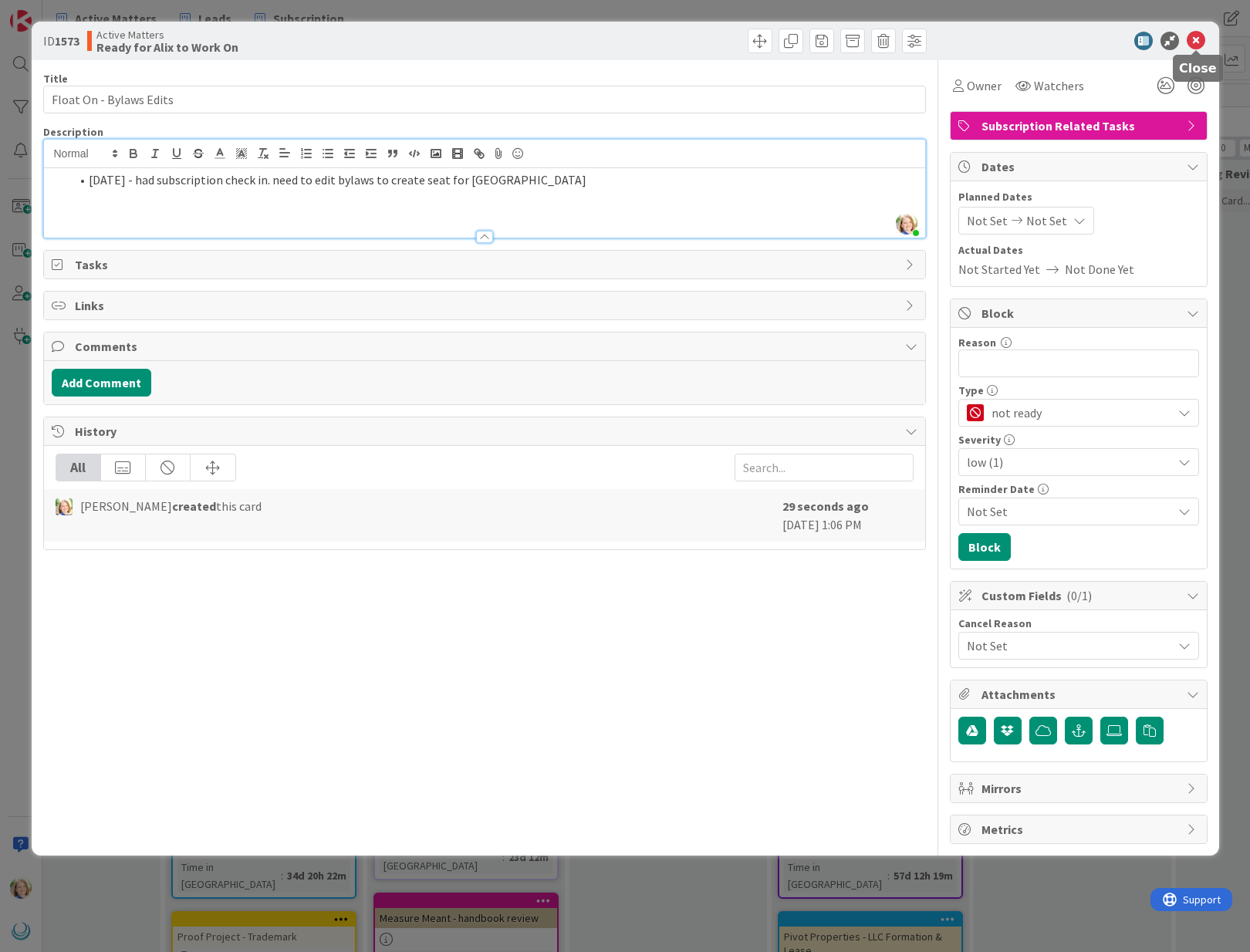
click at [1194, 42] on icon at bounding box center [1196, 41] width 19 height 19
